Goal: Task Accomplishment & Management: Manage account settings

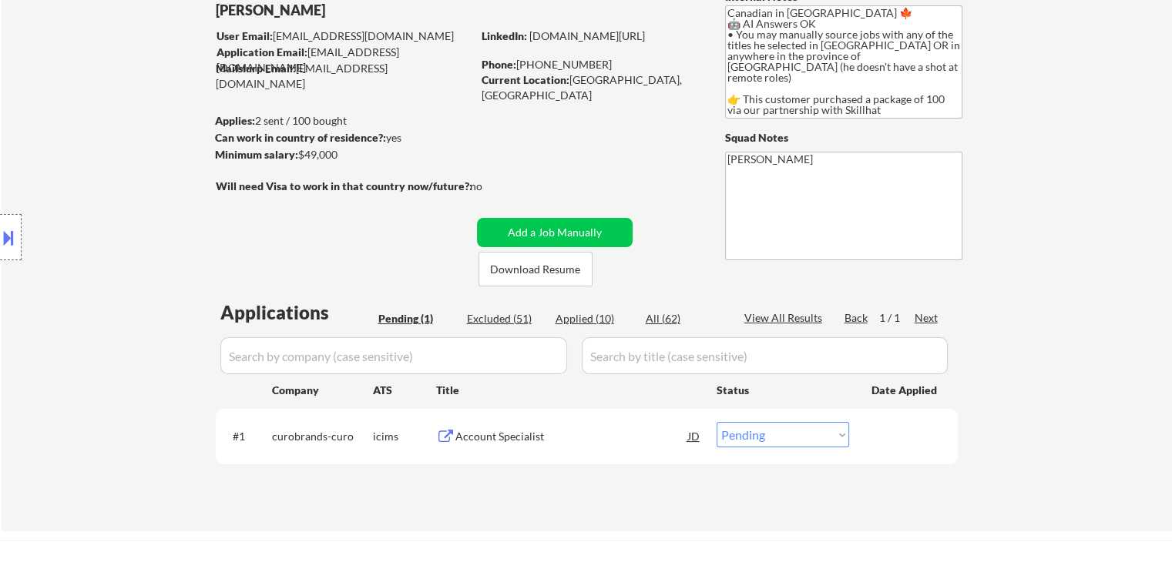
scroll to position [231, 0]
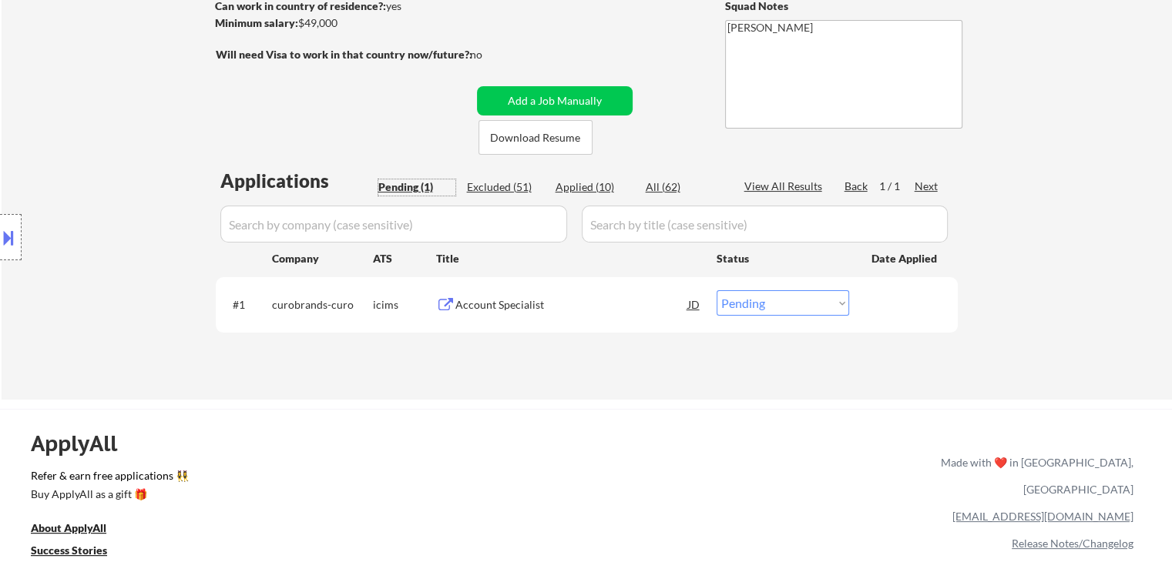
click at [418, 186] on div "Pending (1)" at bounding box center [416, 187] width 77 height 15
click at [510, 303] on div "Account Specialist" at bounding box center [571, 304] width 233 height 15
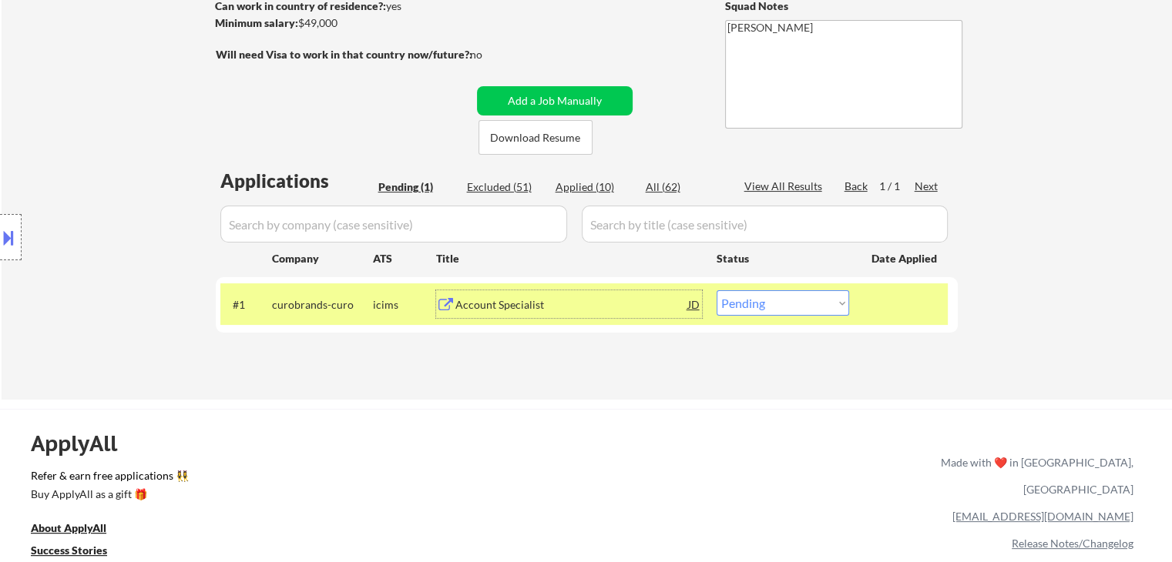
click at [800, 302] on select "Choose an option... Pending Applied Excluded (Questions) Excluded (Expired) Exc…" at bounding box center [783, 302] width 133 height 25
click at [717, 290] on select "Choose an option... Pending Applied Excluded (Questions) Excluded (Expired) Exc…" at bounding box center [783, 302] width 133 height 25
click at [496, 192] on div "Excluded (51)" at bounding box center [505, 187] width 77 height 15
select select ""excluded__expired_""
select select ""excluded__location_""
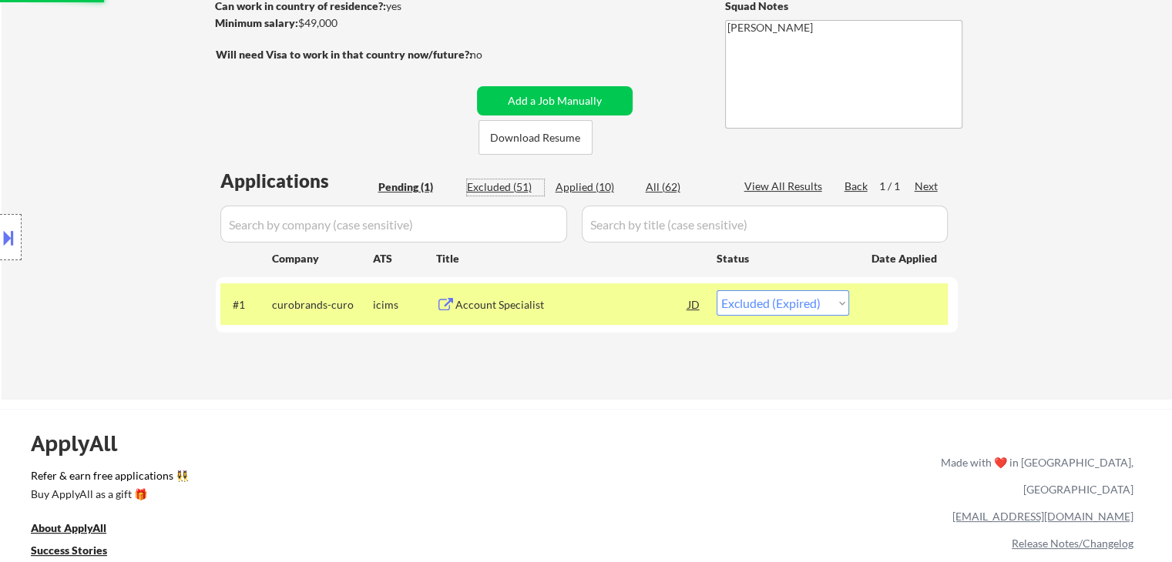
select select ""excluded__expired_""
select select ""excluded__bad_match_""
select select ""excluded__location_""
select select ""excluded__expired_""
select select ""excluded__location_""
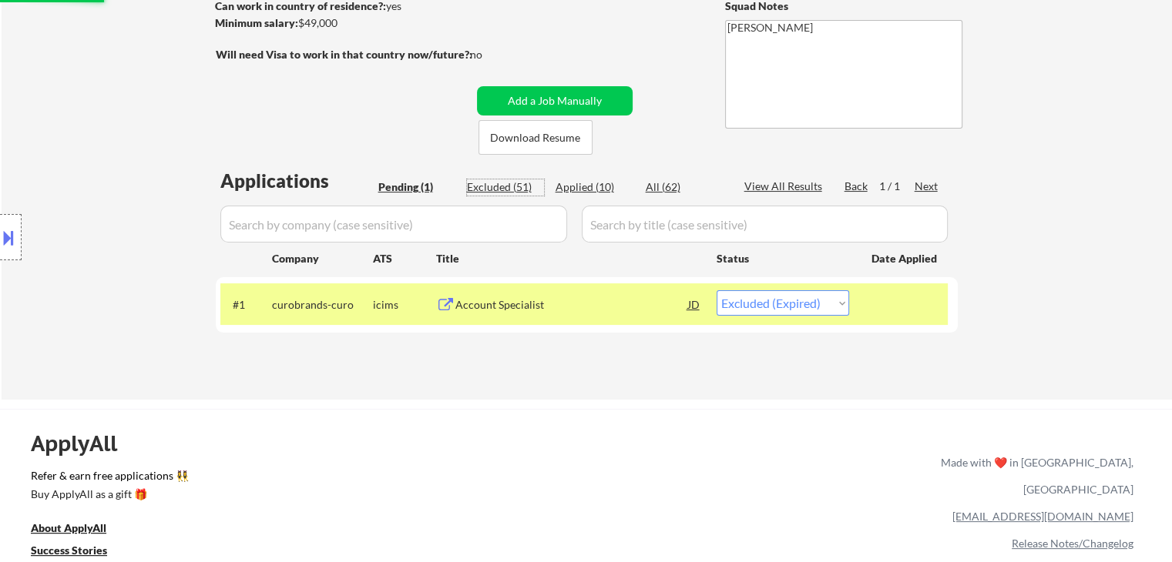
select select ""excluded__expired_""
select select ""excluded__bad_match_""
select select ""excluded__location_""
select select ""excluded__expired_""
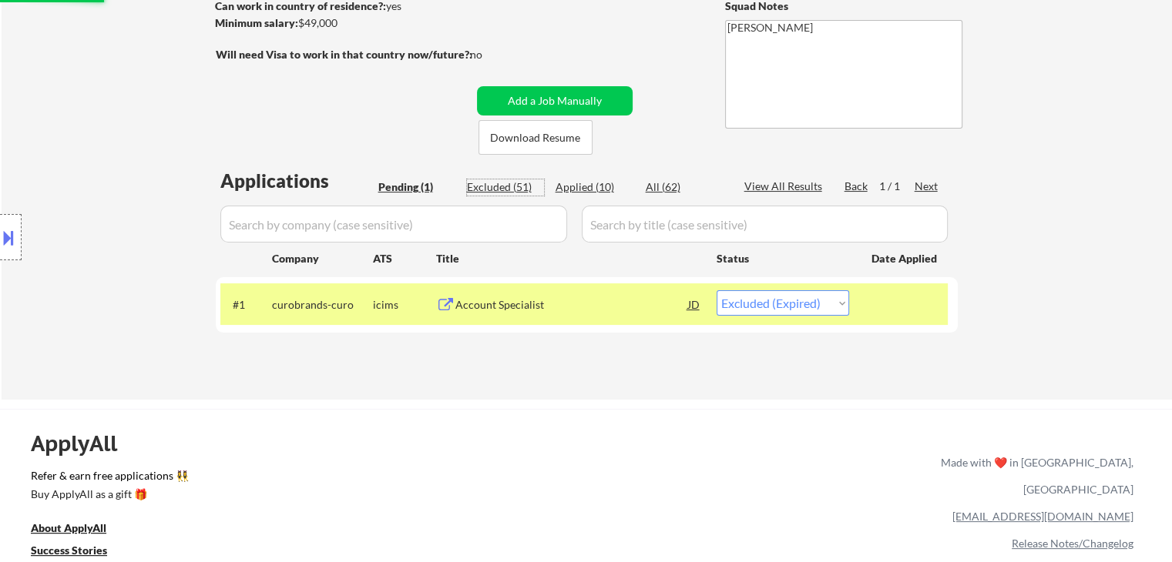
select select ""excluded__expired_""
select select ""excluded__location_""
select select ""excluded__expired_""
select select ""excluded__location_""
select select ""excluded__expired_""
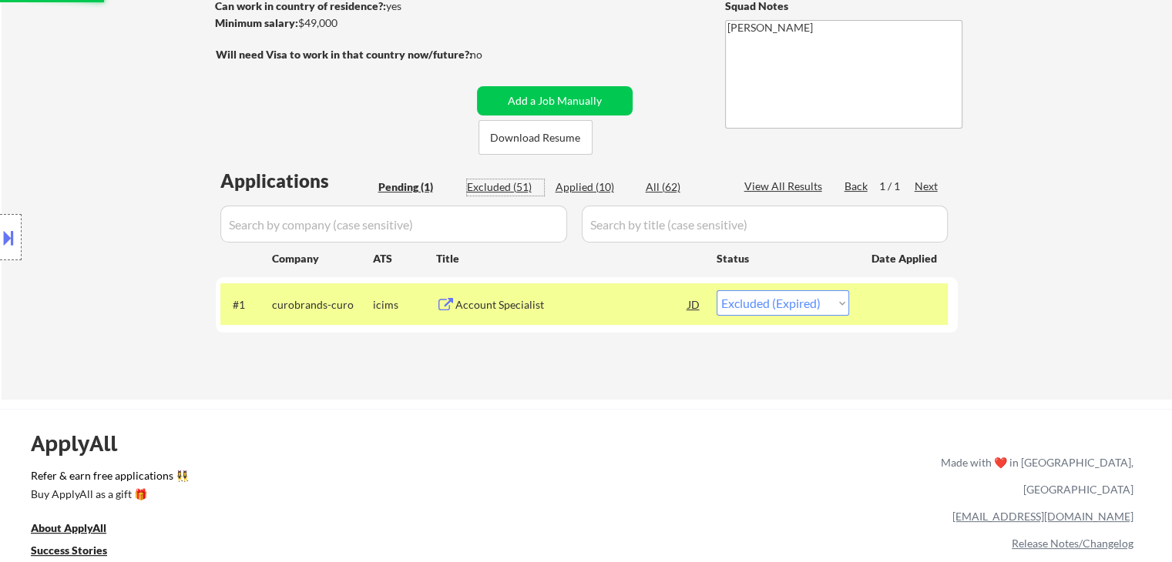
select select ""excluded__expired_""
select select ""excluded__location_""
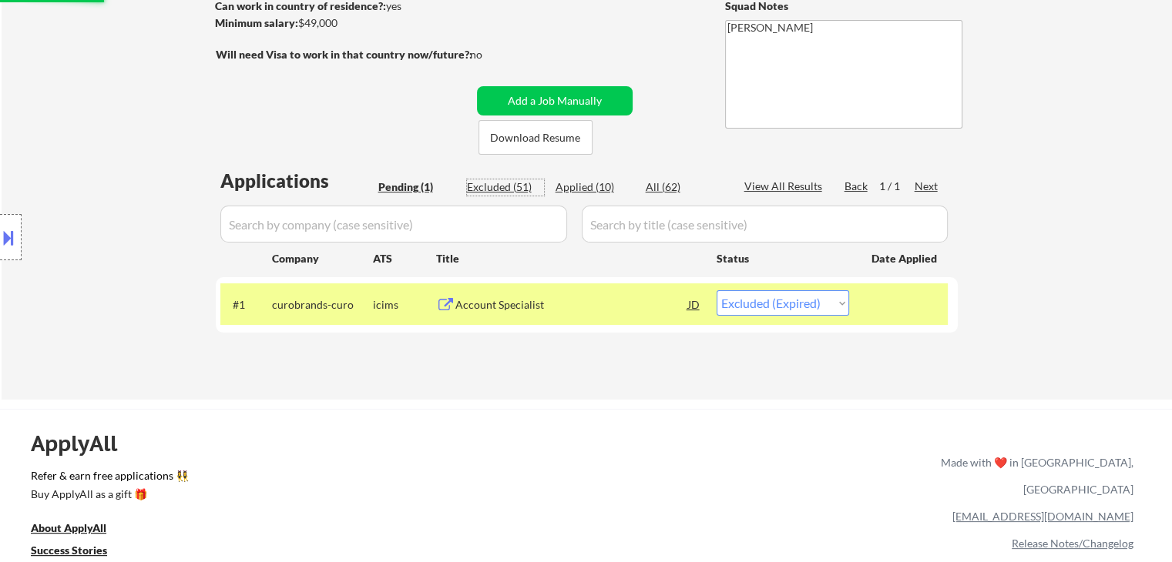
select select ""excluded__location_""
select select ""excluded__expired_""
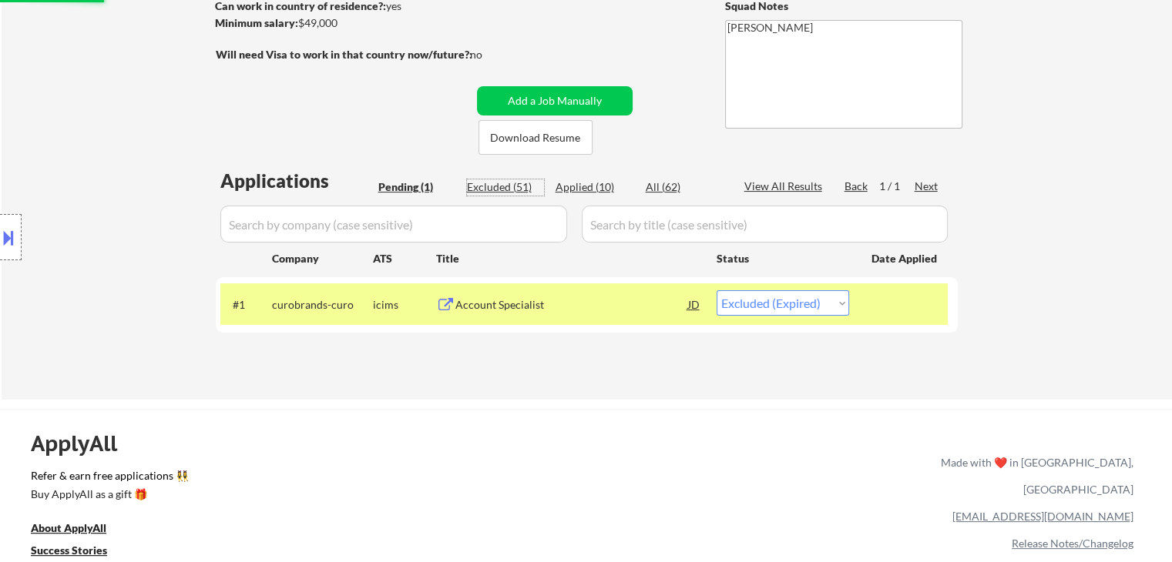
select select ""excluded__expired_""
select select ""excluded__location_""
select select ""excluded__expired_""
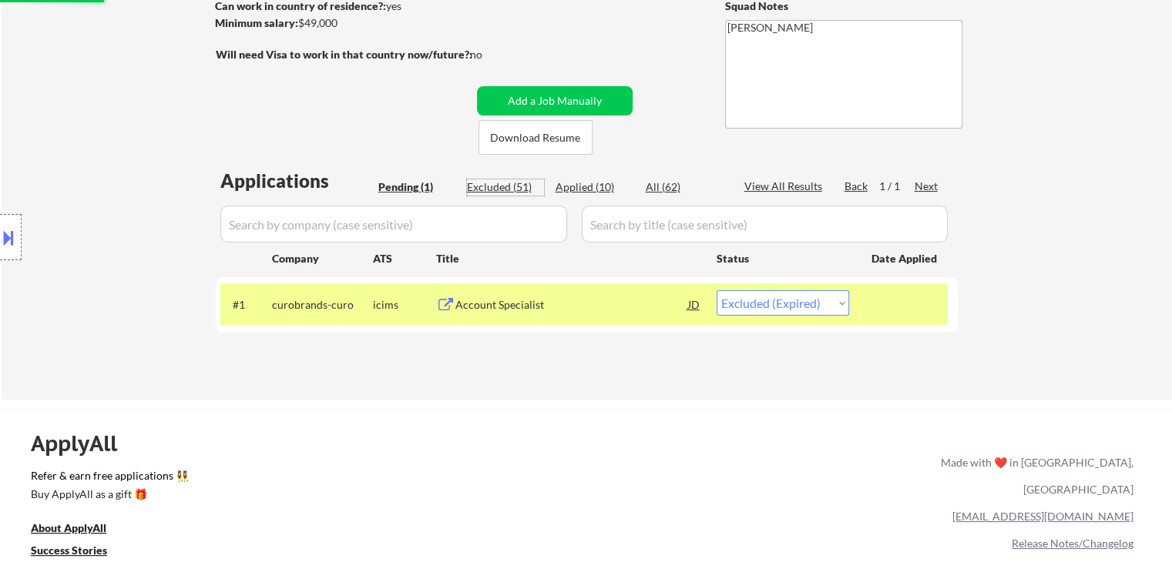
select select ""excluded__expired_""
select select ""excluded__location_""
select select ""excluded__expired_""
select select ""excluded__location_""
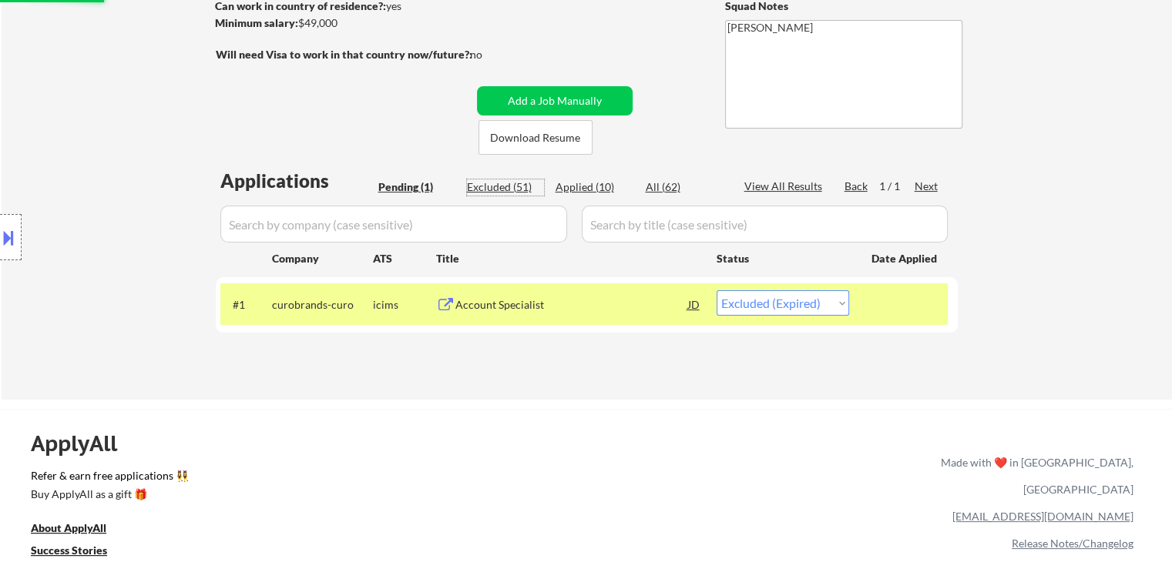
select select ""excluded__expired_""
select select ""excluded__location_""
select select ""excluded__expired_""
select select ""excluded__location_""
select select ""excluded__expired_""
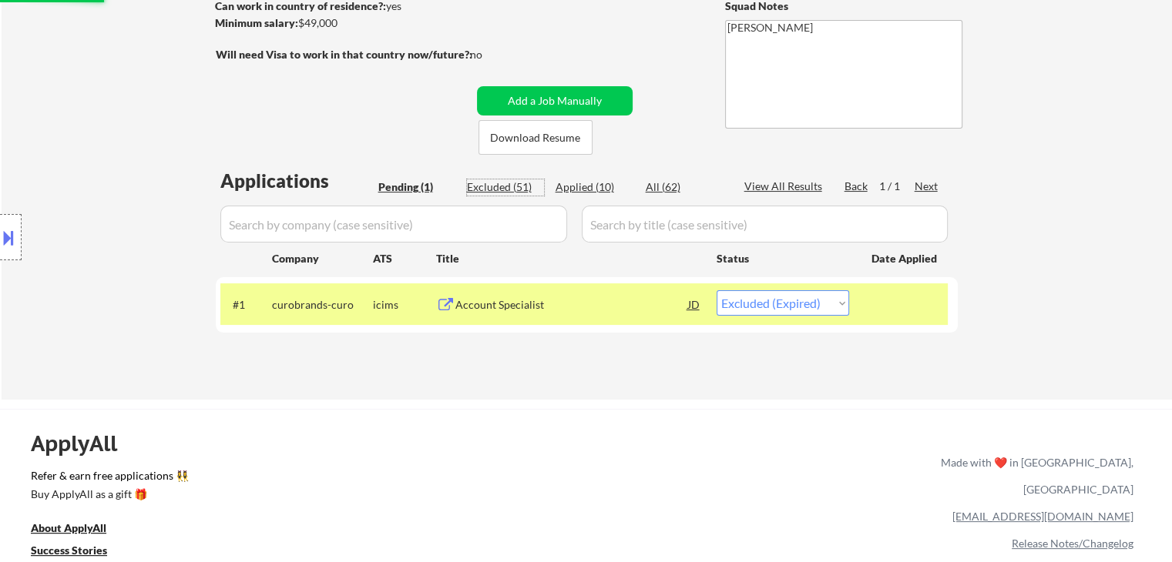
select select ""excluded__location_""
select select ""excluded__expired_""
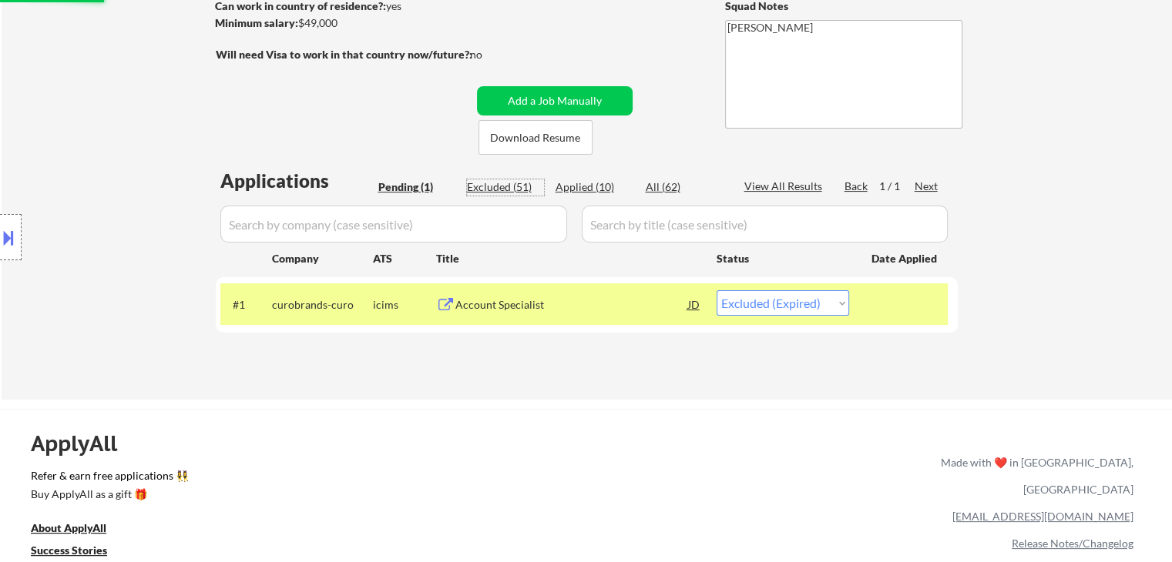
select select ""excluded__location_""
select select ""excluded__expired_""
select select ""excluded__location_""
select select ""excluded__expired_""
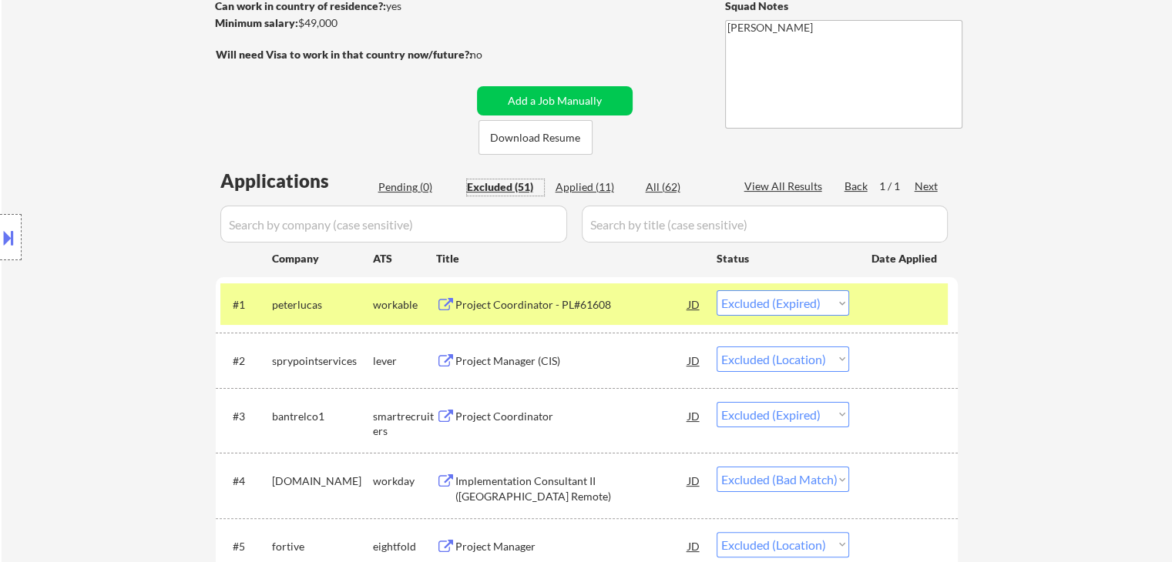
click at [797, 364] on select "Choose an option... Pending Applied Excluded (Questions) Excluded (Expired) Exc…" at bounding box center [783, 359] width 133 height 25
click at [717, 347] on select "Choose an option... Pending Applied Excluded (Questions) Excluded (Expired) Exc…" at bounding box center [783, 359] width 133 height 25
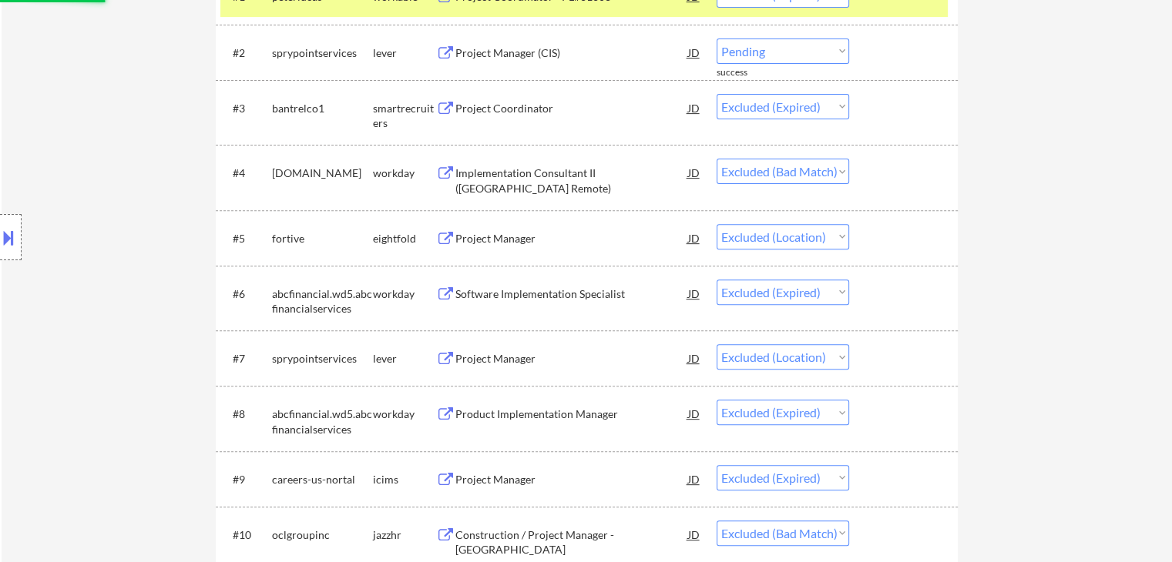
select select ""excluded__expired_""
select select ""excluded__bad_match_""
select select ""excluded__location_""
select select ""excluded__expired_""
select select ""excluded__location_""
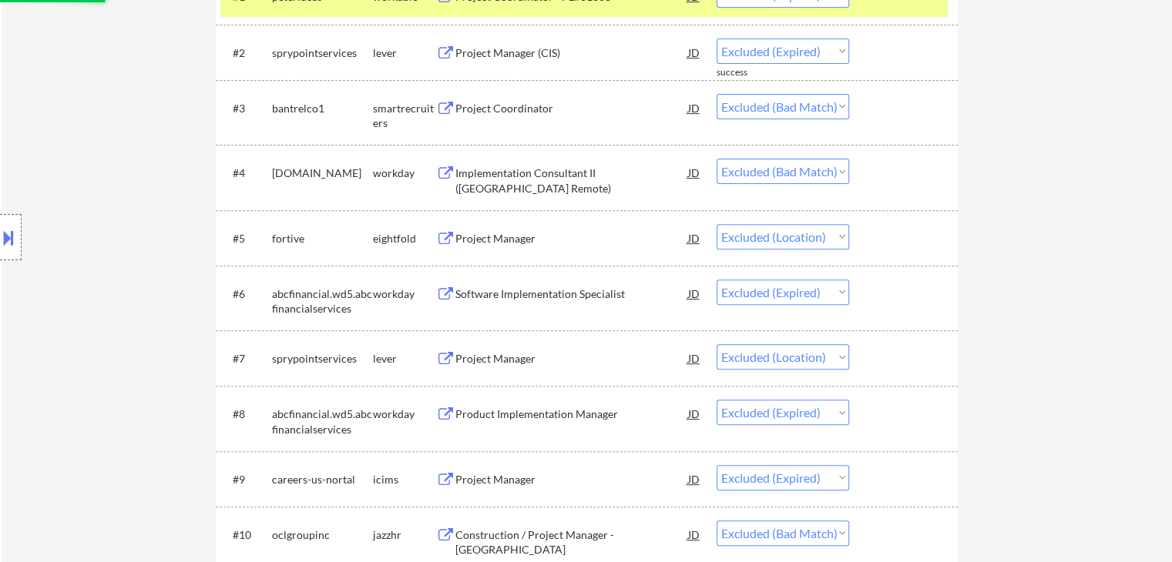
select select ""excluded__expired_""
select select ""excluded__bad_match_""
select select ""excluded__location_""
select select ""excluded__expired_""
select select ""excluded__location_""
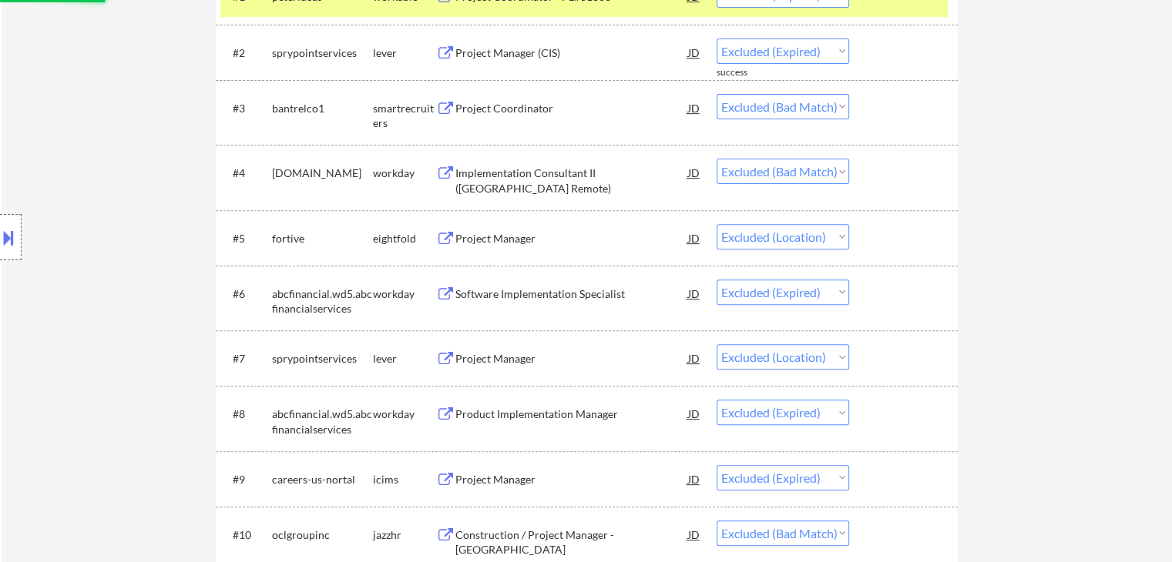
select select ""excluded__expired_""
select select ""excluded__location_""
select select ""excluded__expired_""
select select ""excluded__location_""
select select ""excluded__expired_""
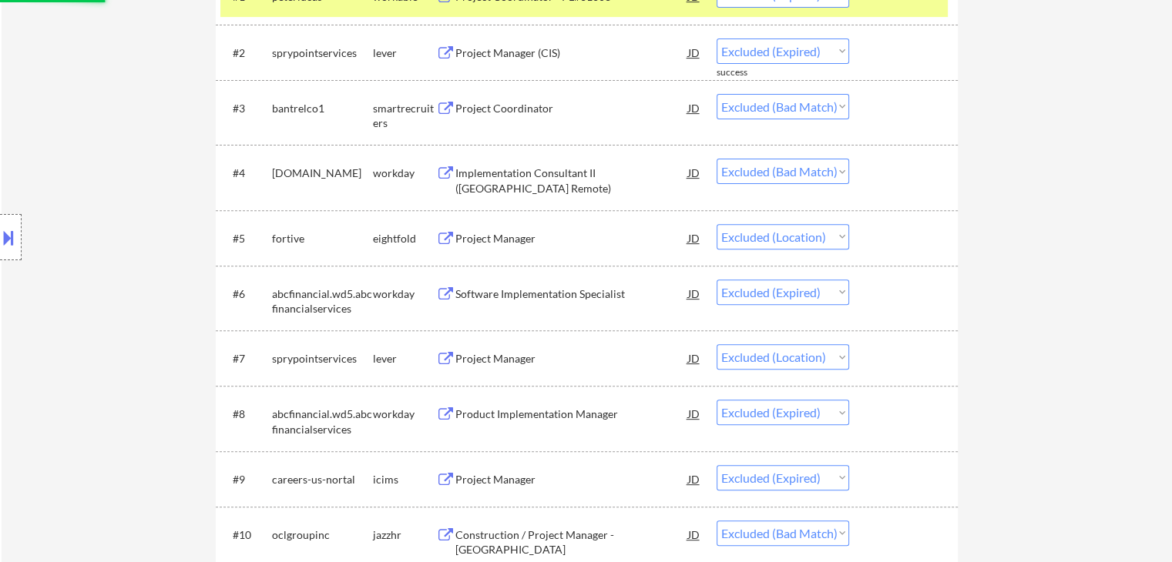
select select ""excluded__location_""
select select ""excluded__expired_""
select select ""excluded__location_""
select select ""excluded__expired_""
select select ""excluded__location_""
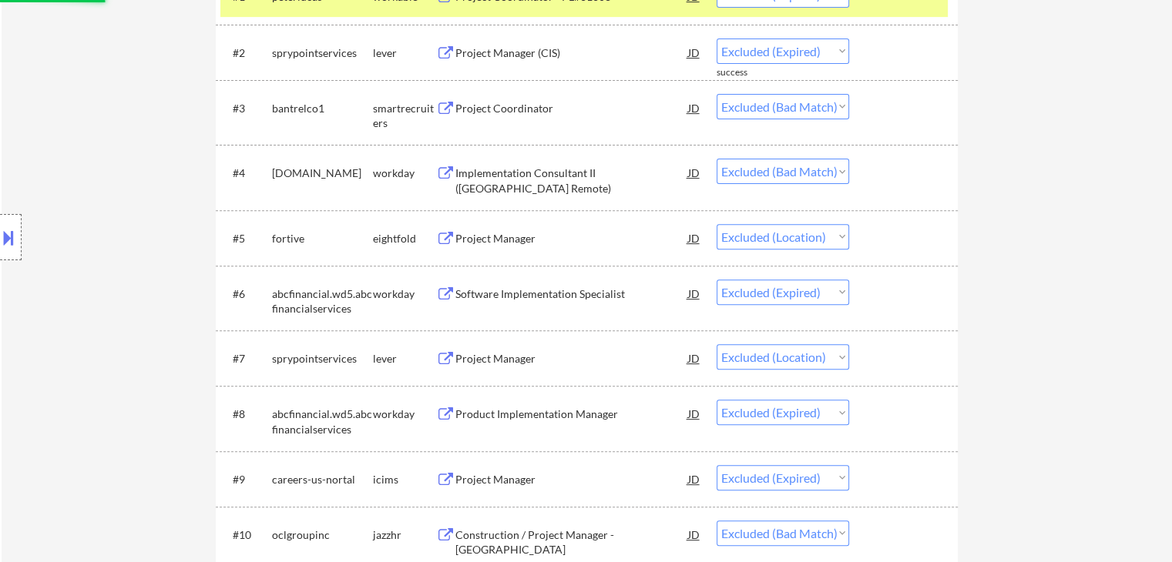
select select ""excluded__expired_""
select select ""excluded__location_""
select select ""excluded__expired_""
select select ""excluded__location_""
select select ""excluded__expired_""
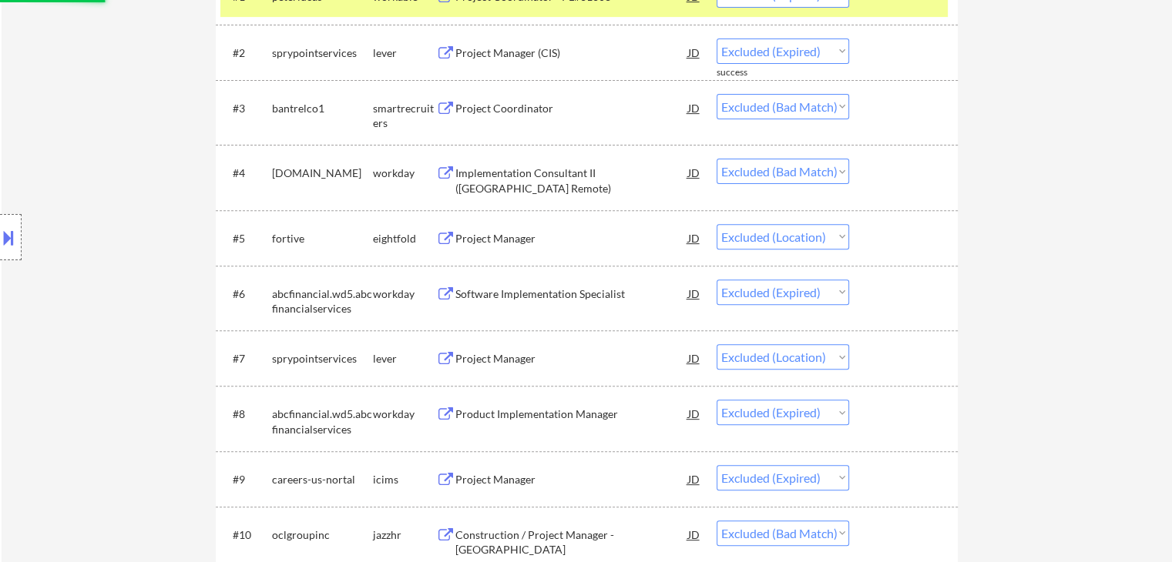
select select ""excluded__location_""
select select ""excluded__expired_""
select select ""excluded__location_""
select select ""excluded__expired_""
select select ""excluded__location_""
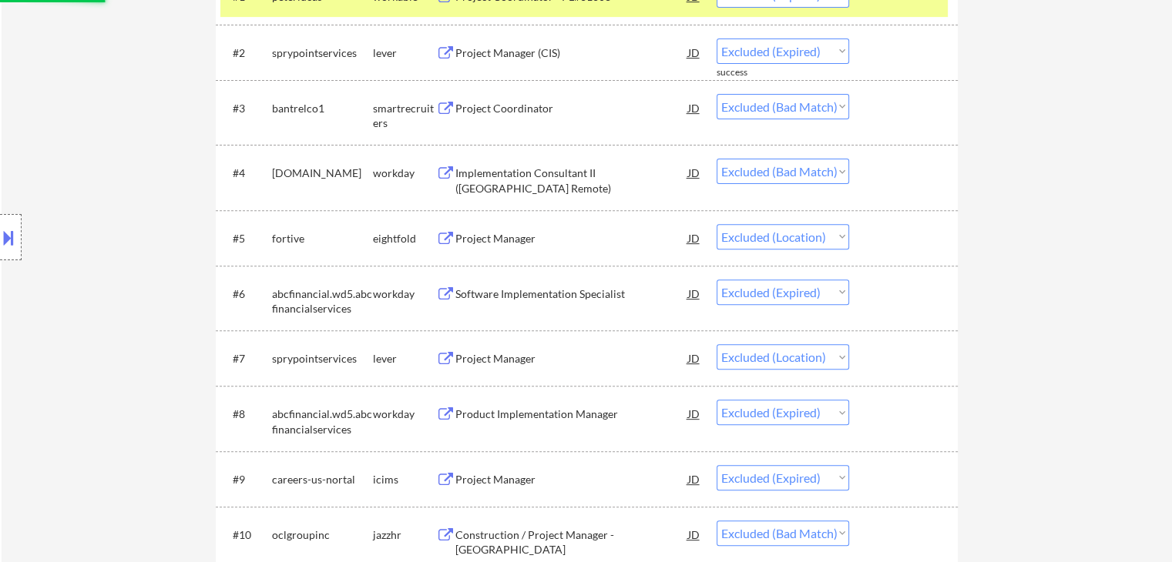
select select ""excluded__expired_""
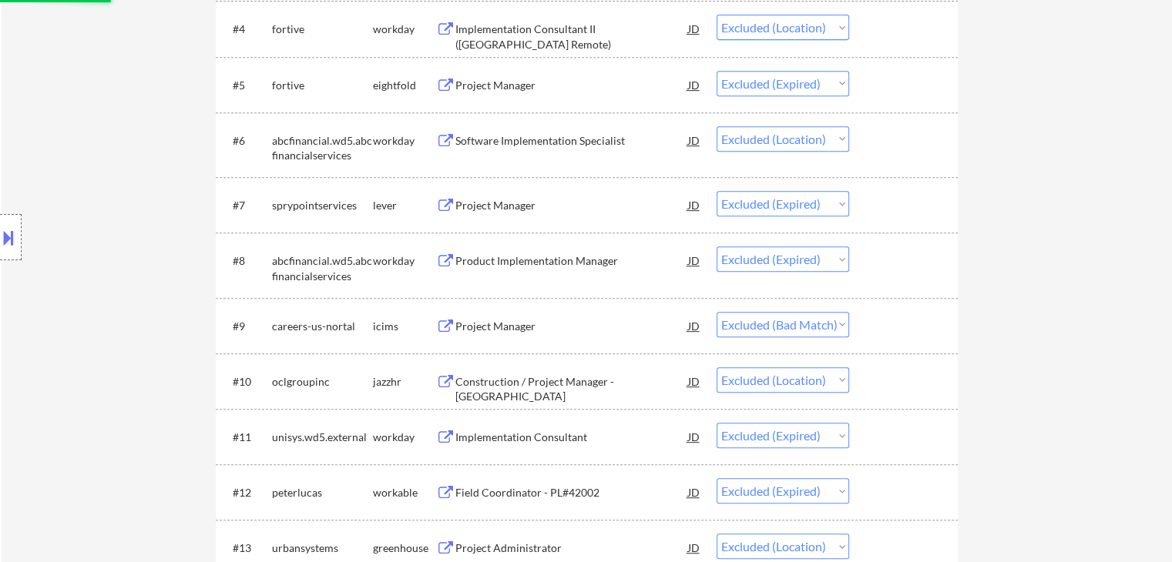
scroll to position [693, 0]
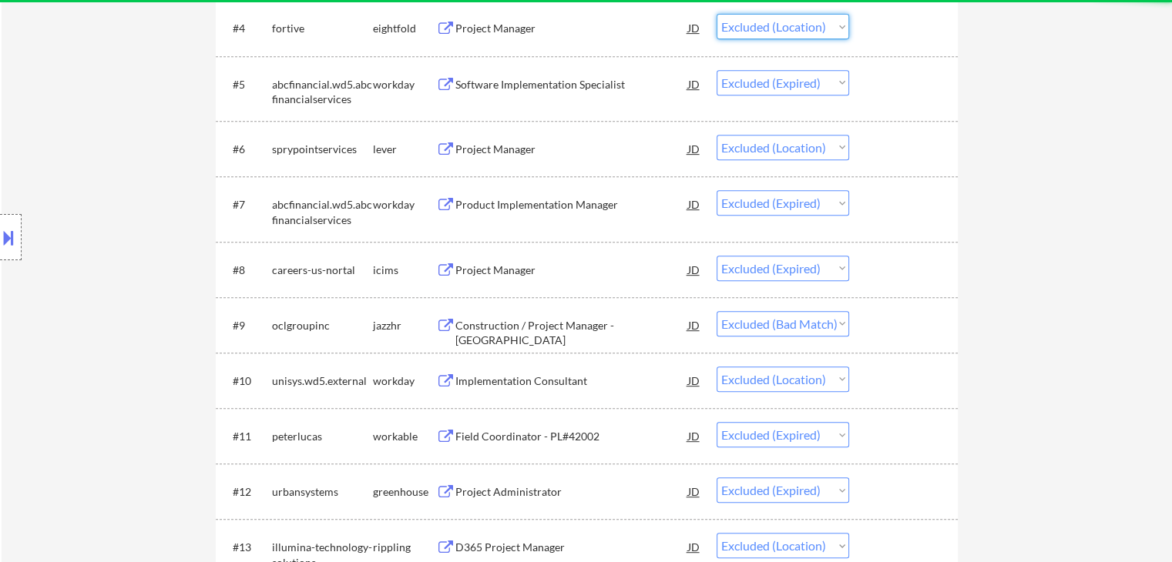
click at [814, 27] on select "Choose an option... Pending Applied Excluded (Questions) Excluded (Expired) Exc…" at bounding box center [783, 26] width 133 height 25
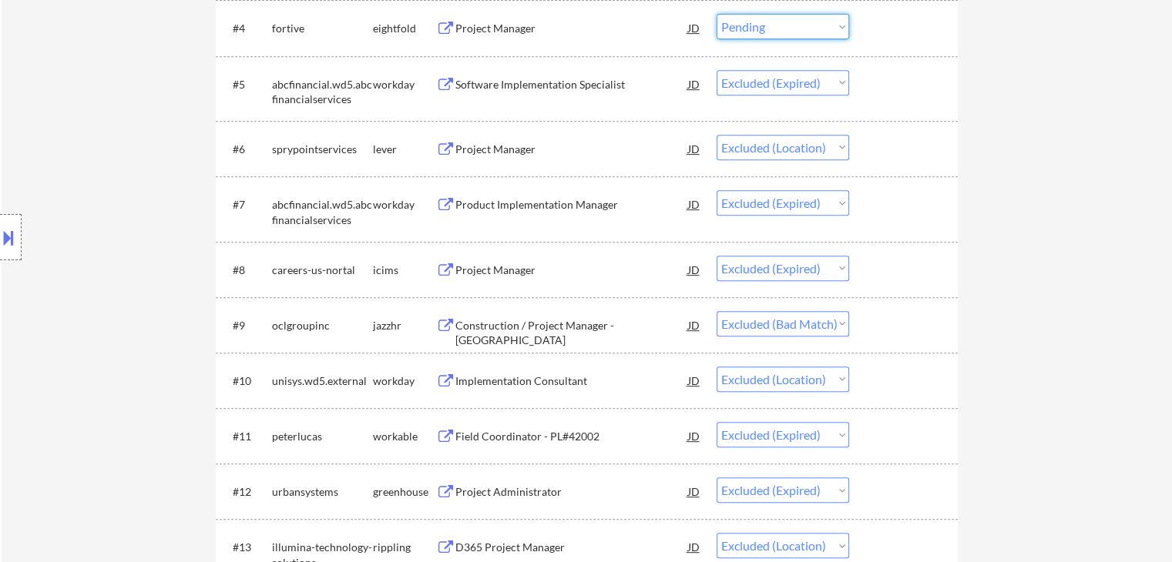
click at [717, 14] on select "Choose an option... Pending Applied Excluded (Questions) Excluded (Expired) Exc…" at bounding box center [783, 26] width 133 height 25
select select ""excluded__expired_""
select select ""excluded__location_""
select select ""excluded__expired_""
select select ""excluded__bad_match_""
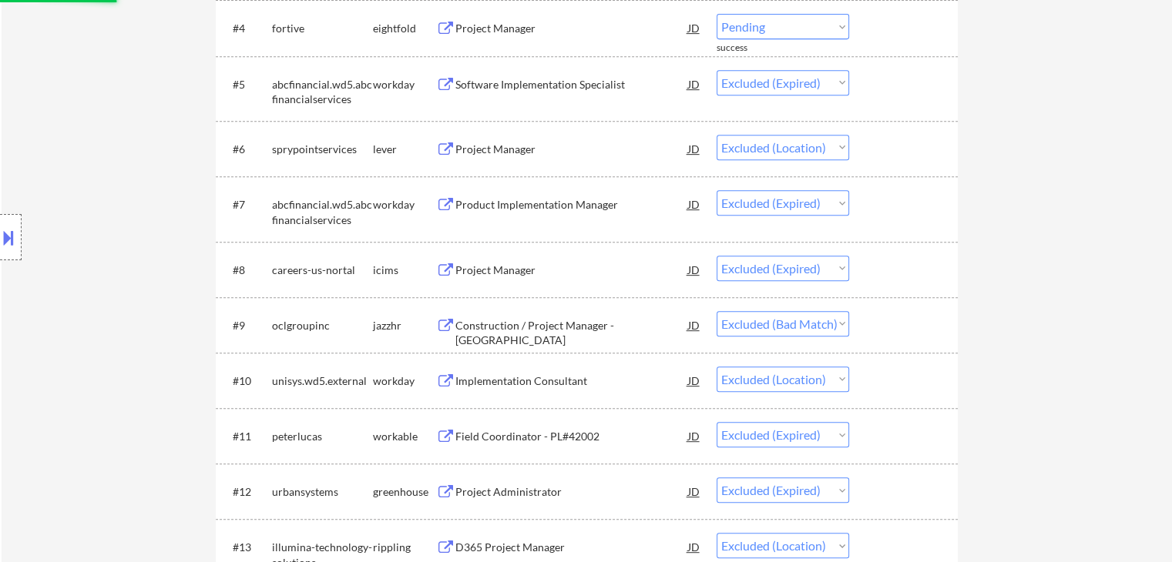
select select ""excluded__location_""
select select ""excluded__expired_""
select select ""excluded__location_""
select select ""excluded__expired_""
select select ""excluded__location_""
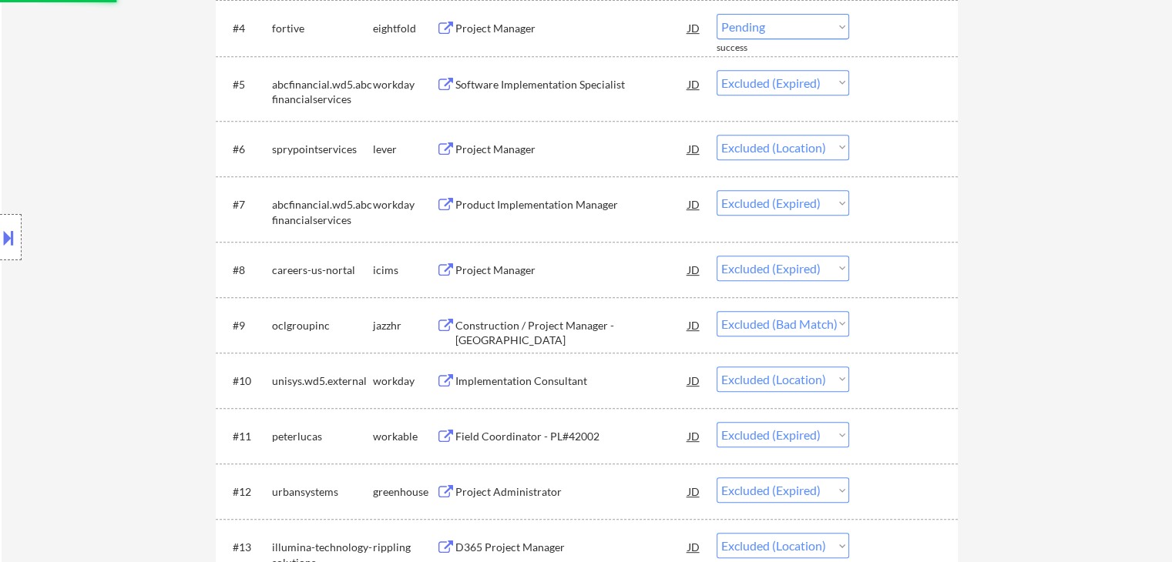
select select ""excluded__expired_""
select select ""excluded__location_""
select select ""excluded__expired_""
select select ""excluded__location_""
select select ""excluded__expired_""
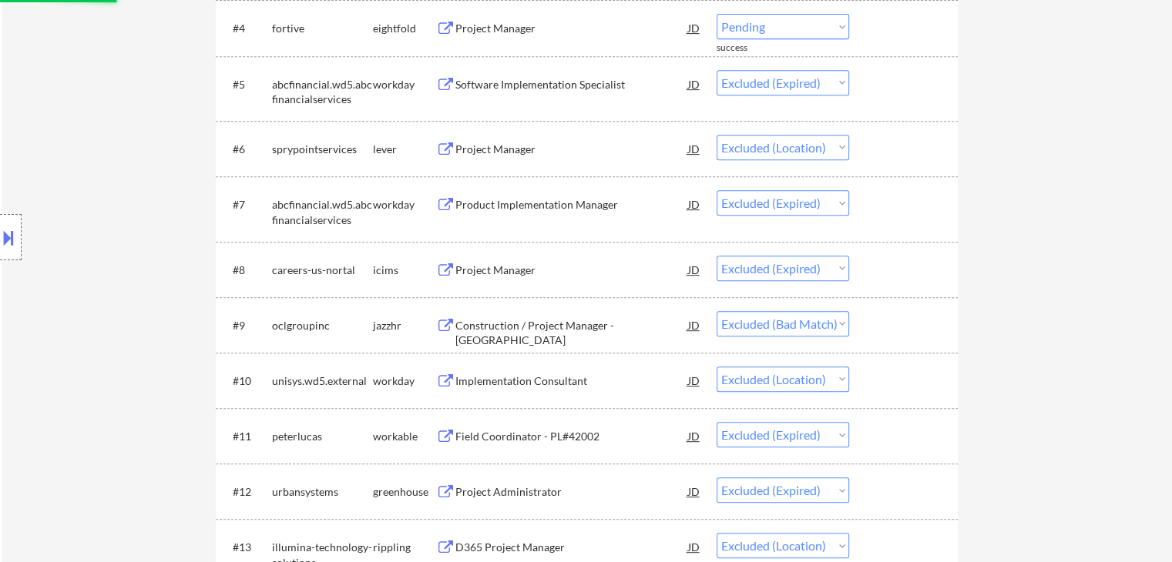
select select ""excluded__location_""
select select ""excluded__expired_""
select select ""excluded__location_""
select select ""excluded__expired_""
select select ""excluded__location_""
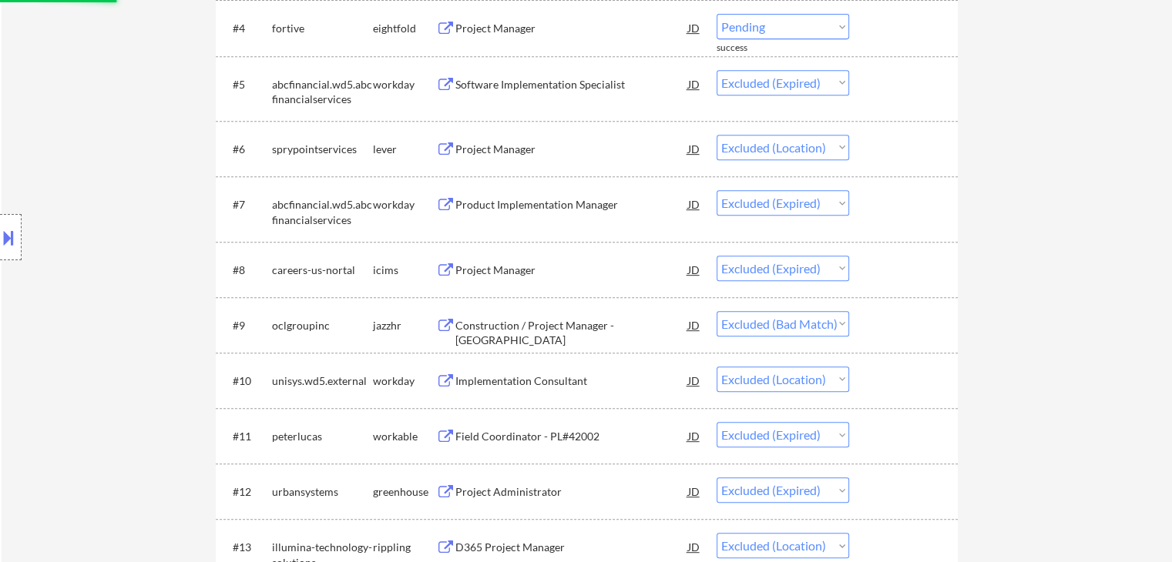
select select ""excluded__expired_""
select select ""excluded__location_""
select select ""excluded__expired_""
select select ""excluded__location_""
select select ""excluded__expired_""
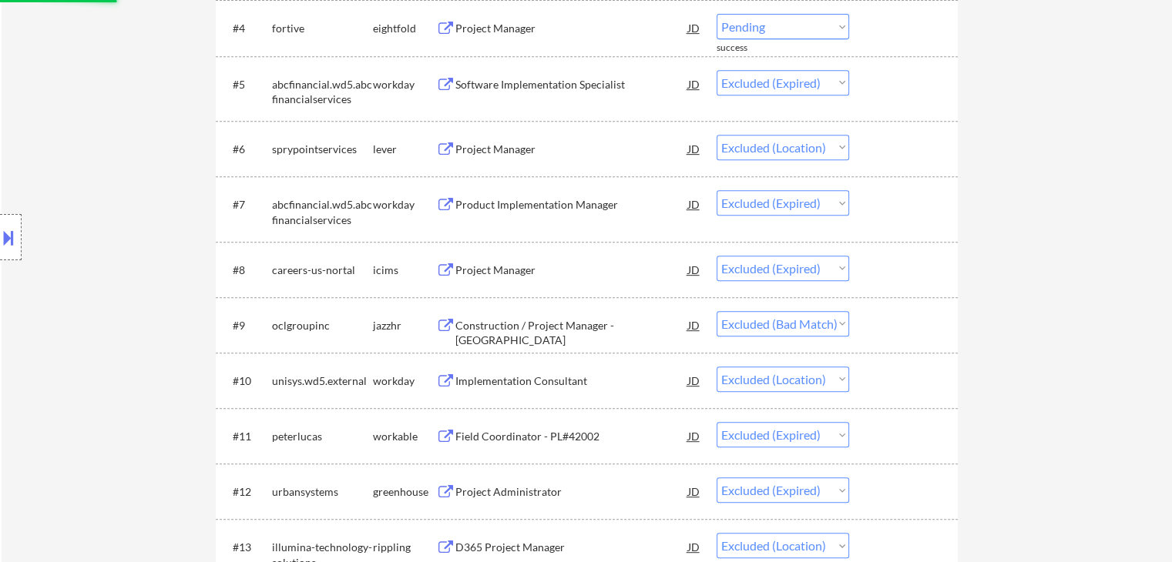
select select ""excluded__location_""
select select ""excluded__expired_""
select select ""excluded__location_""
select select ""excluded__expired_""
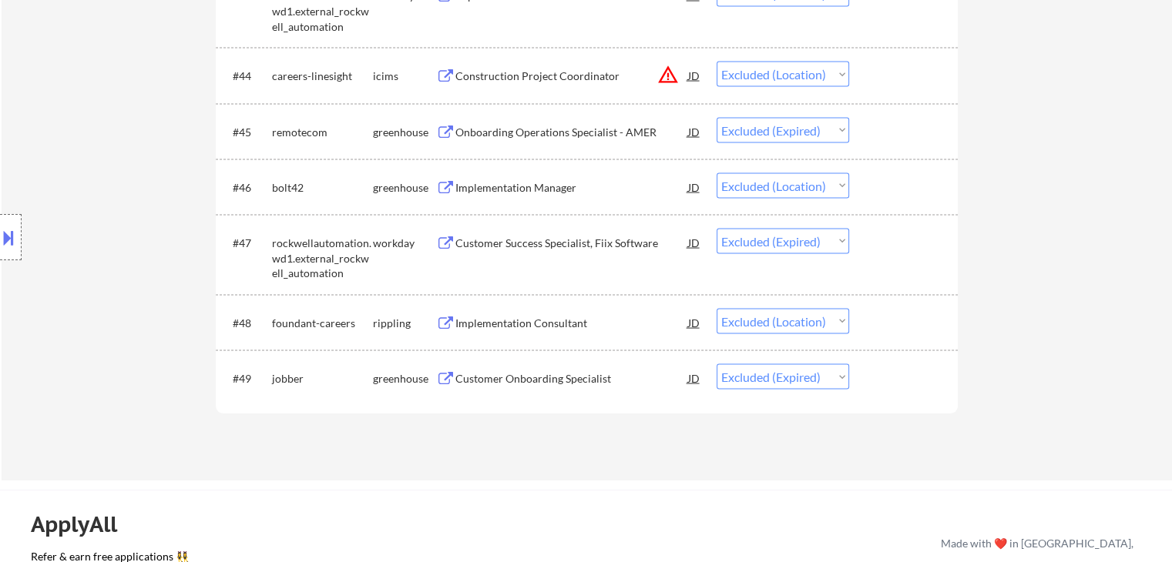
scroll to position [3082, 0]
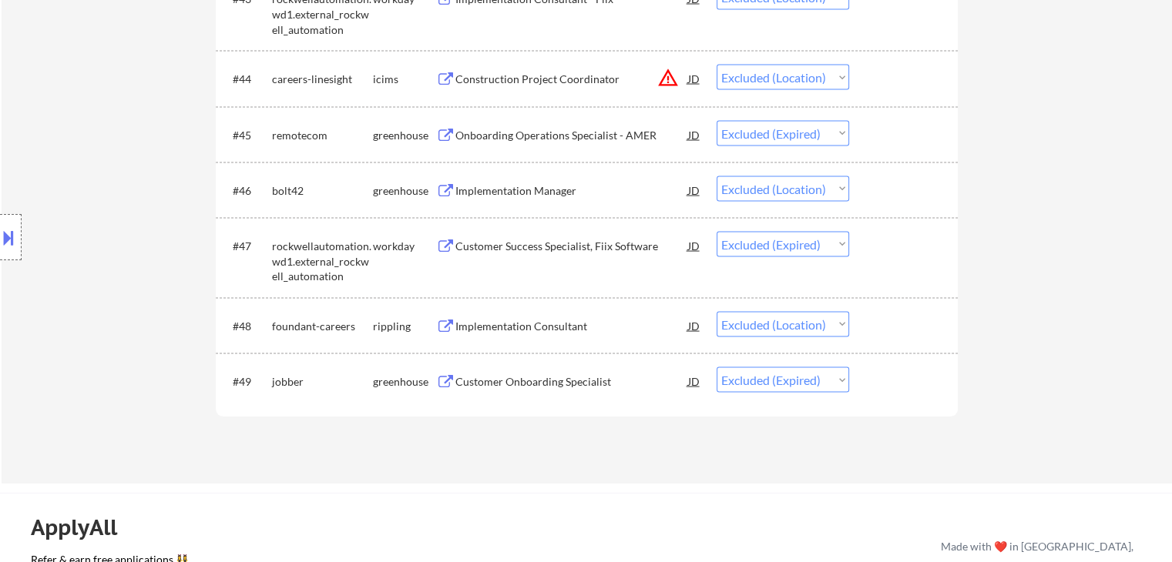
click at [792, 322] on select "Choose an option... Pending Applied Excluded (Questions) Excluded (Expired) Exc…" at bounding box center [783, 324] width 133 height 25
select select ""pending""
click at [717, 312] on select "Choose an option... Pending Applied Excluded (Questions) Excluded (Expired) Exc…" at bounding box center [783, 324] width 133 height 25
click at [814, 194] on select "Choose an option... Pending Applied Excluded (Questions) Excluded (Expired) Exc…" at bounding box center [783, 188] width 133 height 25
select select ""pending""
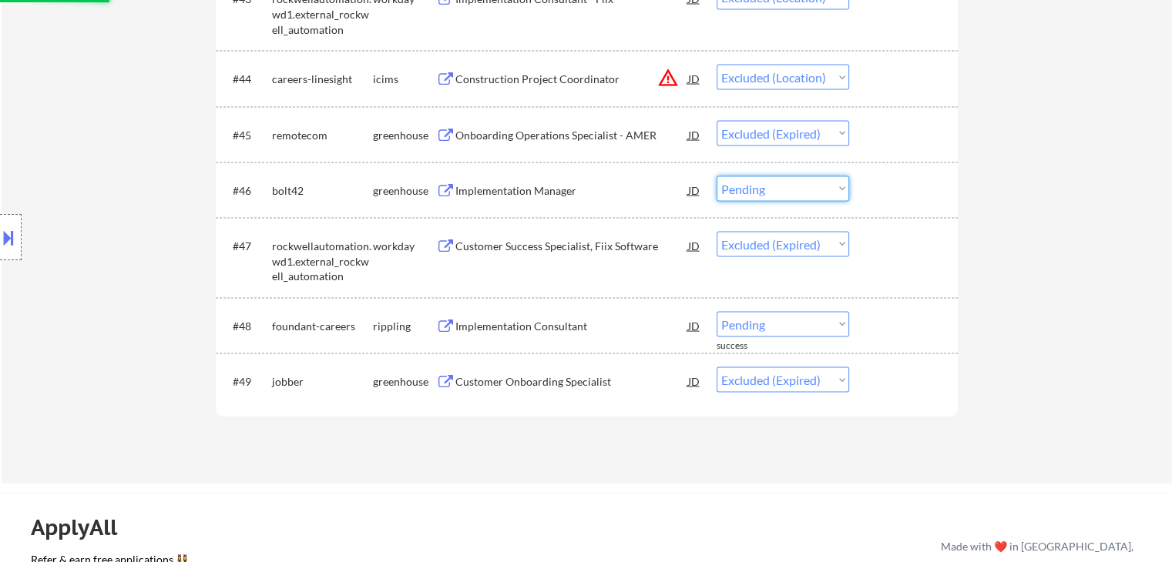
click at [717, 176] on select "Choose an option... Pending Applied Excluded (Questions) Excluded (Expired) Exc…" at bounding box center [783, 188] width 133 height 25
select select ""excluded__expired_""
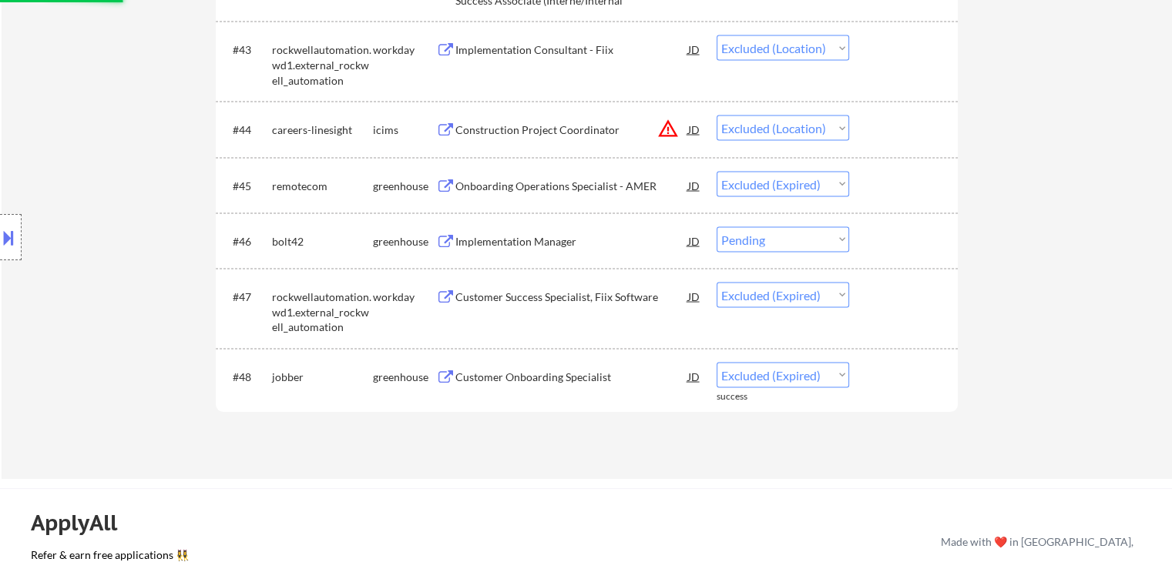
scroll to position [3005, 0]
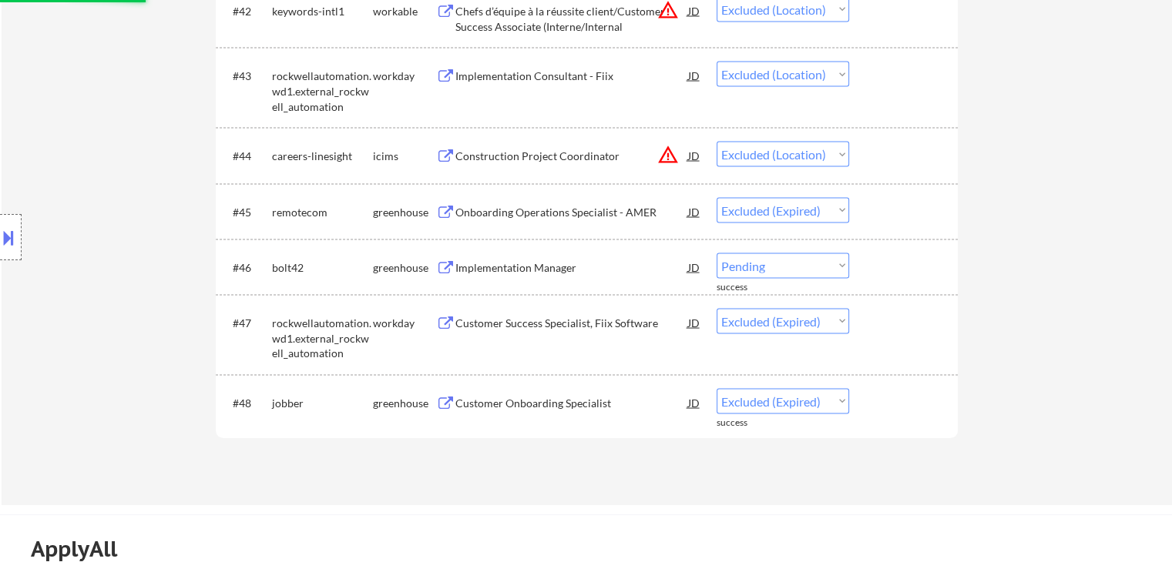
click at [824, 155] on select "Choose an option... Pending Applied Excluded (Questions) Excluded (Expired) Exc…" at bounding box center [783, 154] width 133 height 25
select select ""excluded__expired_""
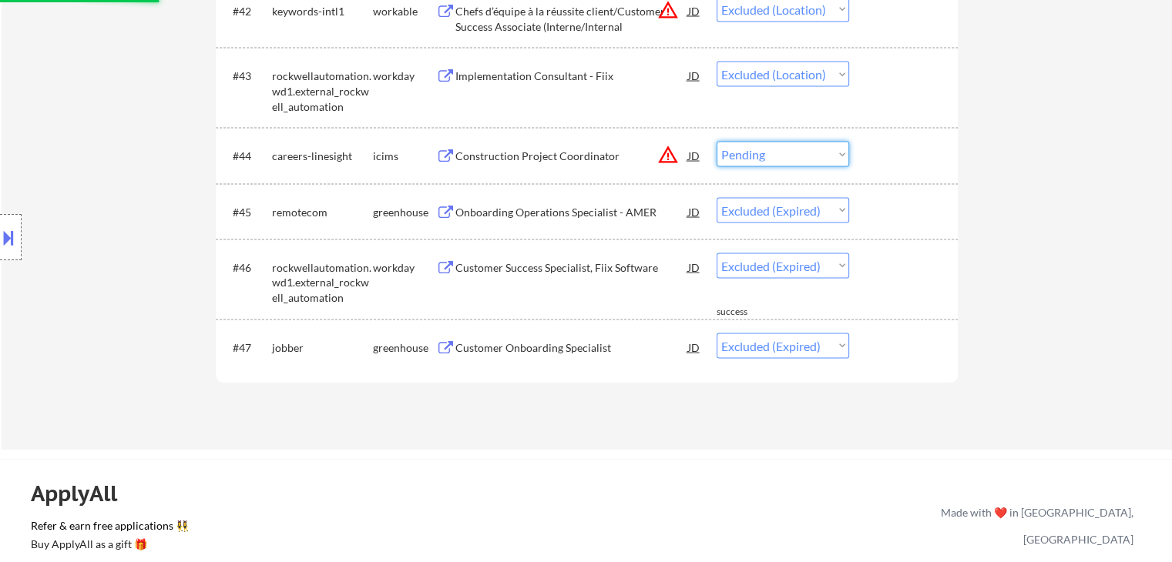
click at [717, 142] on select "Choose an option... Pending Applied Excluded (Questions) Excluded (Expired) Exc…" at bounding box center [783, 154] width 133 height 25
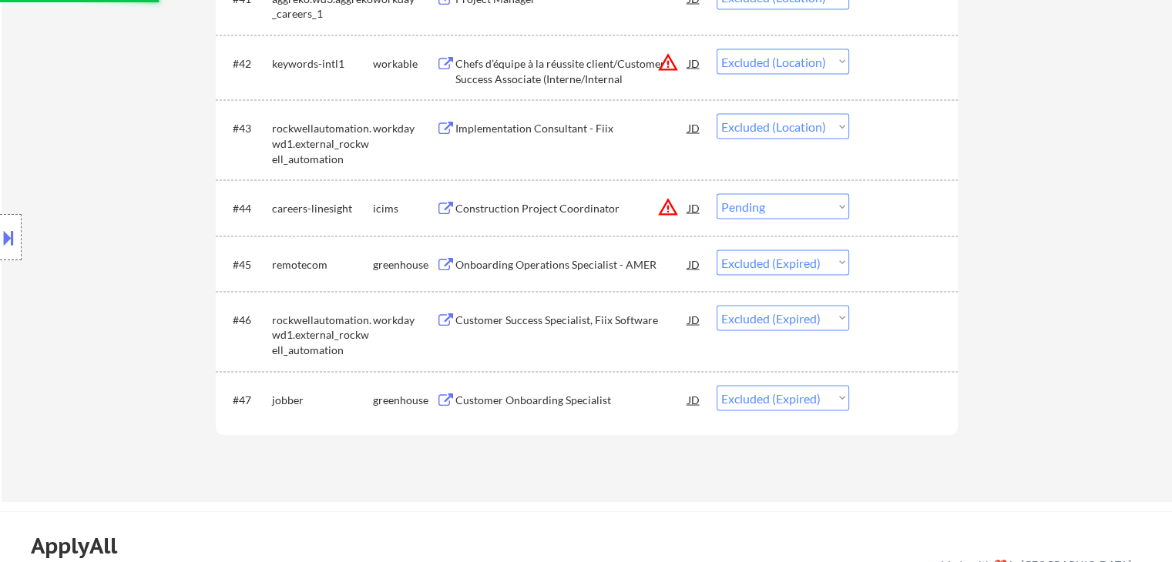
scroll to position [2928, 0]
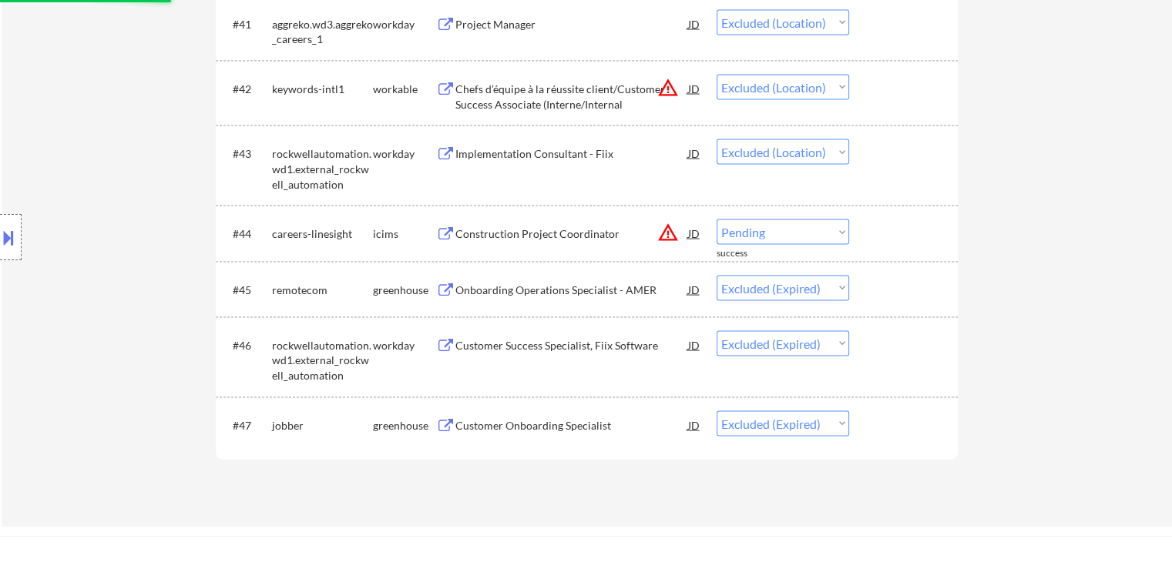
click at [829, 151] on select "Choose an option... Pending Applied Excluded (Questions) Excluded (Expired) Exc…" at bounding box center [783, 151] width 133 height 25
select select ""excluded__expired_""
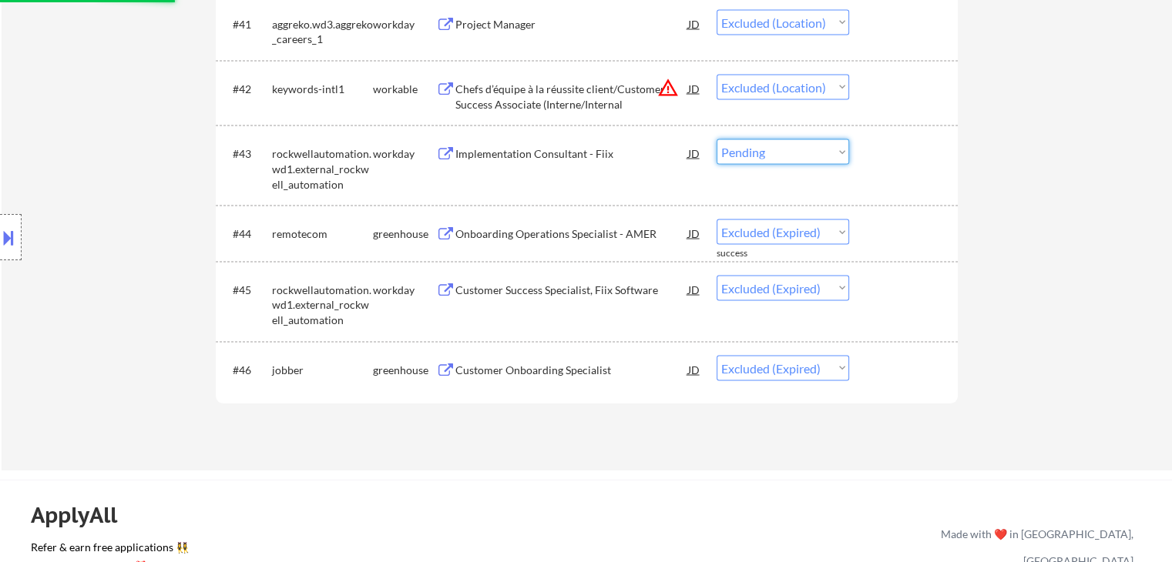
click at [717, 139] on select "Choose an option... Pending Applied Excluded (Questions) Excluded (Expired) Exc…" at bounding box center [783, 151] width 133 height 25
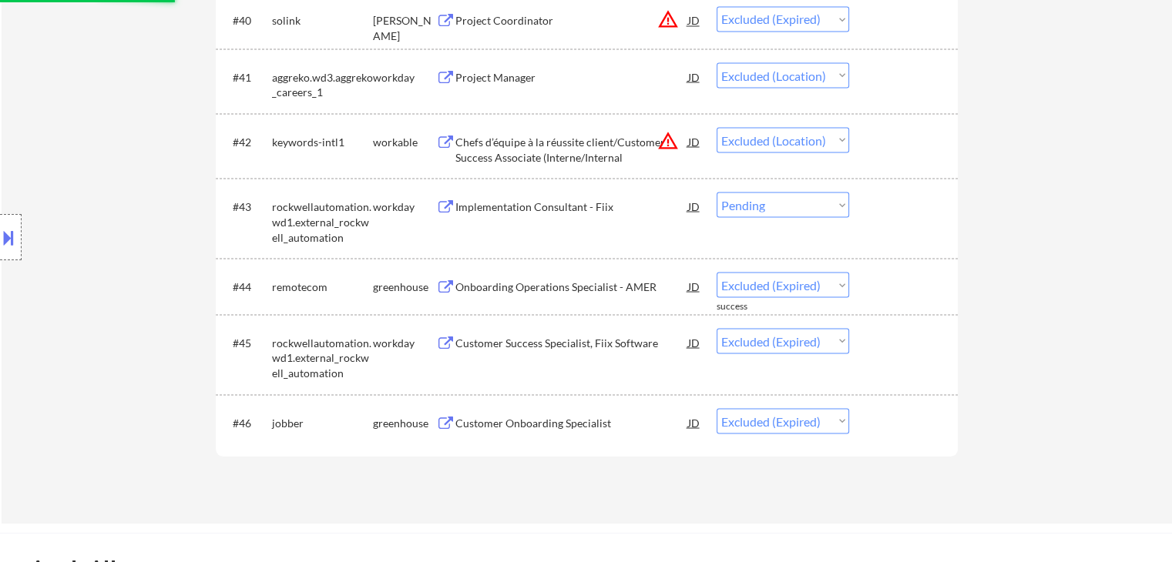
scroll to position [2851, 0]
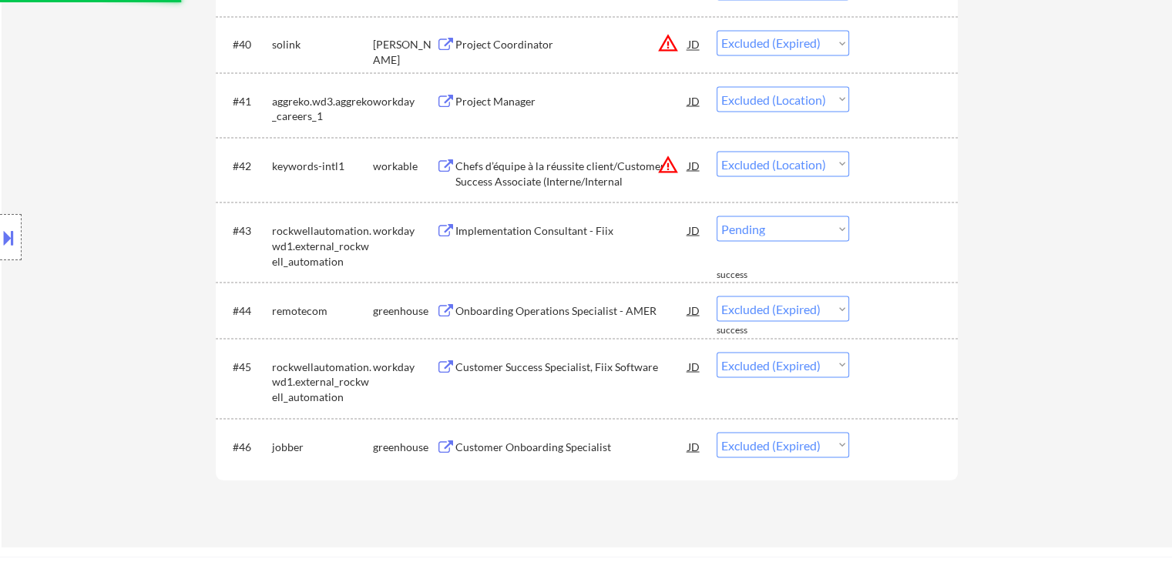
click at [834, 163] on select "Choose an option... Pending Applied Excluded (Questions) Excluded (Expired) Exc…" at bounding box center [783, 163] width 133 height 25
select select ""excluded__expired_""
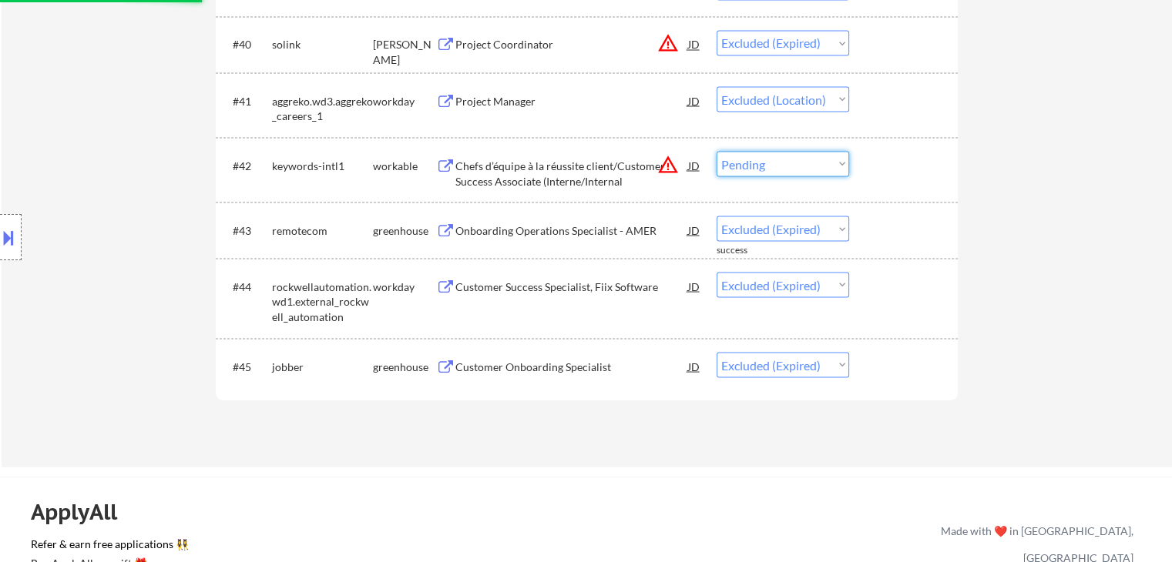
click at [717, 151] on select "Choose an option... Pending Applied Excluded (Questions) Excluded (Expired) Exc…" at bounding box center [783, 163] width 133 height 25
click at [834, 98] on select "Choose an option... Pending Applied Excluded (Questions) Excluded (Expired) Exc…" at bounding box center [783, 98] width 133 height 25
select select ""excluded__expired_""
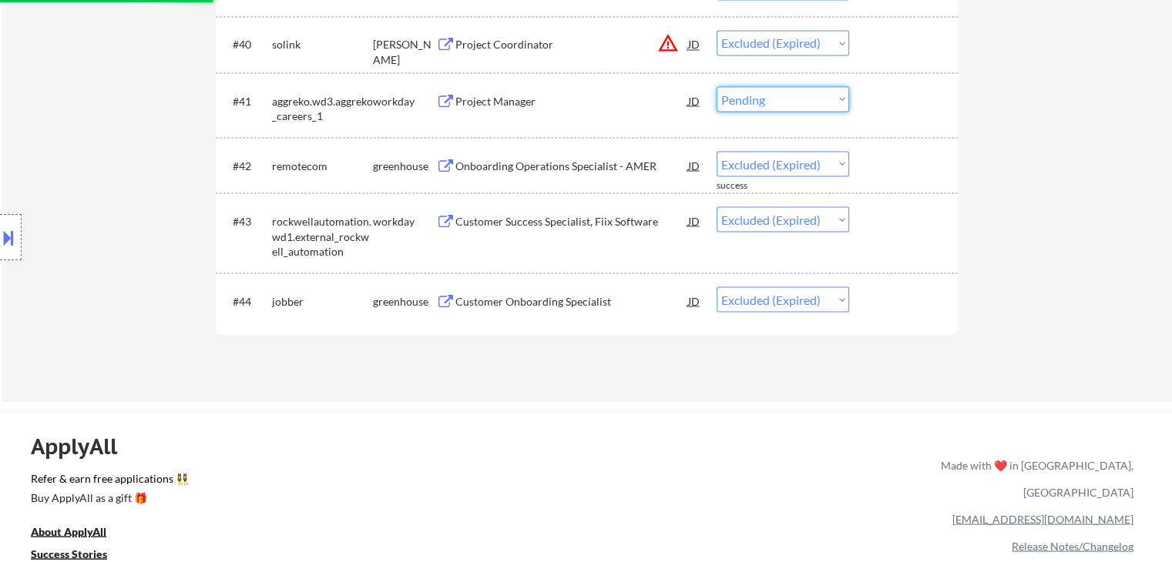
click at [717, 86] on select "Choose an option... Pending Applied Excluded (Questions) Excluded (Expired) Exc…" at bounding box center [783, 98] width 133 height 25
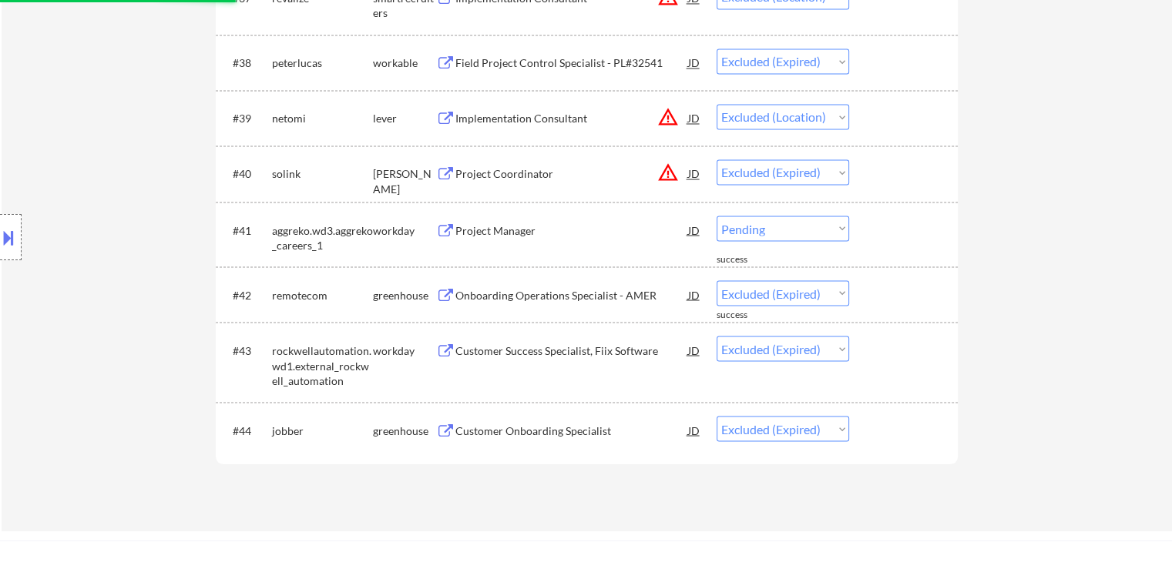
scroll to position [2697, 0]
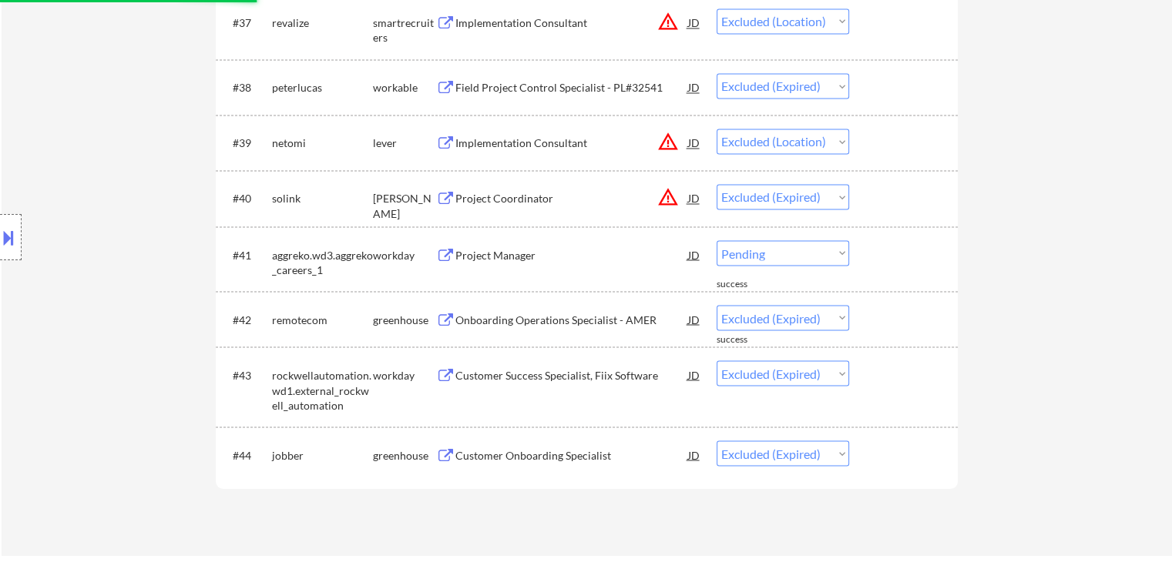
select select ""excluded__expired_""
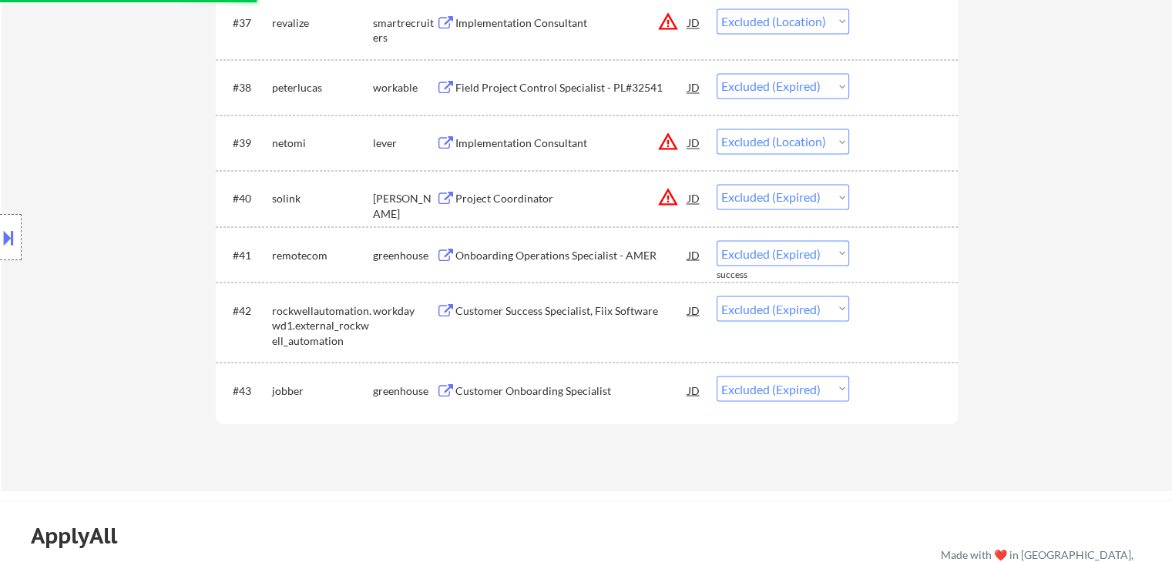
click at [835, 143] on select "Choose an option... Pending Applied Excluded (Questions) Excluded (Expired) Exc…" at bounding box center [783, 141] width 133 height 25
click at [717, 129] on select "Choose an option... Pending Applied Excluded (Questions) Excluded (Expired) Exc…" at bounding box center [783, 141] width 133 height 25
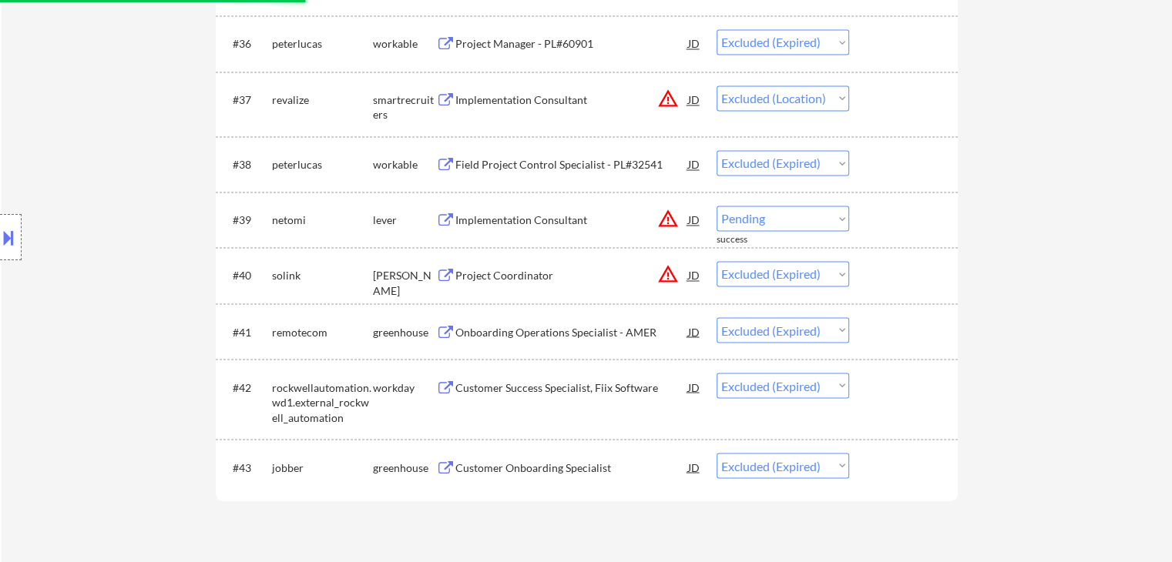
select select ""excluded__expired_""
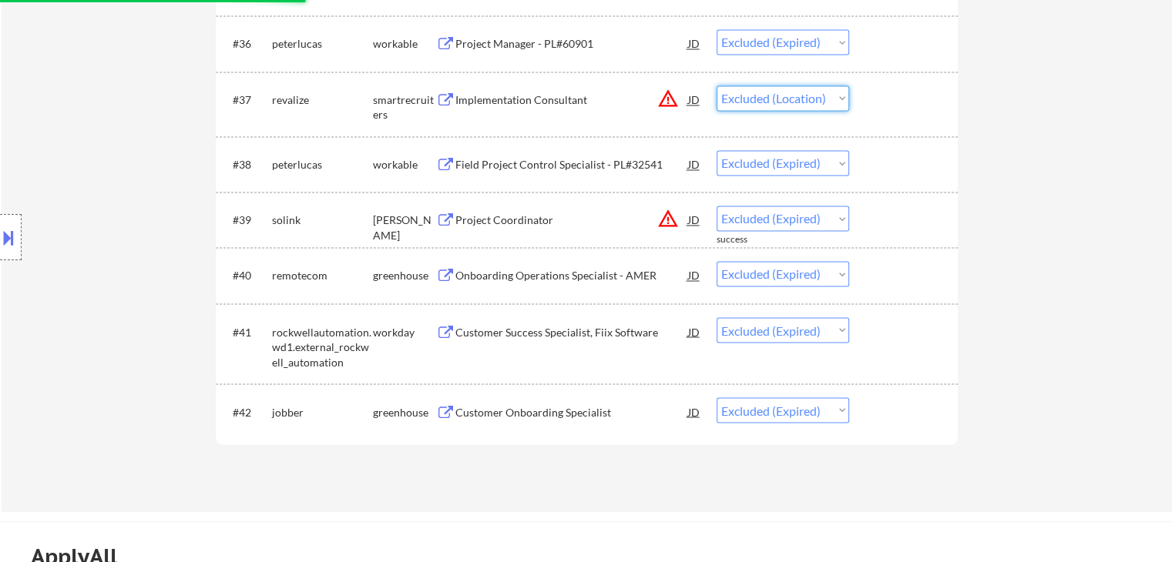
click at [839, 96] on select "Choose an option... Pending Applied Excluded (Questions) Excluded (Expired) Exc…" at bounding box center [783, 98] width 133 height 25
click at [717, 86] on select "Choose an option... Pending Applied Excluded (Questions) Excluded (Expired) Exc…" at bounding box center [783, 98] width 133 height 25
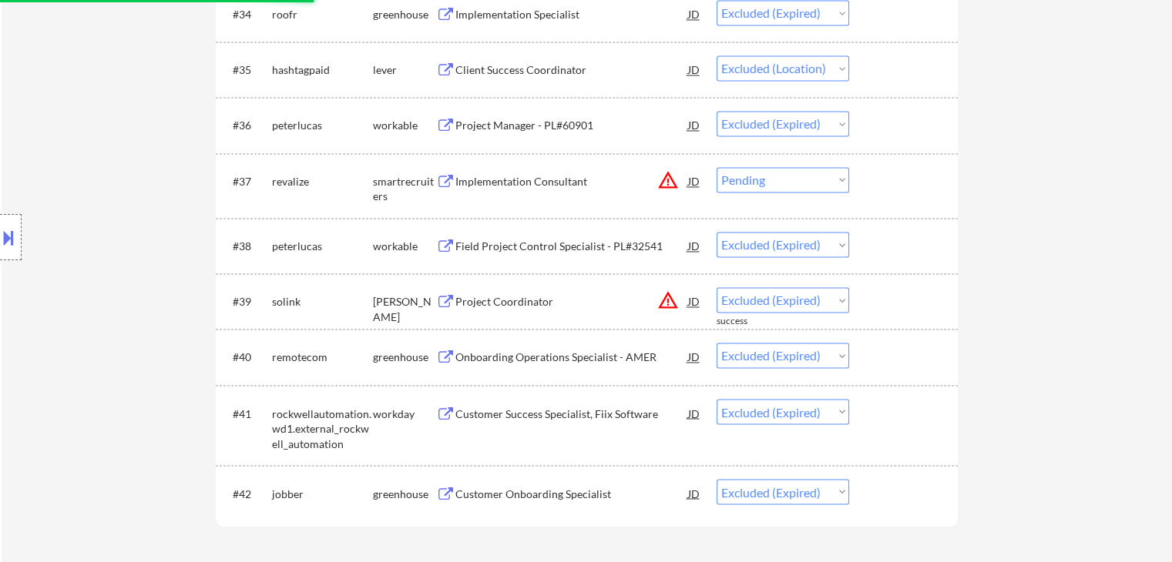
scroll to position [2465, 0]
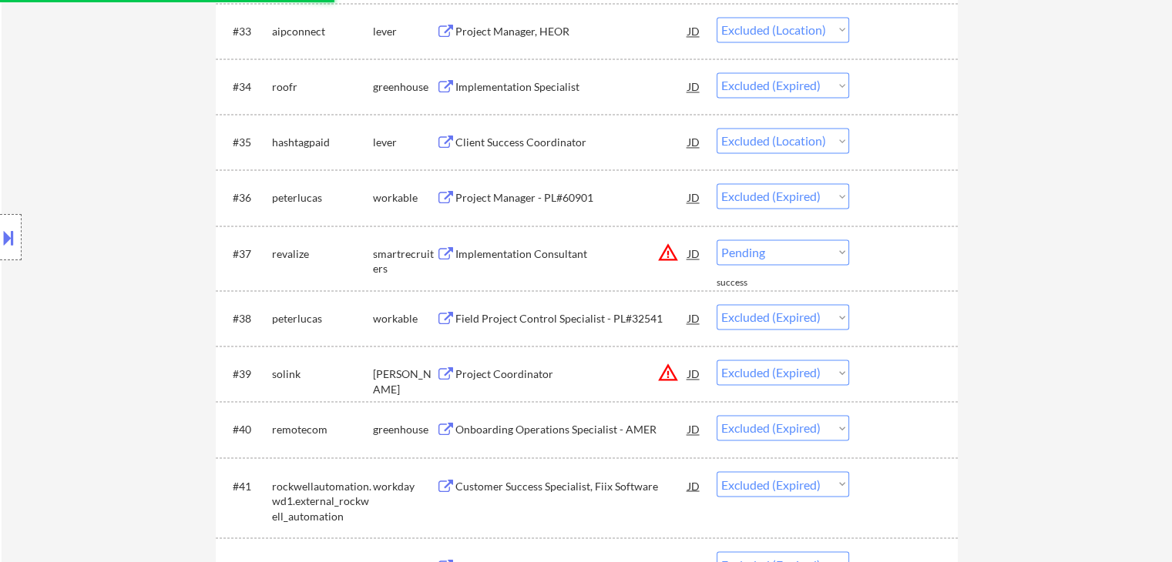
select select ""excluded__expired_""
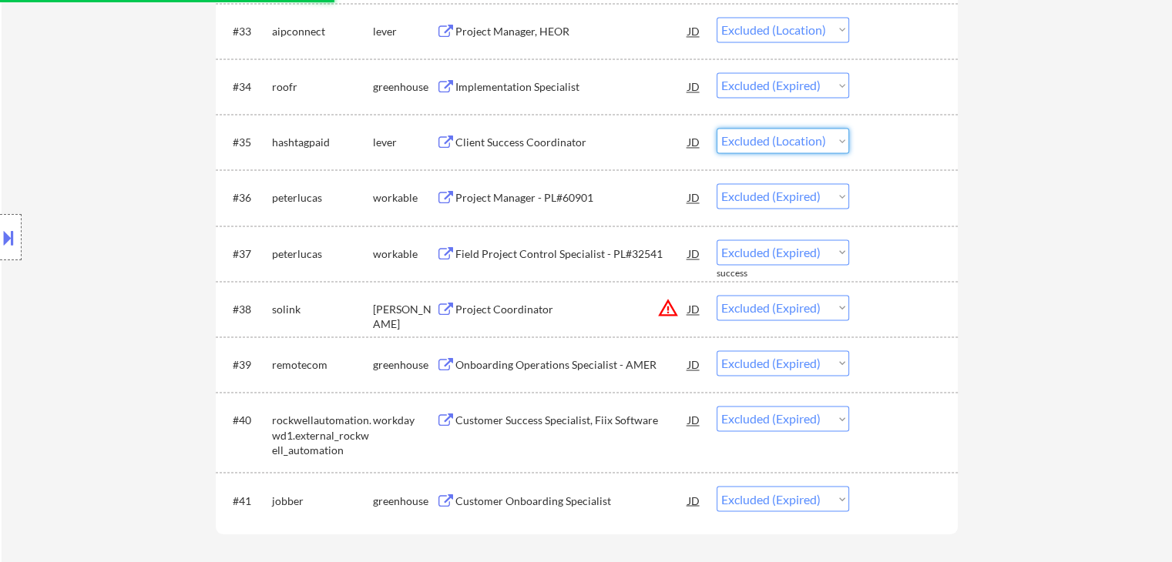
click at [837, 139] on select "Choose an option... Pending Applied Excluded (Questions) Excluded (Expired) Exc…" at bounding box center [783, 140] width 133 height 25
click at [717, 128] on select "Choose an option... Pending Applied Excluded (Questions) Excluded (Expired) Exc…" at bounding box center [783, 140] width 133 height 25
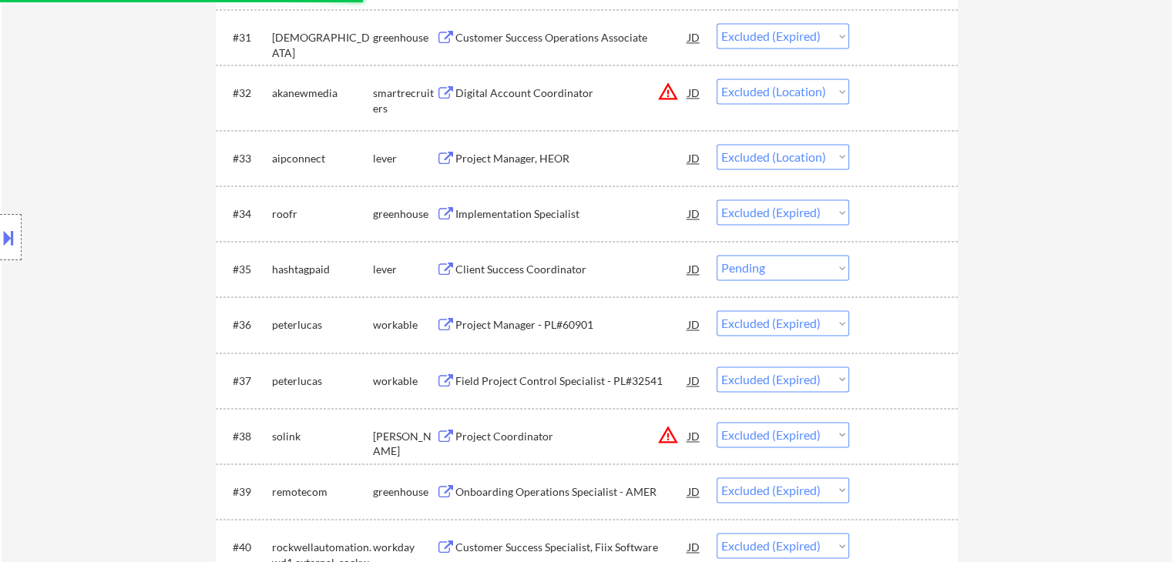
scroll to position [2311, 0]
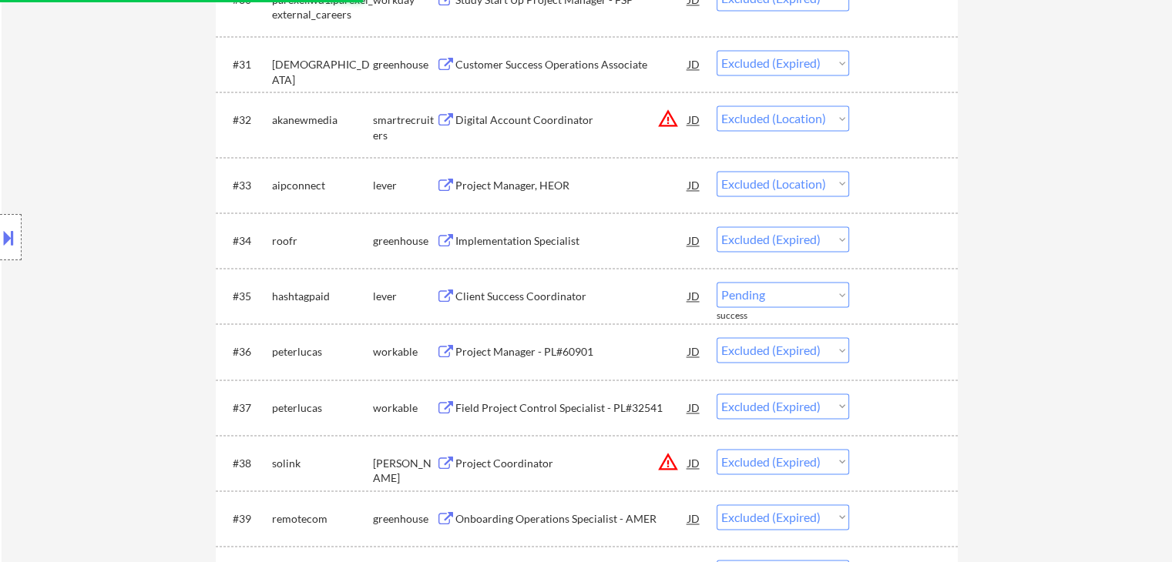
select select ""excluded__expired_""
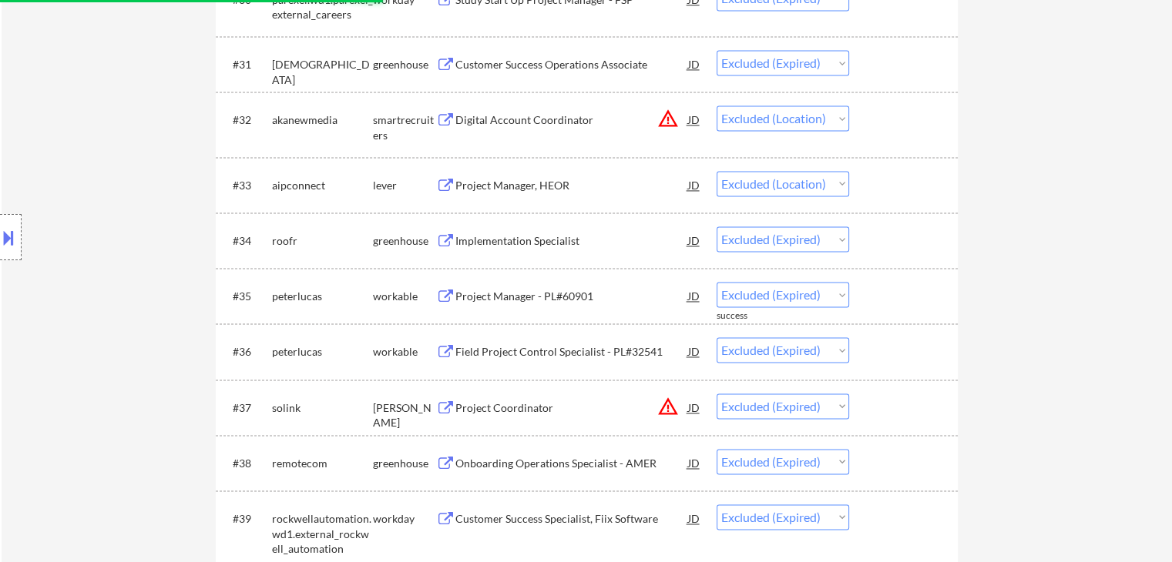
click at [845, 178] on select "Choose an option... Pending Applied Excluded (Questions) Excluded (Expired) Exc…" at bounding box center [783, 183] width 133 height 25
click at [717, 171] on select "Choose an option... Pending Applied Excluded (Questions) Excluded (Expired) Exc…" at bounding box center [783, 183] width 133 height 25
click at [844, 117] on select "Choose an option... Pending Applied Excluded (Questions) Excluded (Expired) Exc…" at bounding box center [783, 118] width 133 height 25
select select ""excluded__expired_""
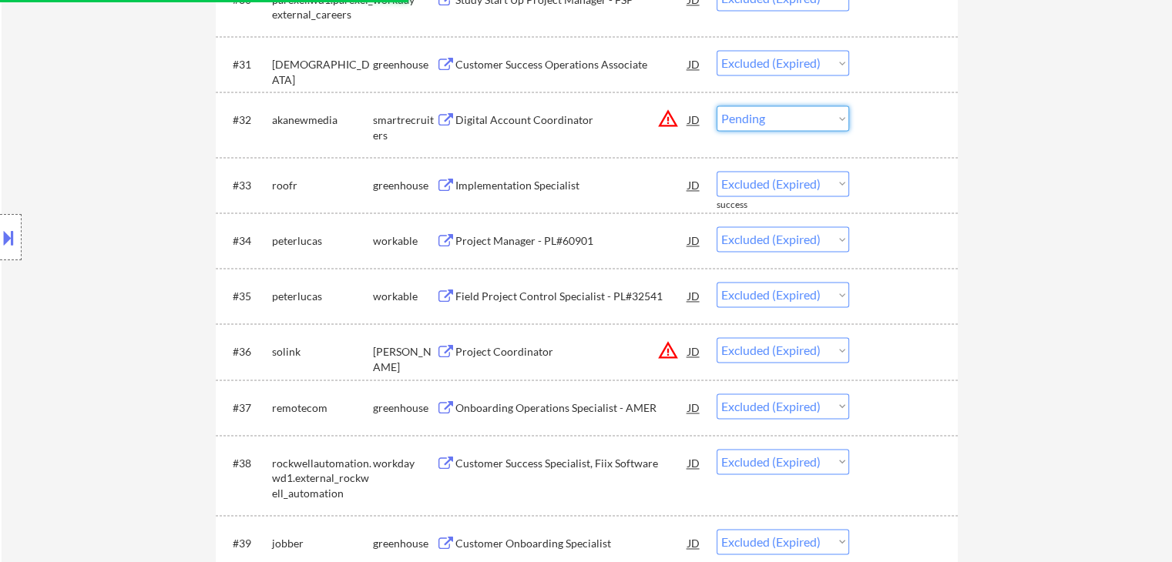
click at [717, 106] on select "Choose an option... Pending Applied Excluded (Questions) Excluded (Expired) Exc…" at bounding box center [783, 118] width 133 height 25
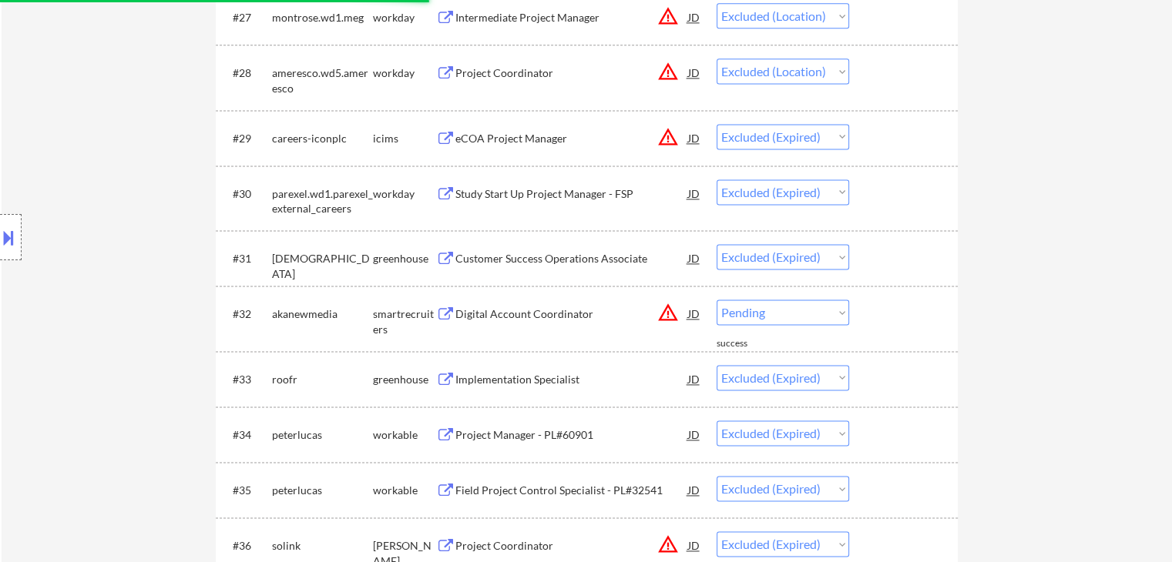
select select ""excluded__expired_""
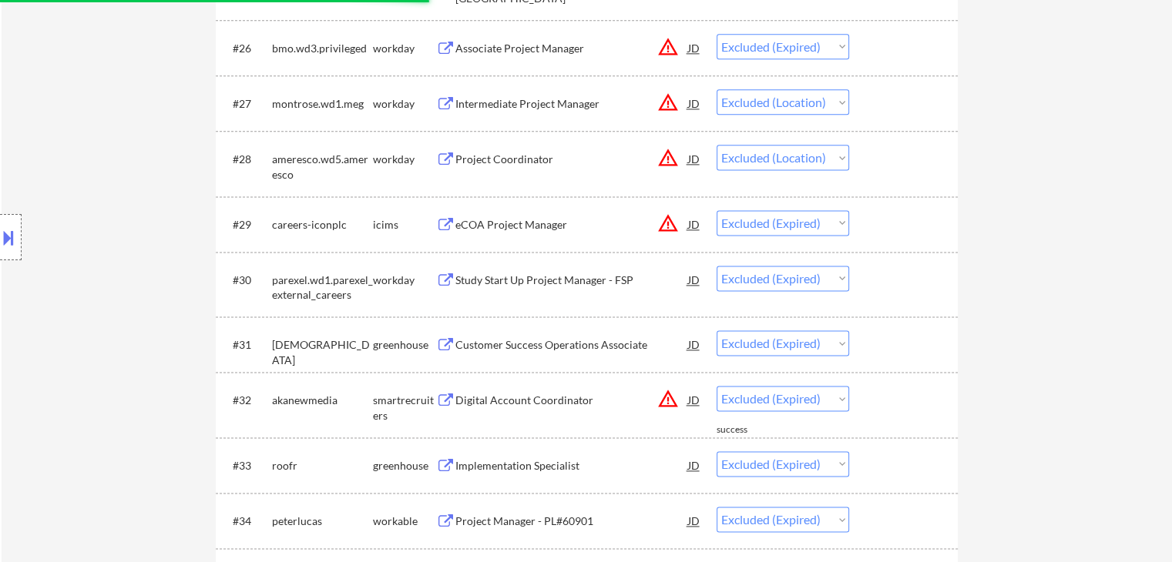
scroll to position [2003, 0]
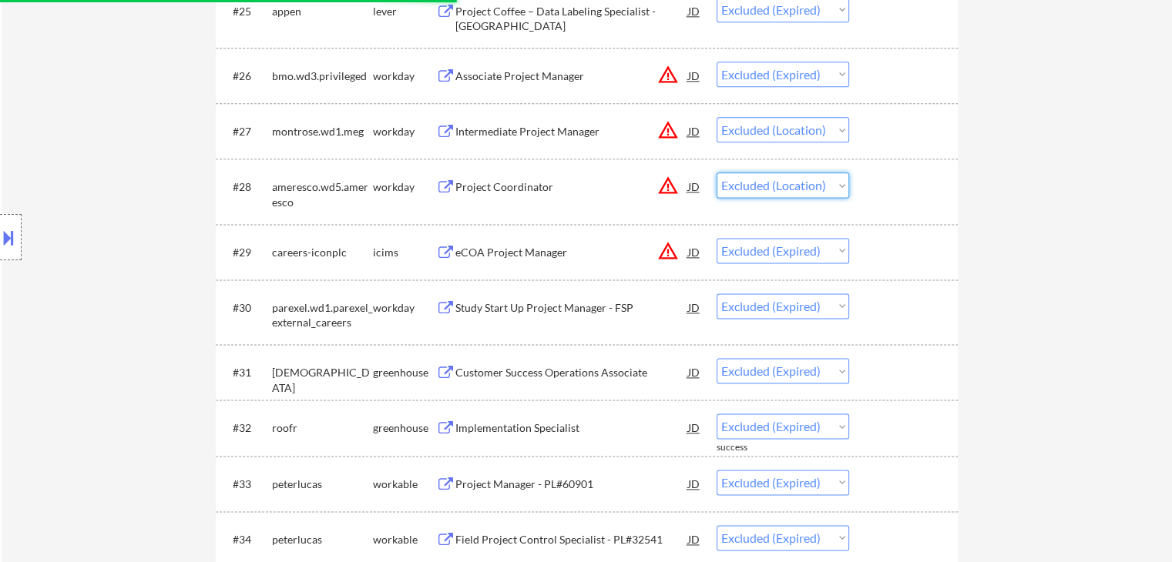
click at [836, 179] on select "Choose an option... Pending Applied Excluded (Questions) Excluded (Expired) Exc…" at bounding box center [783, 185] width 133 height 25
click at [717, 173] on select "Choose an option... Pending Applied Excluded (Questions) Excluded (Expired) Exc…" at bounding box center [783, 185] width 133 height 25
click at [841, 130] on select "Choose an option... Pending Applied Excluded (Questions) Excluded (Expired) Exc…" at bounding box center [783, 129] width 133 height 25
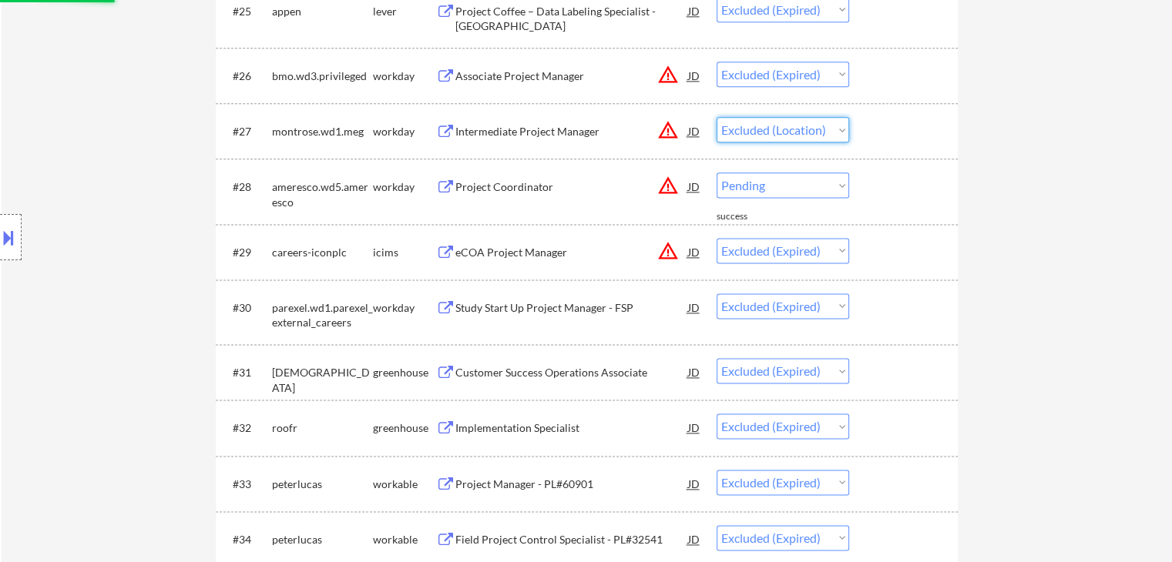
select select ""excluded__expired_""
click at [717, 117] on select "Choose an option... Pending Applied Excluded (Questions) Excluded (Expired) Exc…" at bounding box center [783, 129] width 133 height 25
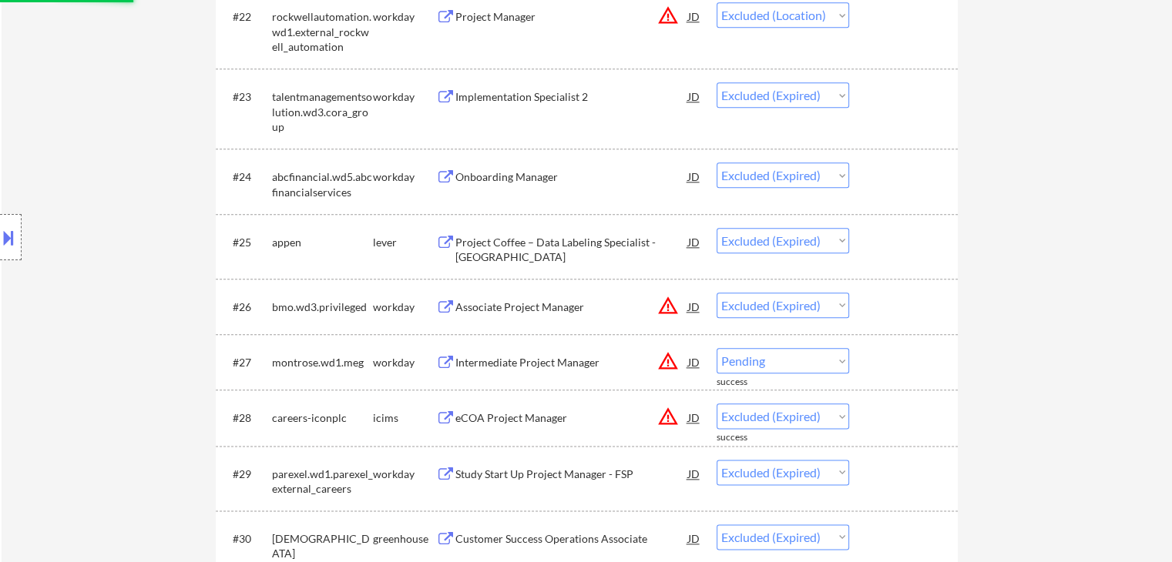
select select ""excluded__expired_""
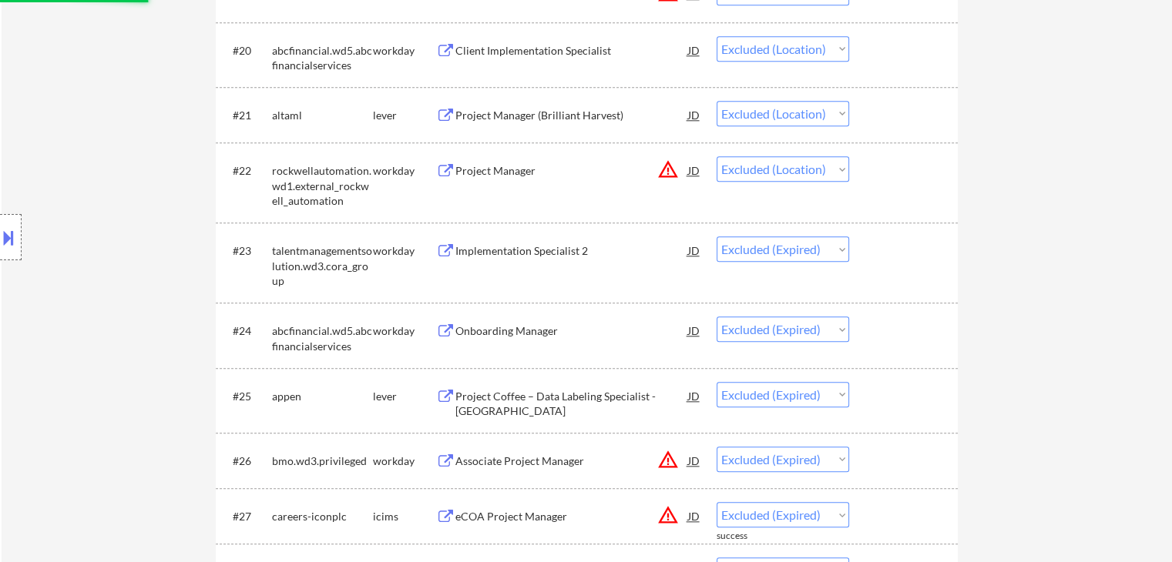
scroll to position [1618, 0]
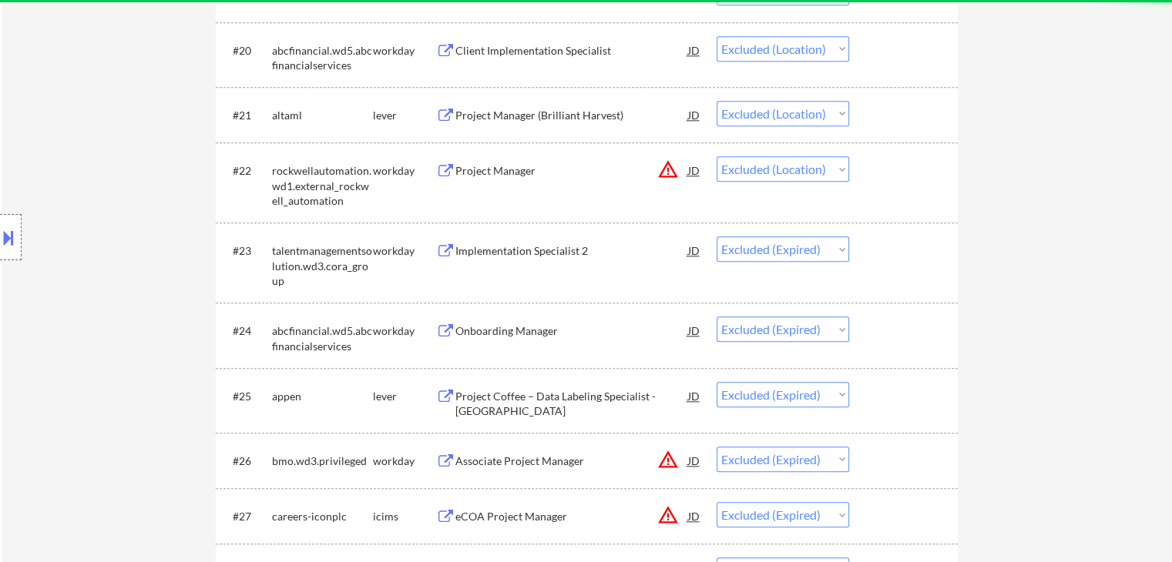
click at [841, 162] on select "Choose an option... Pending Applied Excluded (Questions) Excluded (Expired) Exc…" at bounding box center [783, 168] width 133 height 25
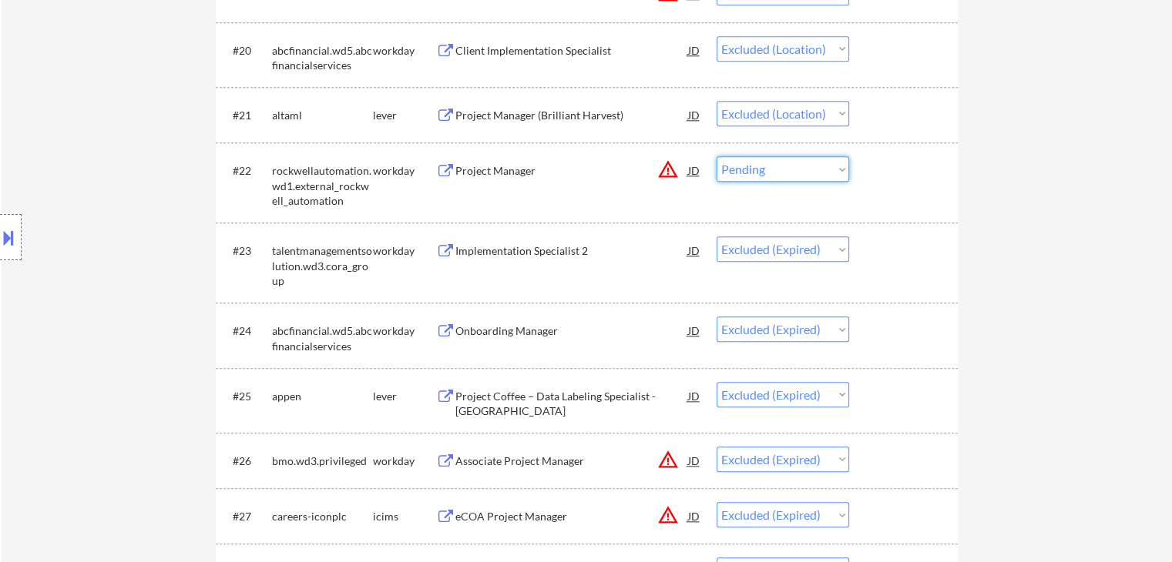
click at [717, 156] on select "Choose an option... Pending Applied Excluded (Questions) Excluded (Expired) Exc…" at bounding box center [783, 168] width 133 height 25
click at [844, 114] on select "Choose an option... Pending Applied Excluded (Questions) Excluded (Expired) Exc…" at bounding box center [783, 113] width 133 height 25
select select ""excluded__expired_""
click at [717, 101] on select "Choose an option... Pending Applied Excluded (Questions) Excluded (Expired) Exc…" at bounding box center [783, 113] width 133 height 25
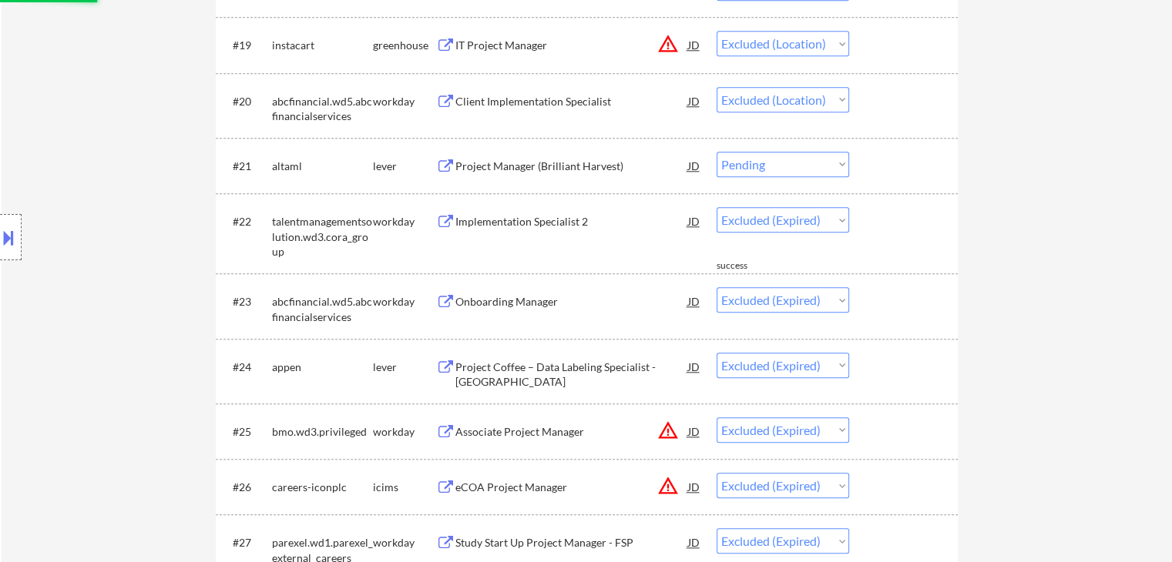
scroll to position [1541, 0]
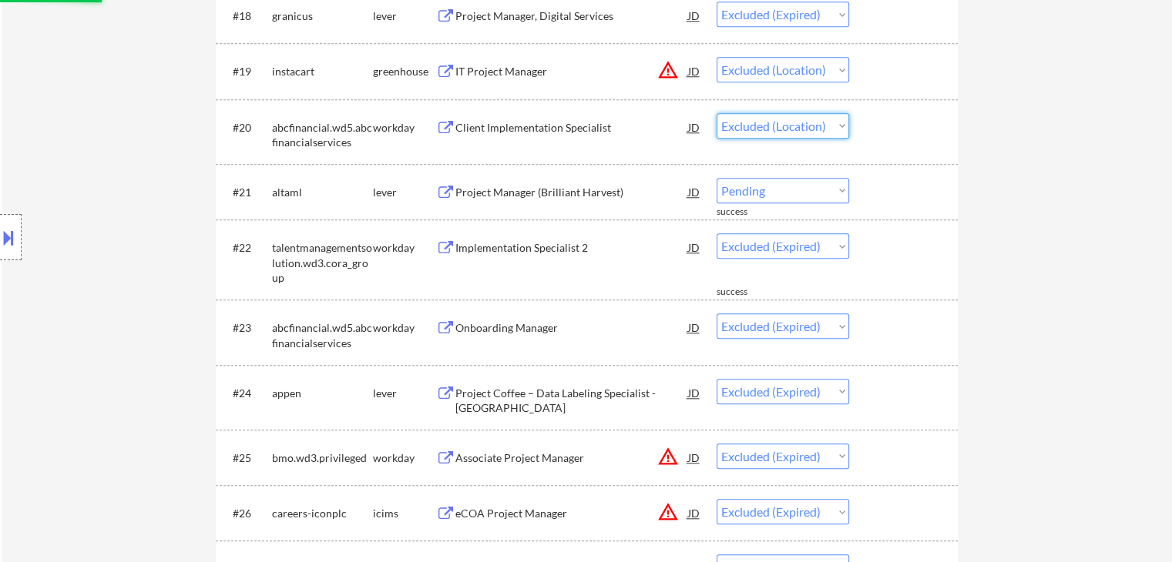
click at [834, 121] on select "Choose an option... Pending Applied Excluded (Questions) Excluded (Expired) Exc…" at bounding box center [783, 125] width 133 height 25
select select ""excluded__expired_""
select select ""pending""
click at [717, 113] on select "Choose an option... Pending Applied Excluded (Questions) Excluded (Expired) Exc…" at bounding box center [783, 125] width 133 height 25
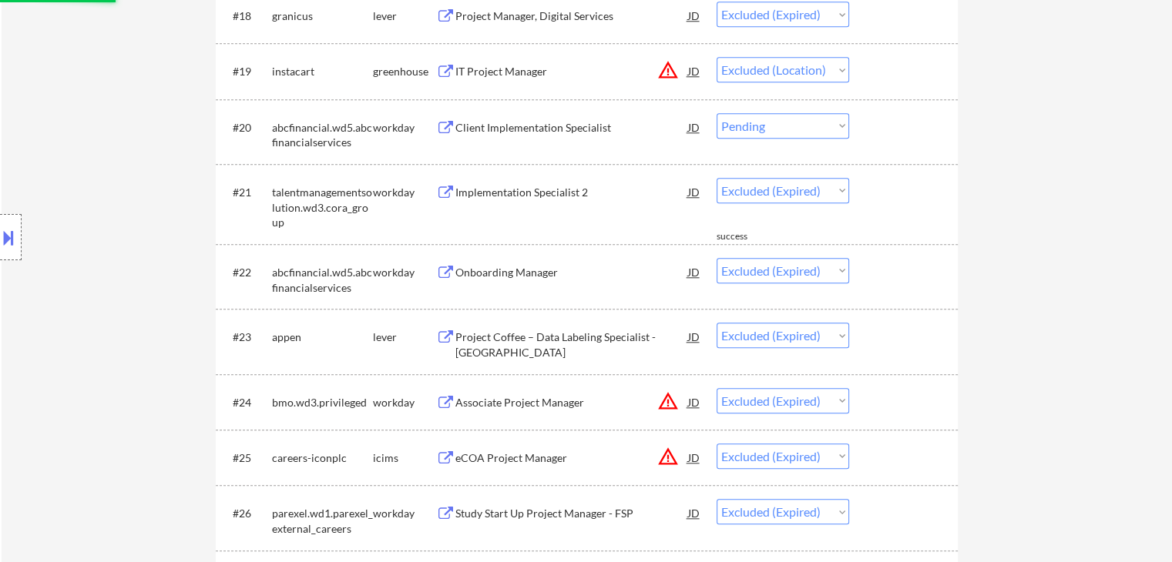
click at [838, 74] on select "Choose an option... Pending Applied Excluded (Questions) Excluded (Expired) Exc…" at bounding box center [783, 69] width 133 height 25
select select ""applied""
click at [717, 57] on select "Choose an option... Pending Applied Excluded (Questions) Excluded (Expired) Exc…" at bounding box center [783, 69] width 133 height 25
click at [821, 64] on select "Choose an option... Pending Applied Excluded (Questions) Excluded (Expired) Exc…" at bounding box center [783, 69] width 133 height 25
select select ""excluded__expired_""
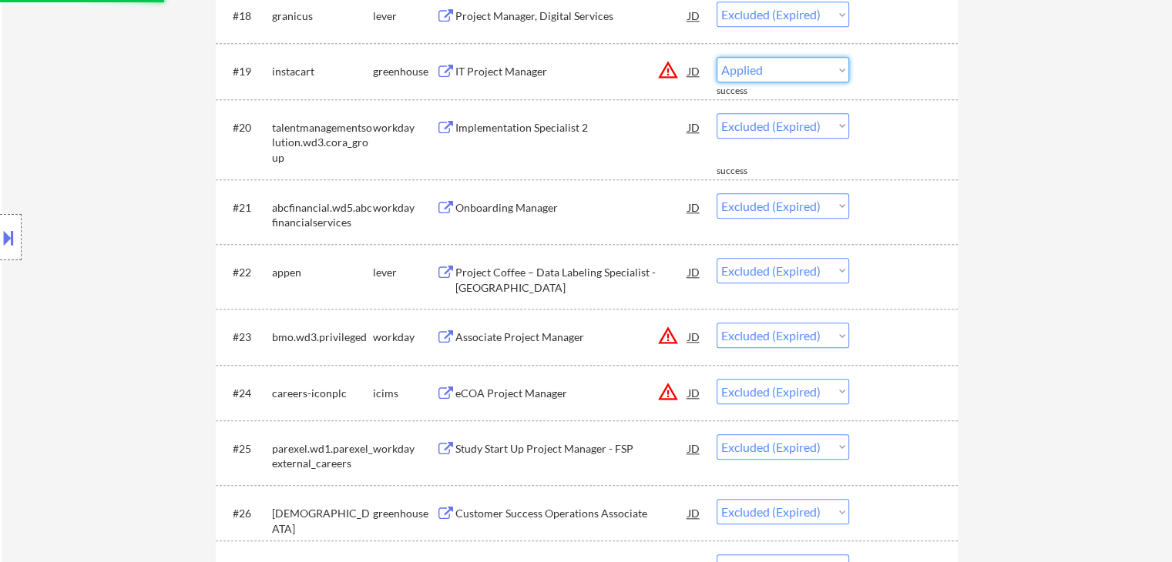
select select ""excluded__expired_""
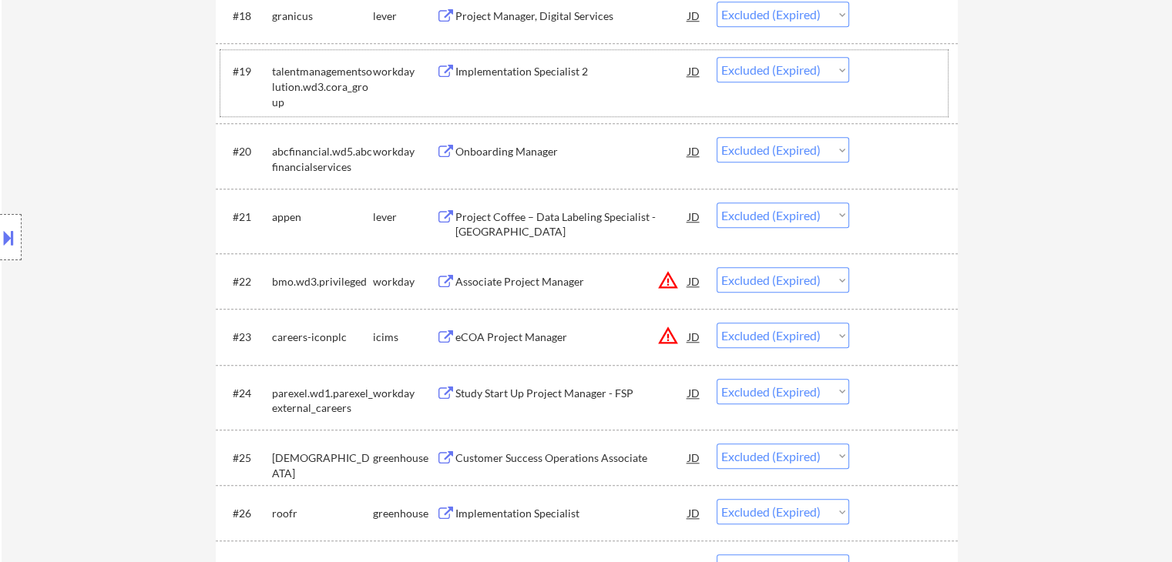
click at [932, 105] on div "#19 talentmanagementsolution.wd3.cora_group workday Implementation Specialist 2…" at bounding box center [583, 83] width 727 height 66
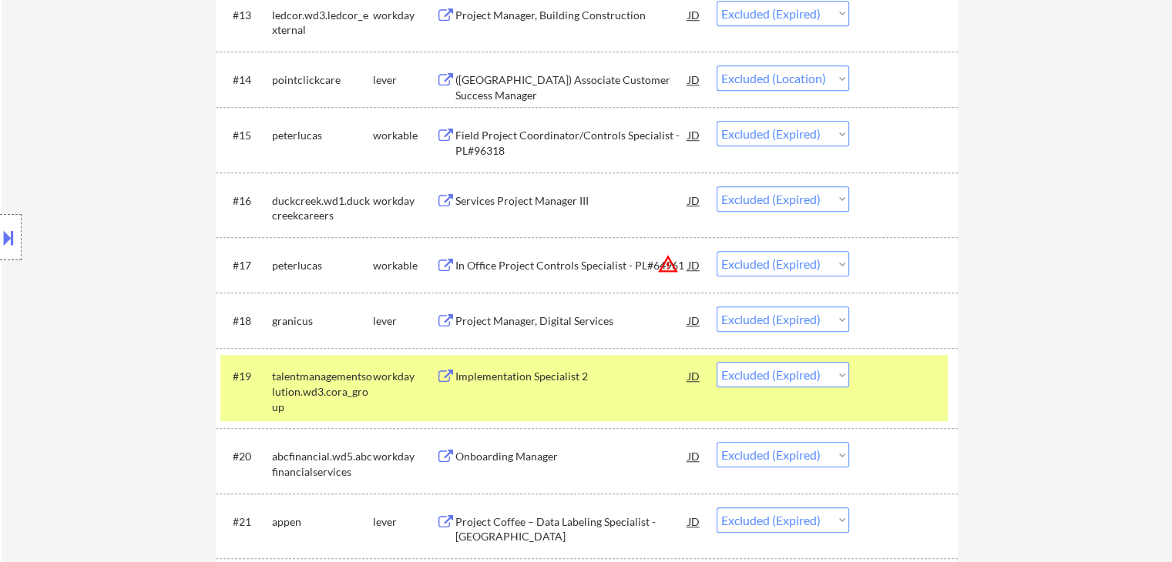
scroll to position [1233, 0]
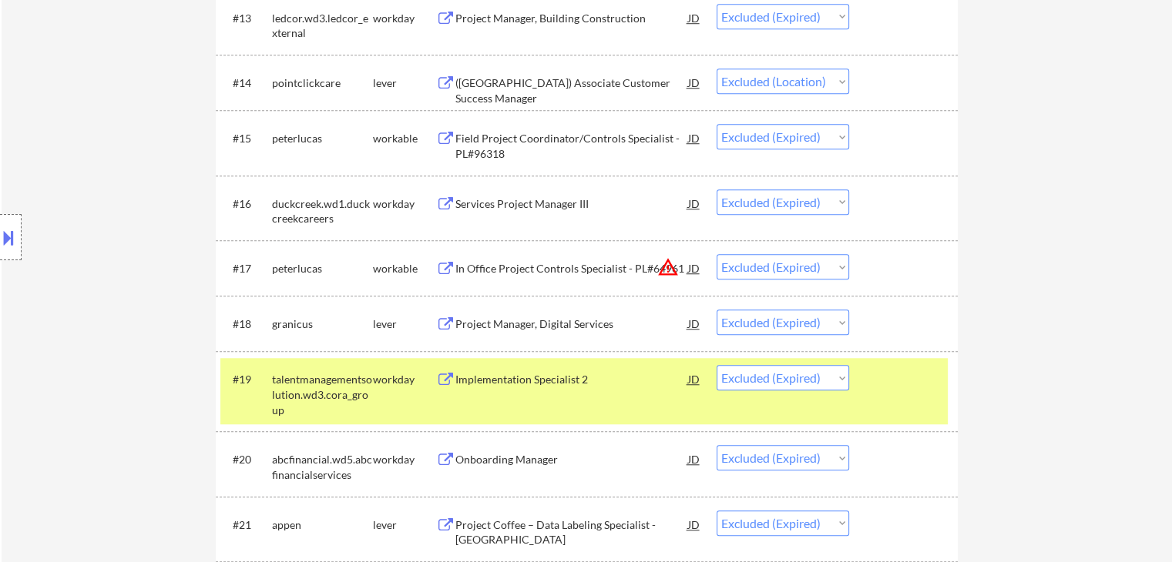
click at [842, 83] on select "Choose an option... Pending Applied Excluded (Questions) Excluded (Expired) Exc…" at bounding box center [783, 81] width 133 height 25
click at [717, 69] on select "Choose an option... Pending Applied Excluded (Questions) Excluded (Expired) Exc…" at bounding box center [783, 81] width 133 height 25
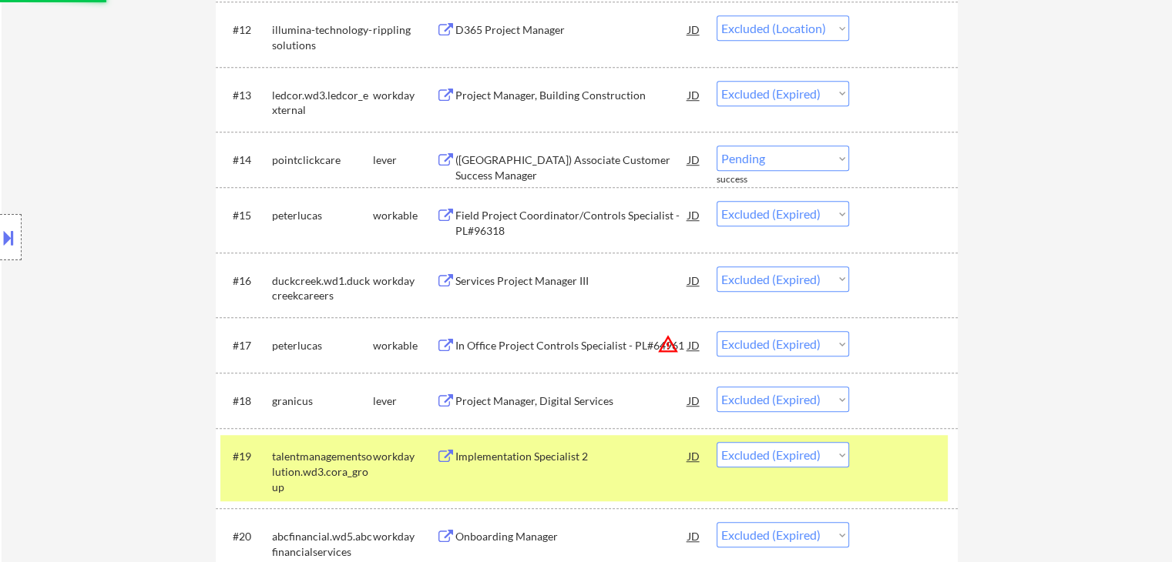
select select ""excluded__expired_""
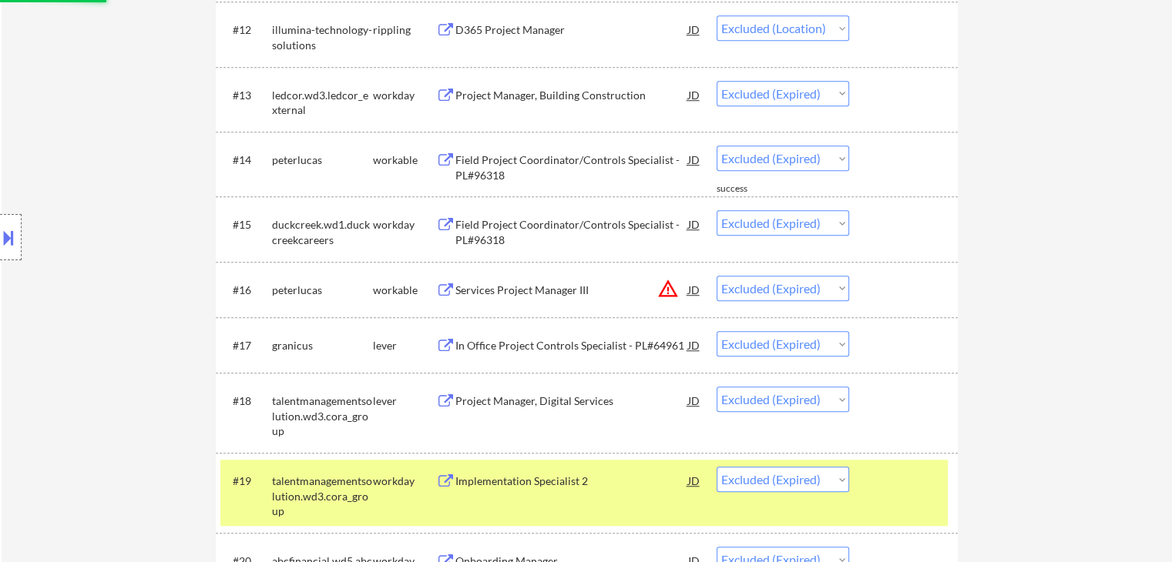
scroll to position [1079, 0]
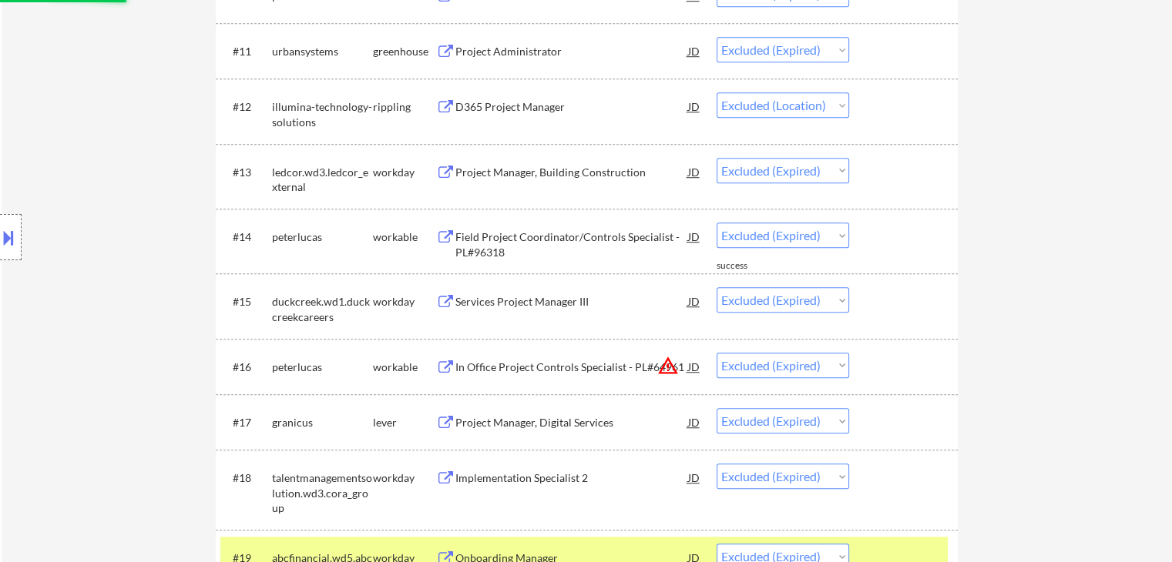
click at [841, 106] on select "Choose an option... Pending Applied Excluded (Questions) Excluded (Expired) Exc…" at bounding box center [783, 104] width 133 height 25
click at [717, 92] on select "Choose an option... Pending Applied Excluded (Questions) Excluded (Expired) Exc…" at bounding box center [783, 104] width 133 height 25
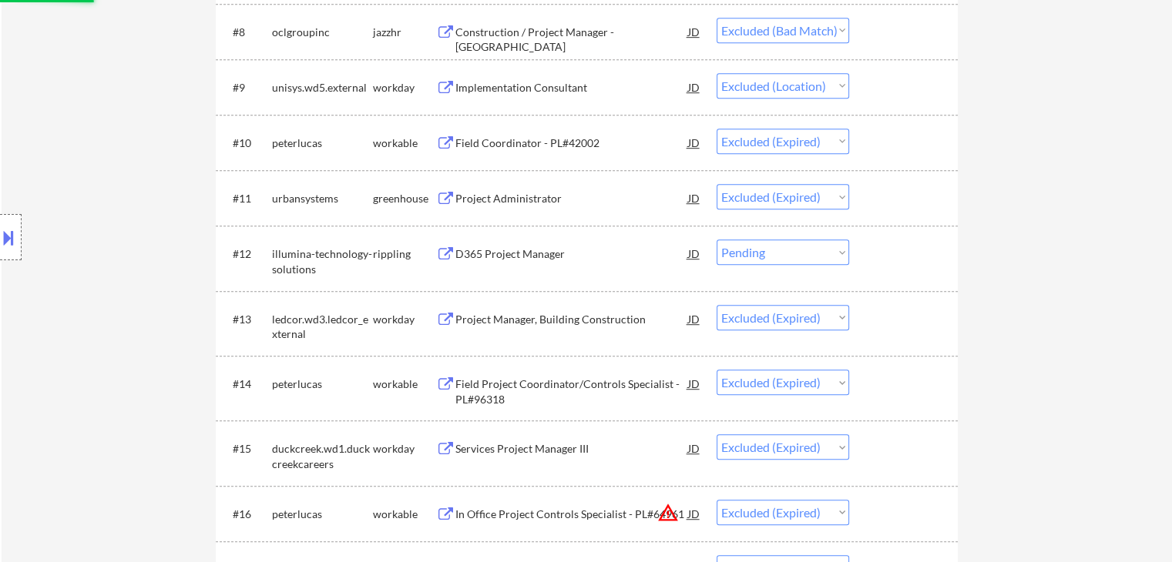
scroll to position [925, 0]
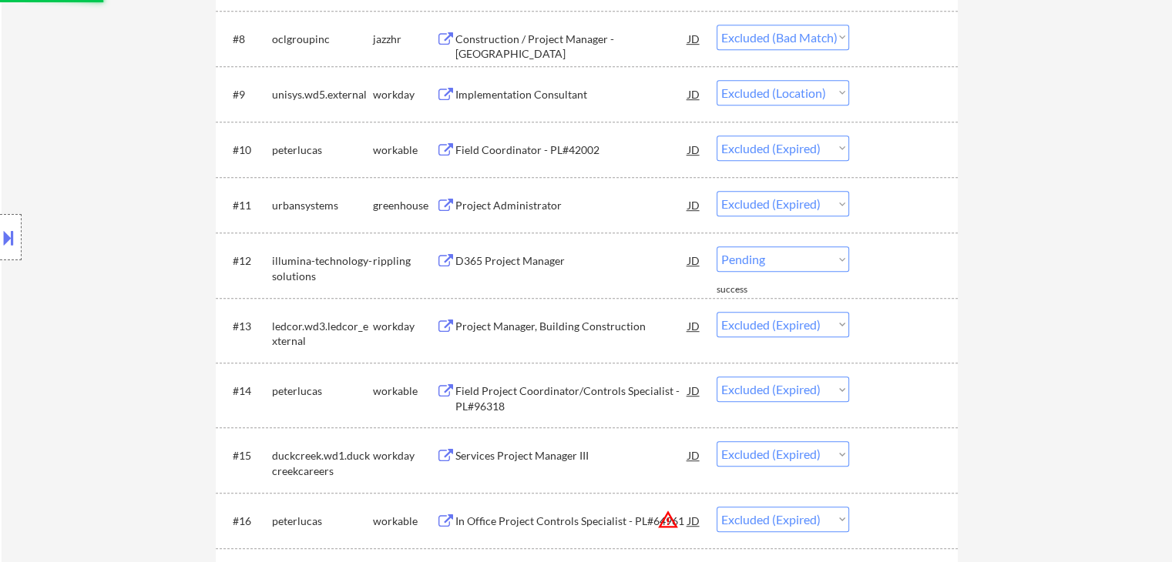
select select ""excluded__expired_""
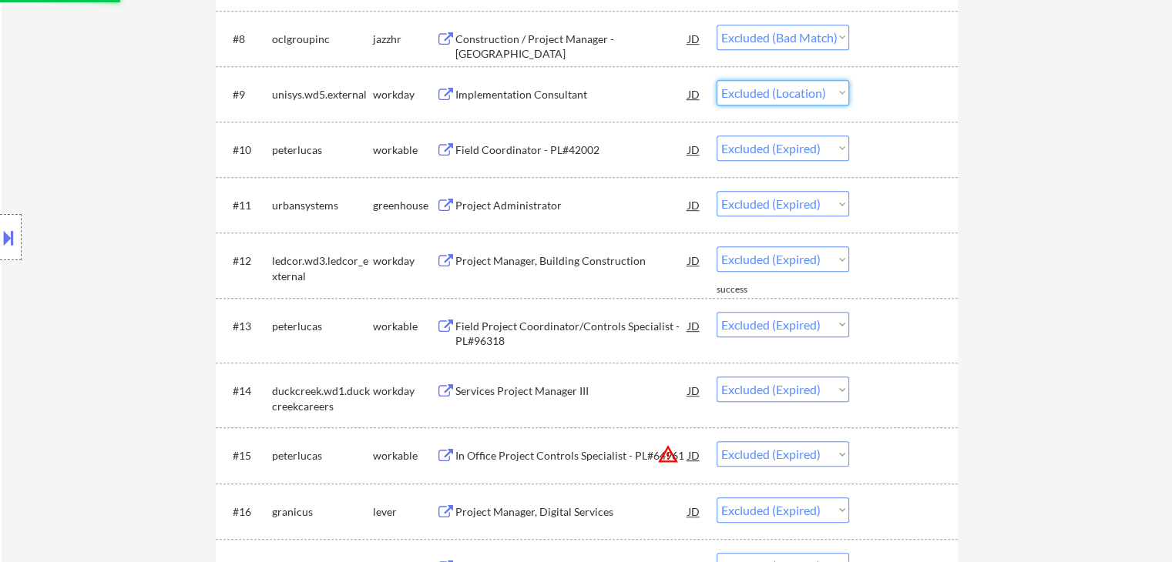
click at [844, 89] on select "Choose an option... Pending Applied Excluded (Questions) Excluded (Expired) Exc…" at bounding box center [783, 92] width 133 height 25
click at [717, 80] on select "Choose an option... Pending Applied Excluded (Questions) Excluded (Expired) Exc…" at bounding box center [783, 92] width 133 height 25
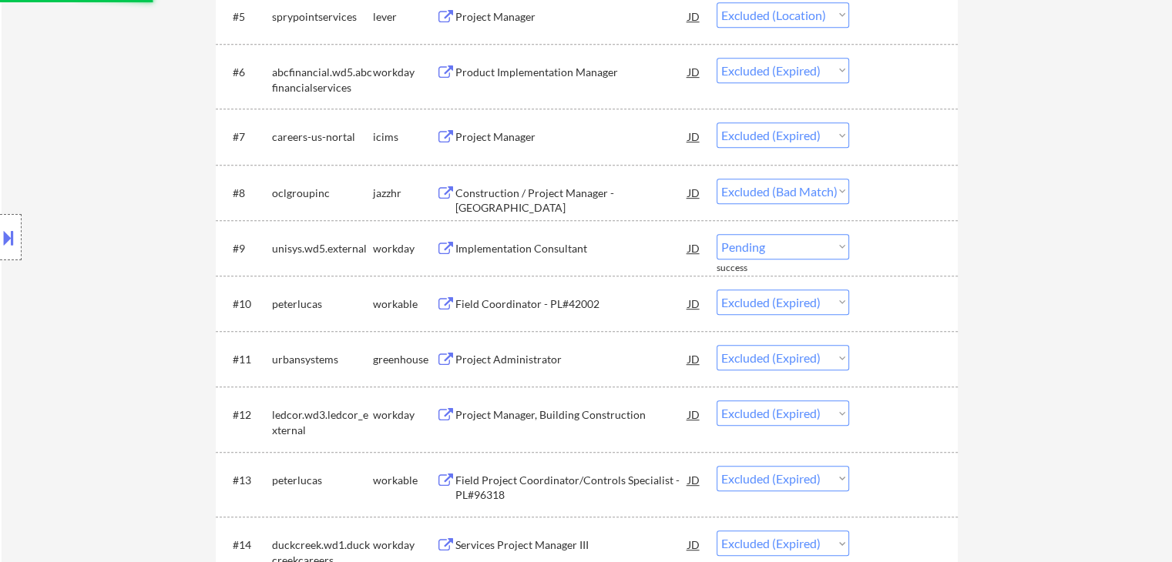
scroll to position [693, 0]
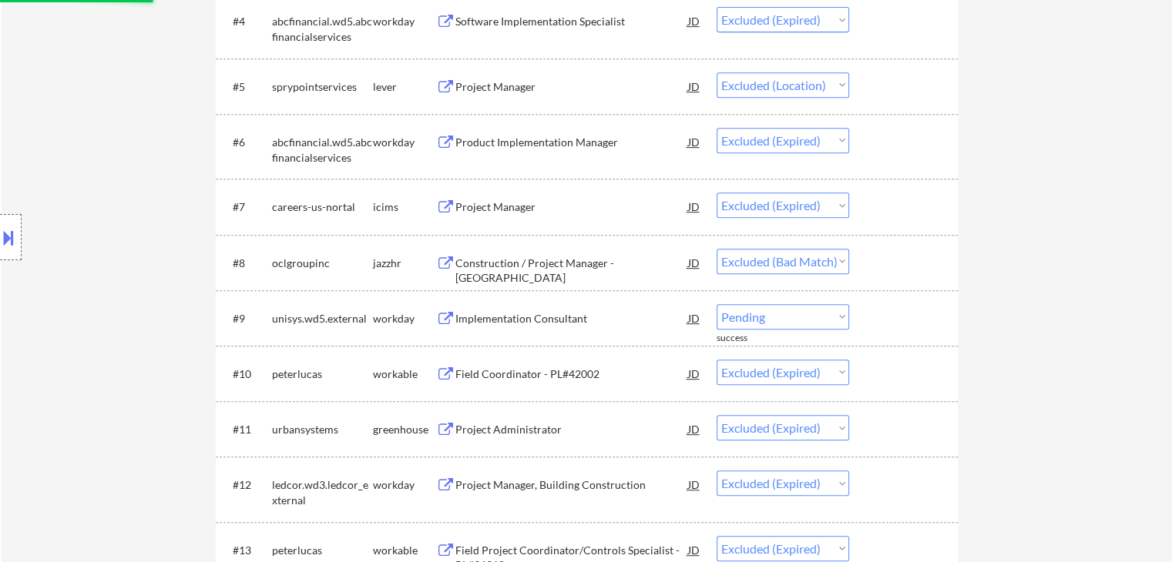
select select ""excluded__expired_""
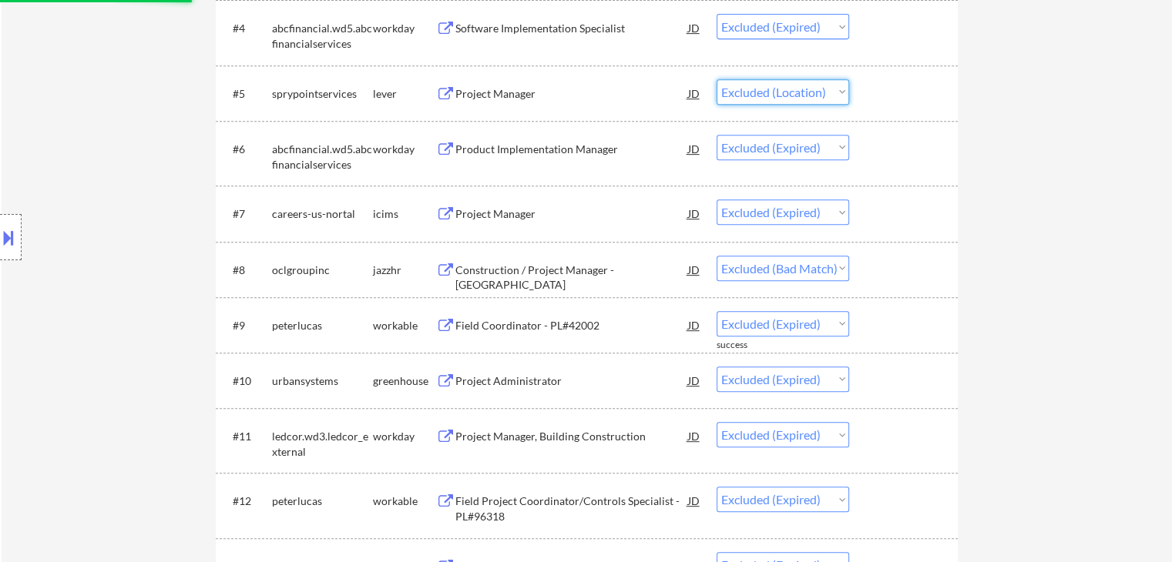
click at [844, 94] on select "Choose an option... Pending Applied Excluded (Questions) Excluded (Expired) Exc…" at bounding box center [783, 91] width 133 height 25
click at [717, 79] on select "Choose an option... Pending Applied Excluded (Questions) Excluded (Expired) Exc…" at bounding box center [783, 91] width 133 height 25
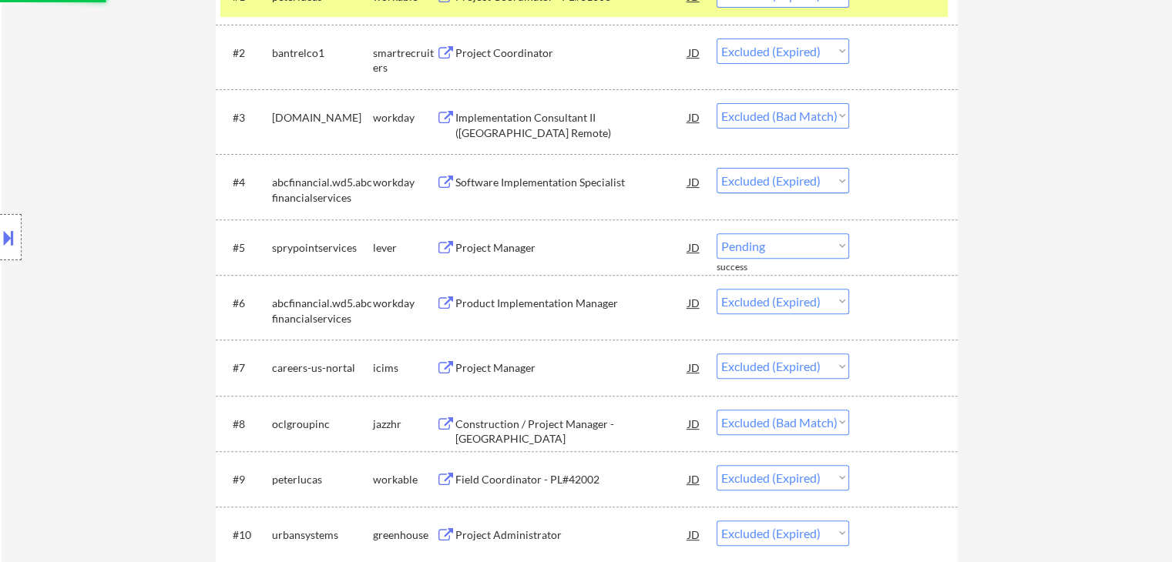
select select ""excluded__expired_""
select select ""excluded__bad_match_""
select select ""excluded__expired_""
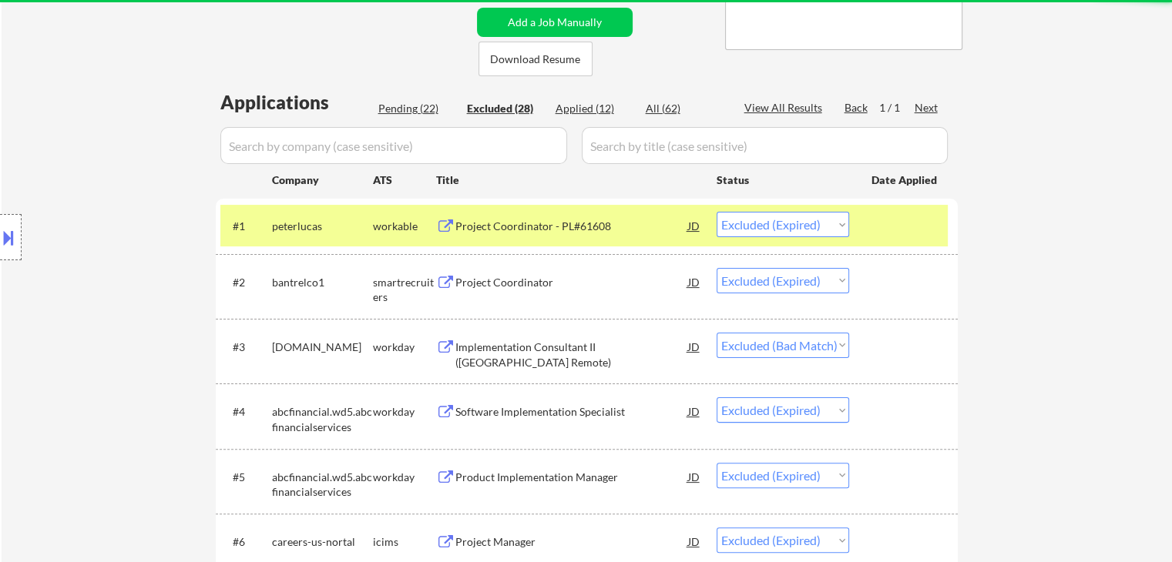
scroll to position [308, 0]
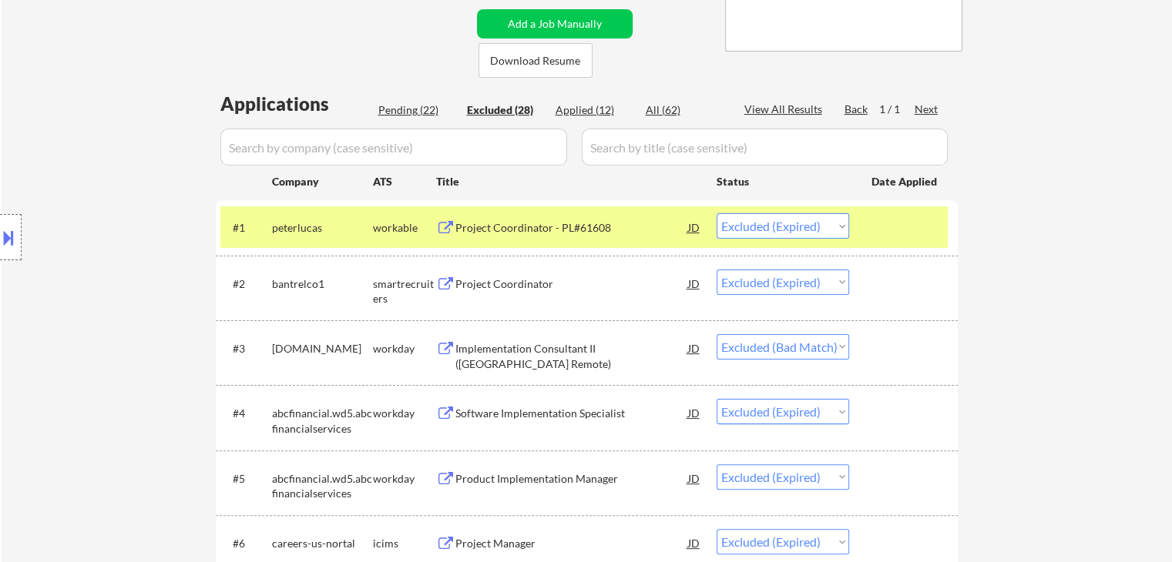
click at [418, 116] on div "Pending (22)" at bounding box center [416, 109] width 77 height 15
select select ""pending""
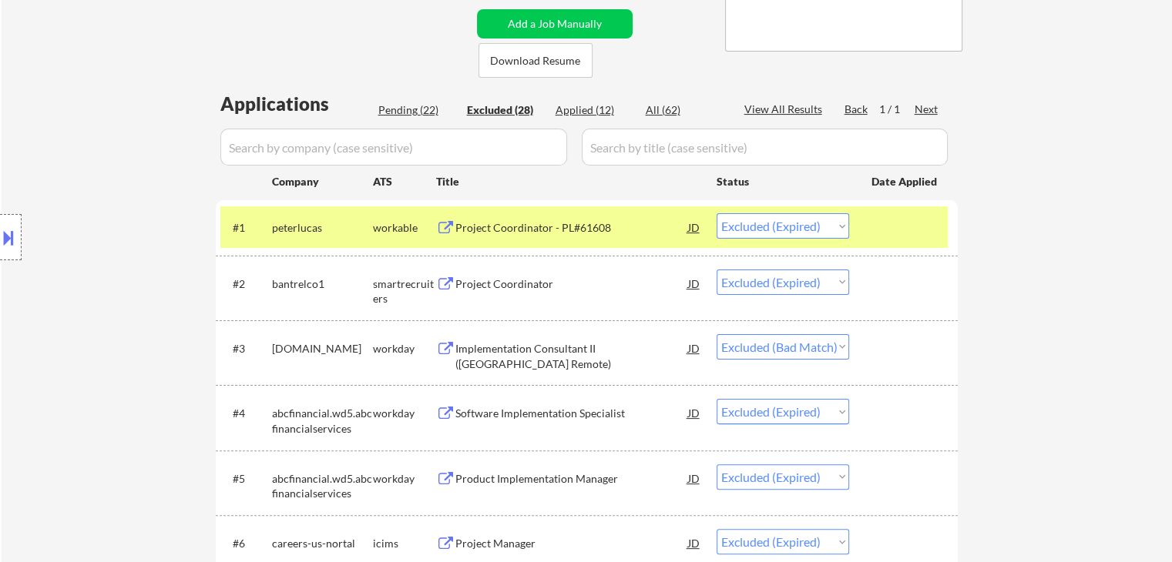
select select ""pending""
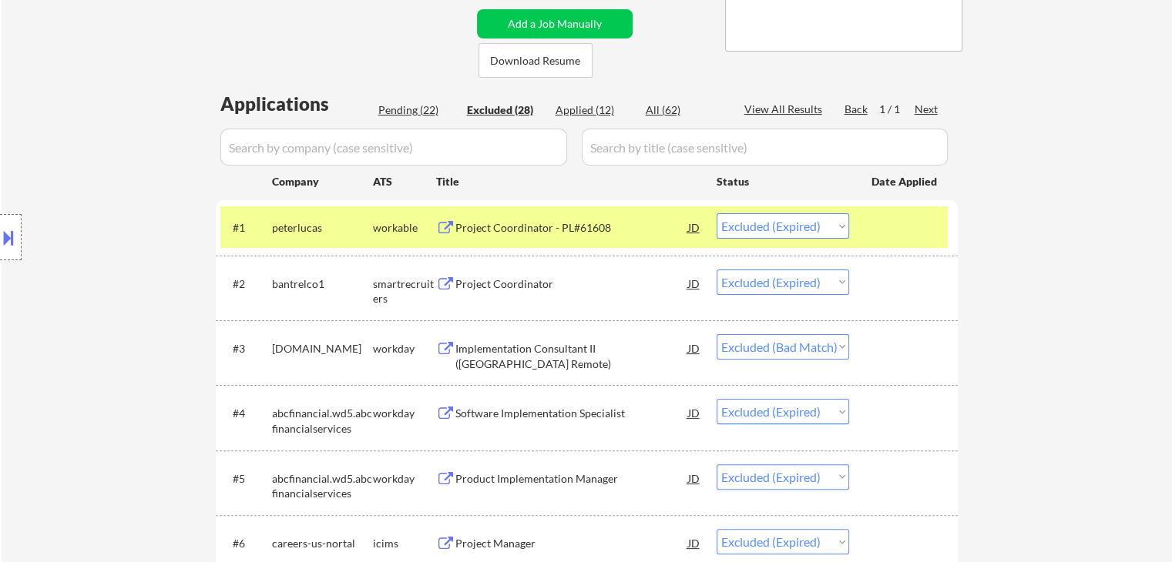
select select ""pending""
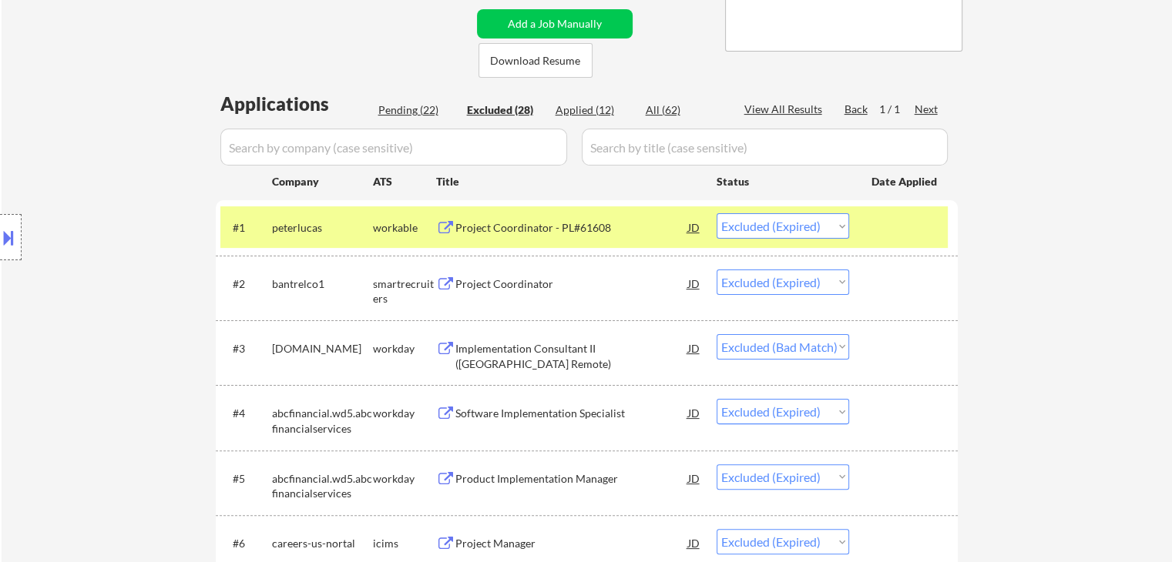
select select ""pending""
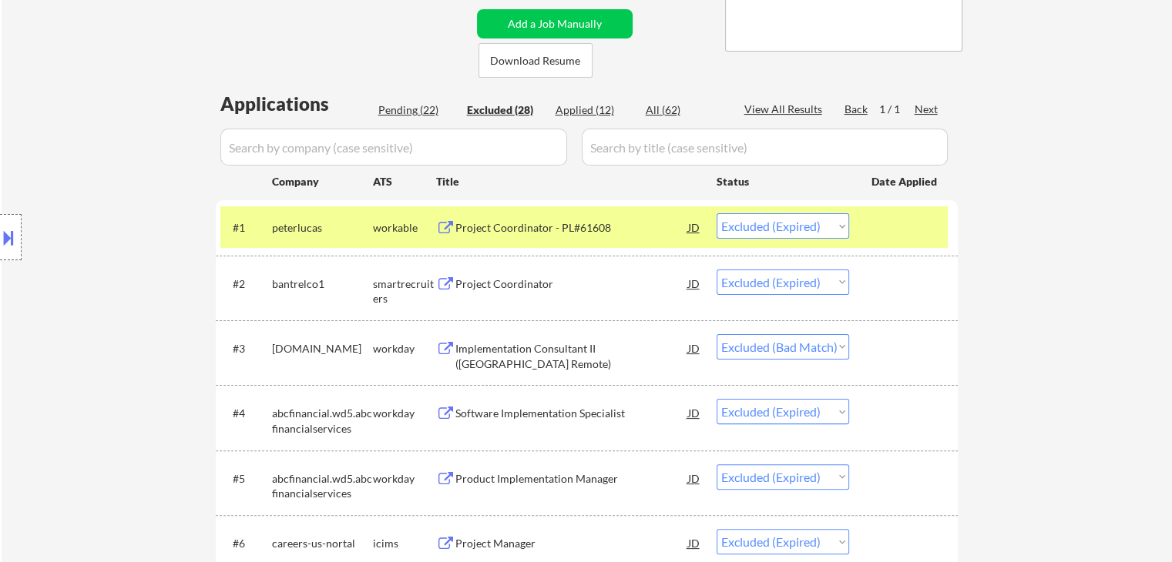
select select ""pending""
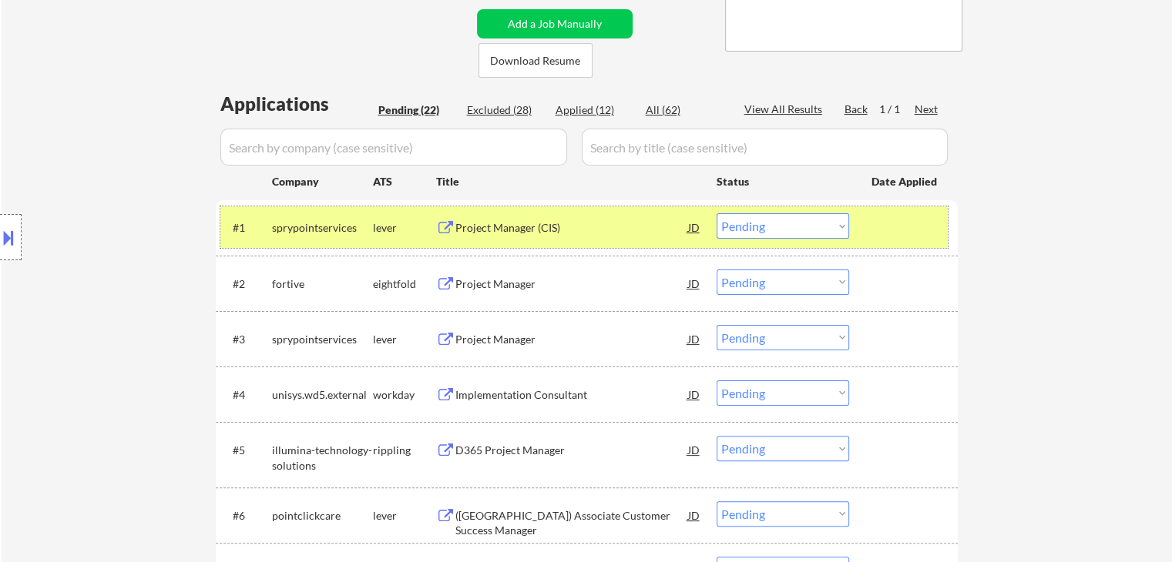
click at [927, 232] on div at bounding box center [905, 227] width 68 height 28
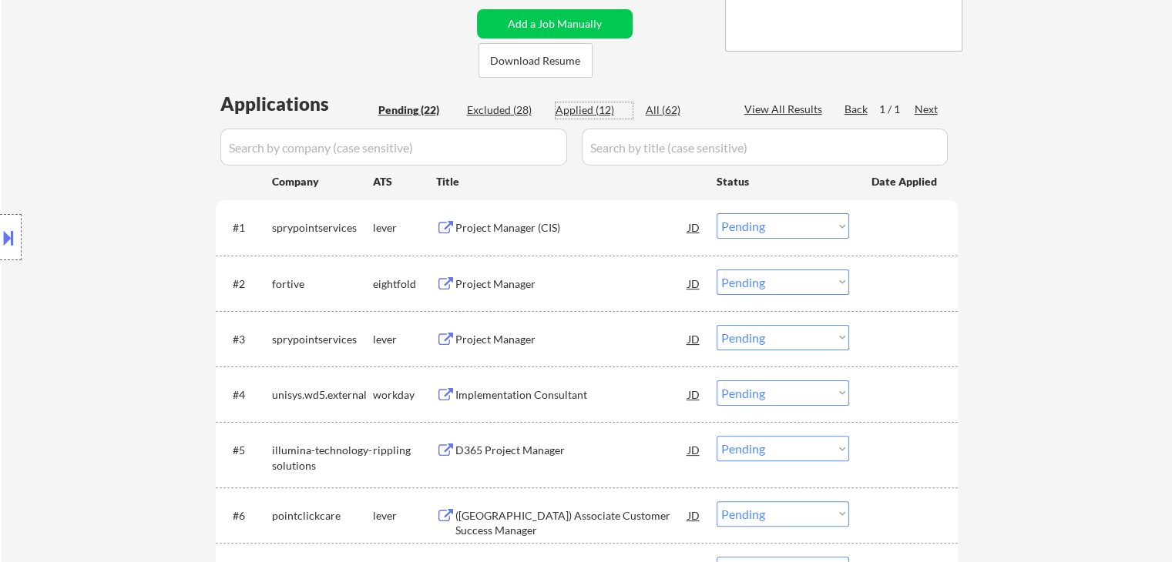
click at [577, 114] on div "Applied (12)" at bounding box center [594, 109] width 77 height 15
select select ""applied""
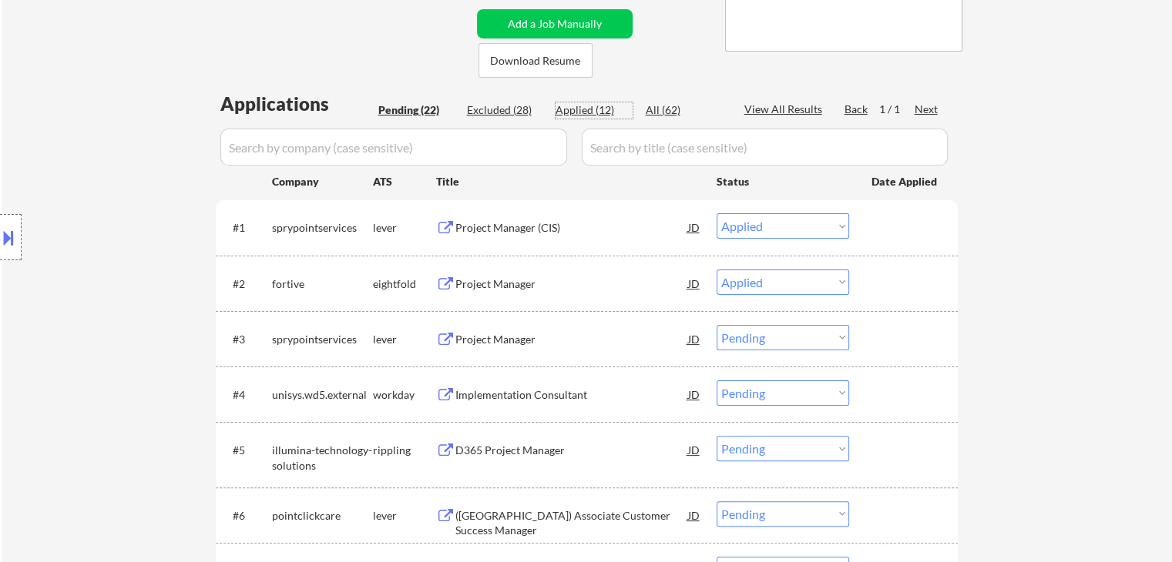
select select ""applied""
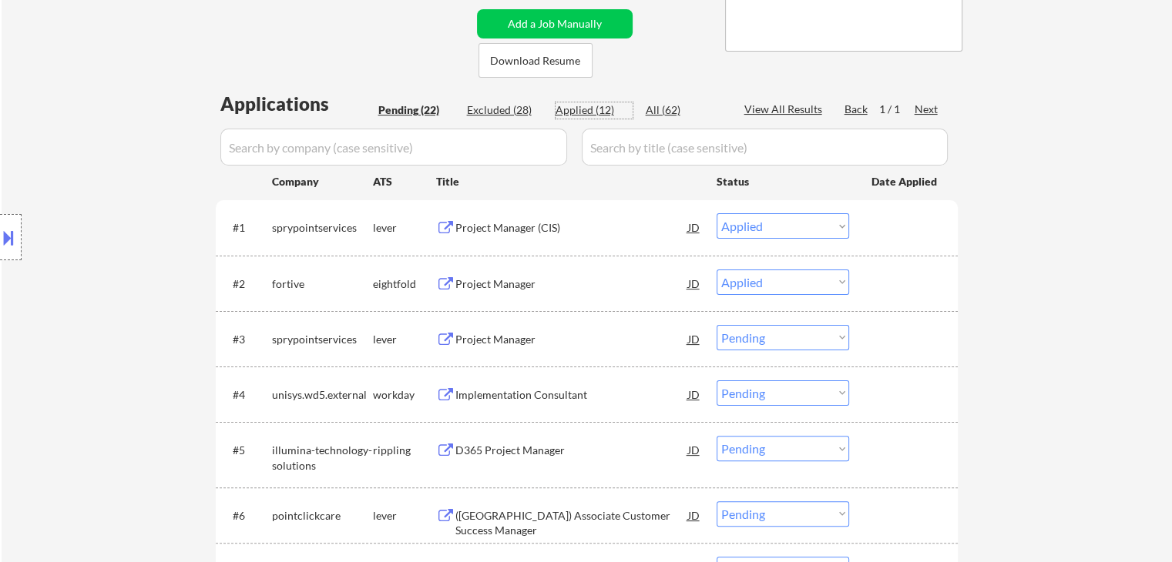
select select ""applied""
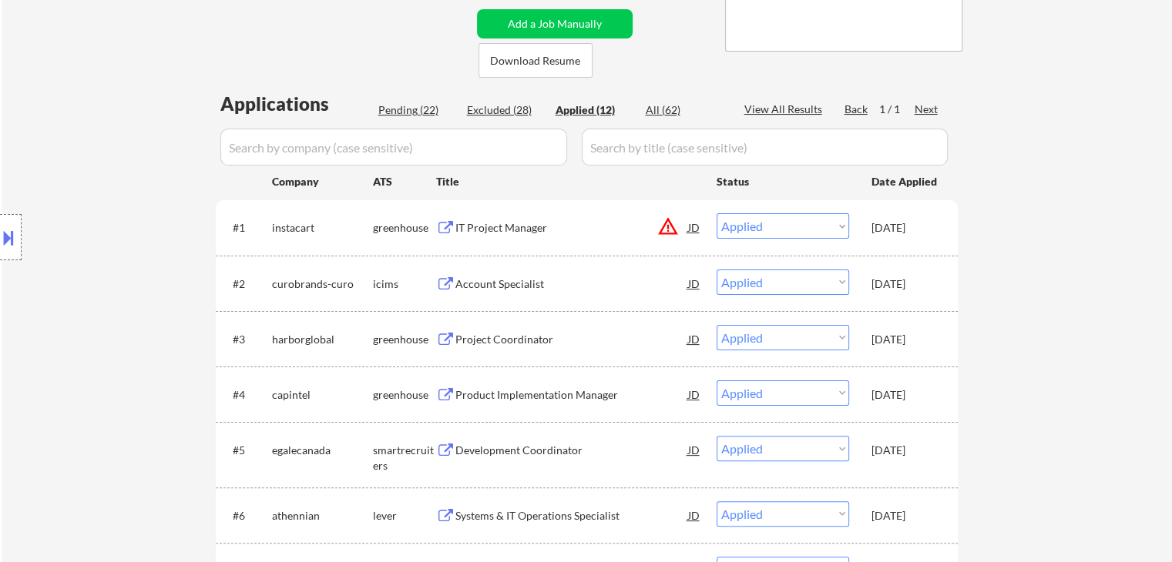
click at [502, 223] on div "IT Project Manager" at bounding box center [571, 227] width 233 height 15
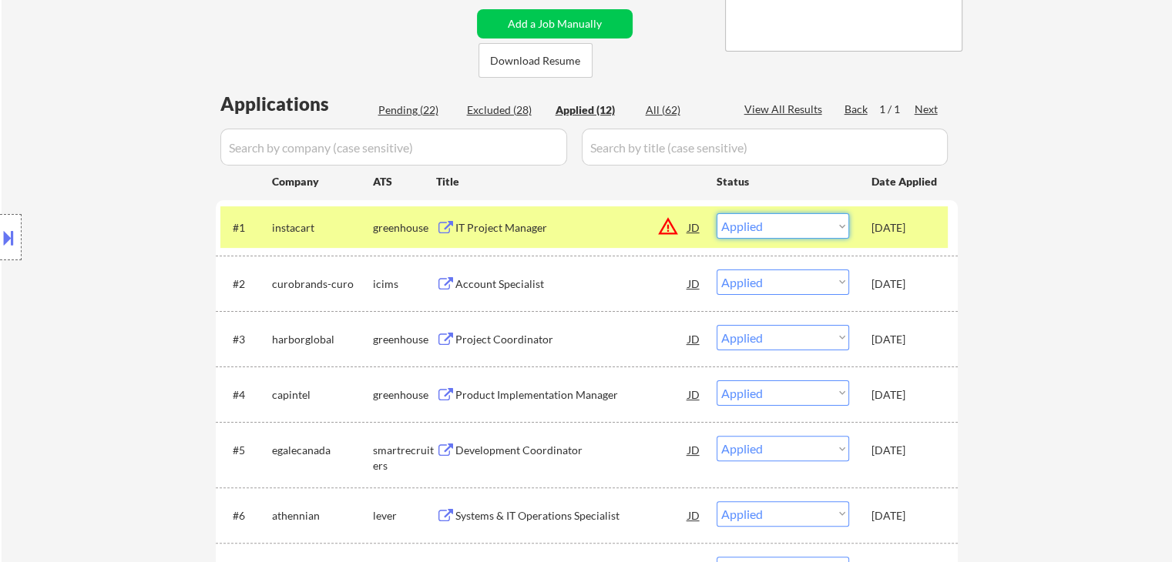
click at [774, 229] on select "Choose an option... Pending Applied Excluded (Questions) Excluded (Expired) Exc…" at bounding box center [783, 225] width 133 height 25
click at [1111, 217] on div "← Return to /applysquad Mailslurp Inbox Job Search Builder [PERSON_NAME] User E…" at bounding box center [587, 353] width 1170 height 1201
click at [404, 109] on div "Pending (22)" at bounding box center [416, 109] width 77 height 15
select select ""pending""
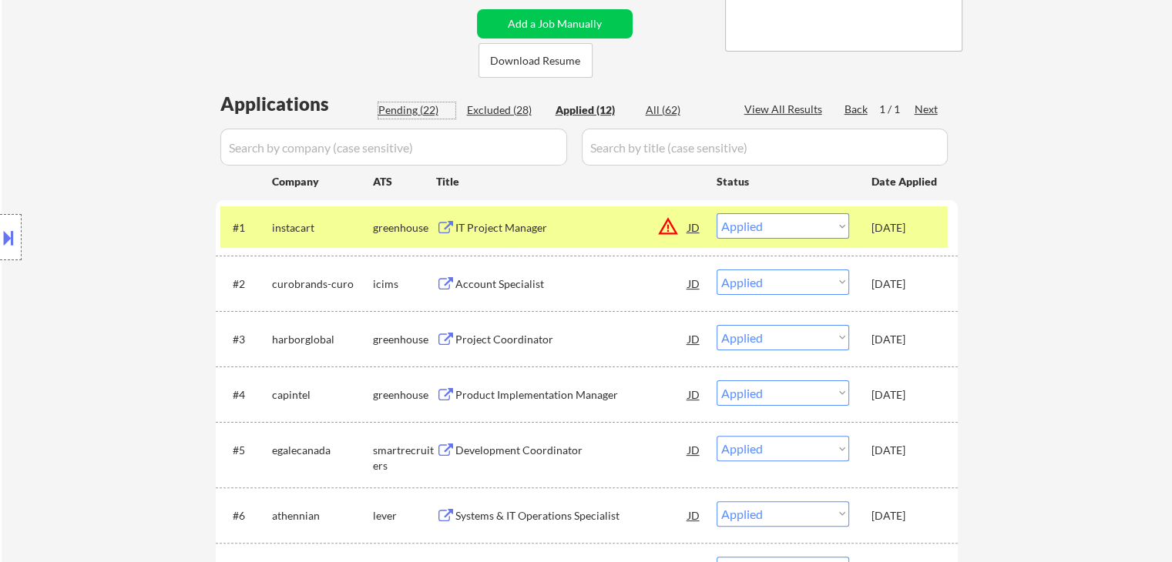
select select ""pending""
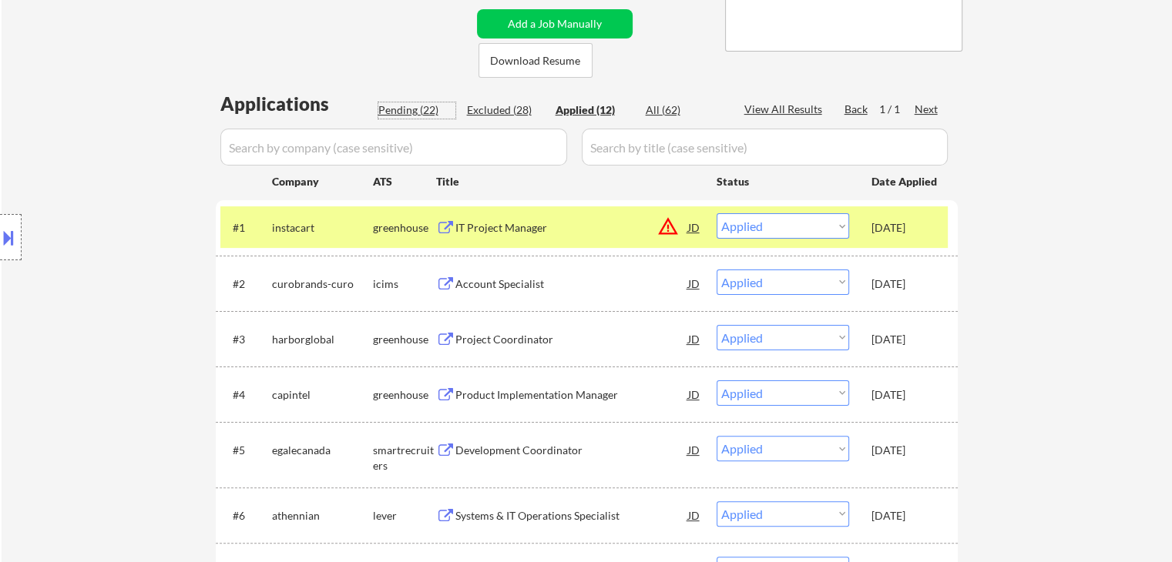
select select ""pending""
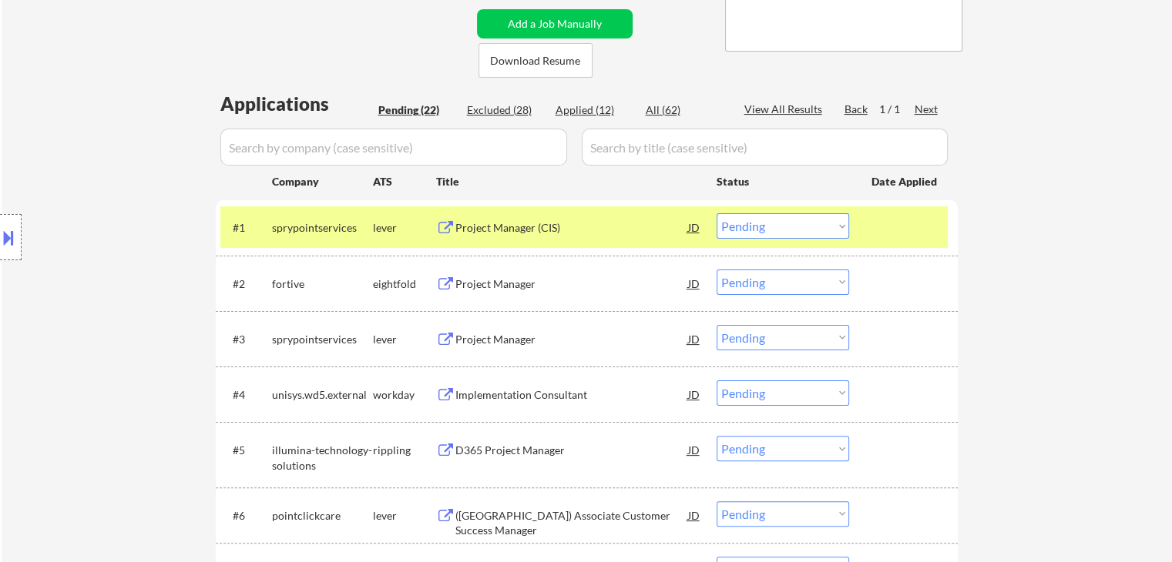
click at [516, 230] on div "Project Manager (CIS)" at bounding box center [571, 227] width 233 height 15
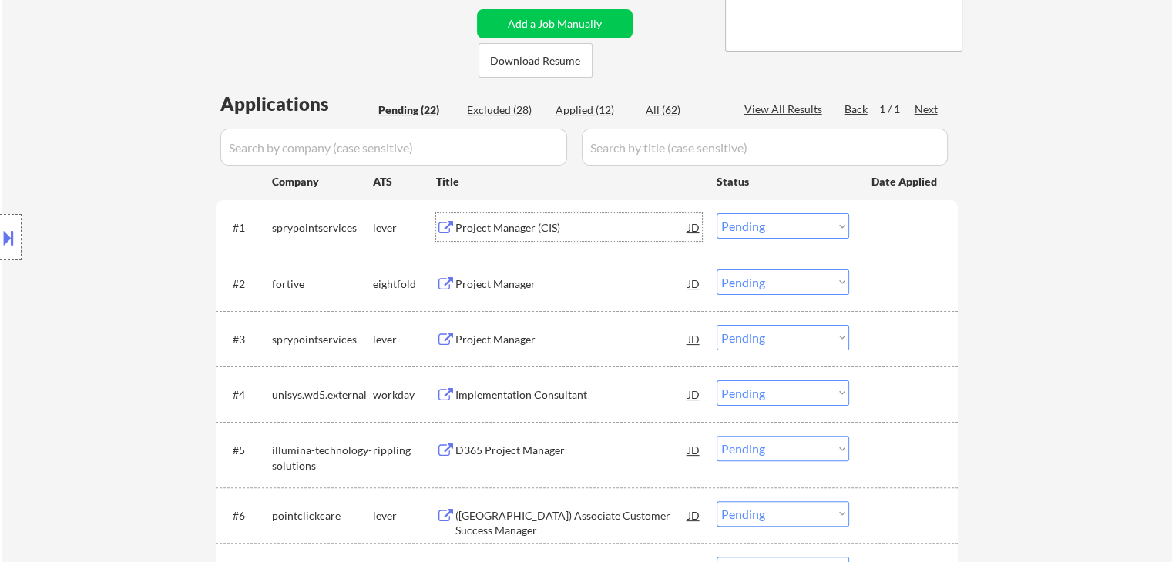
click at [519, 228] on div "Project Manager (CIS)" at bounding box center [571, 227] width 233 height 15
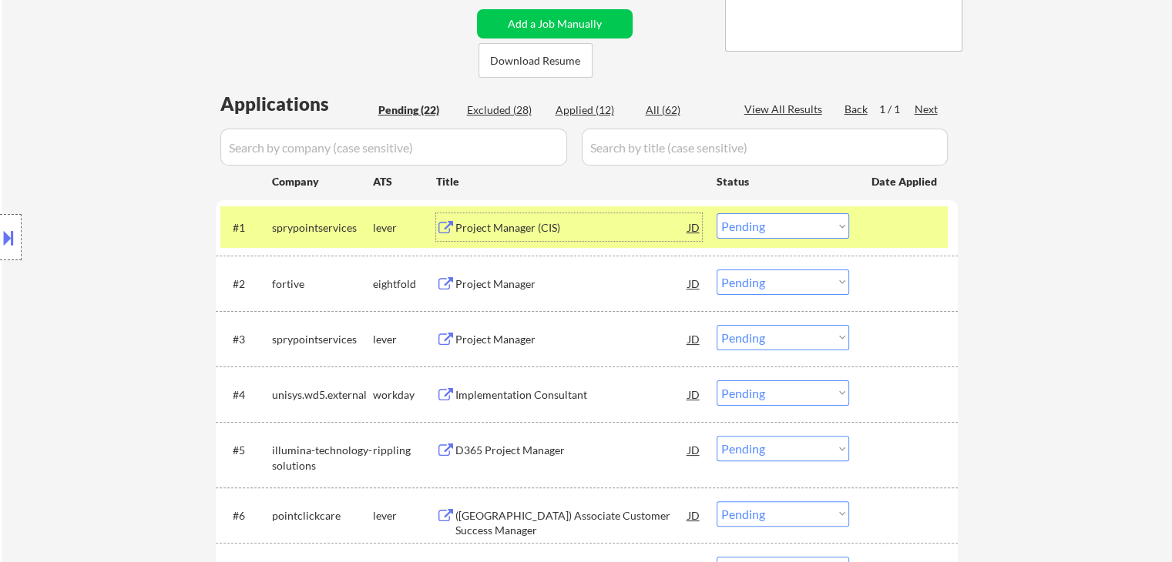
click at [475, 329] on div "Project Manager" at bounding box center [571, 339] width 233 height 28
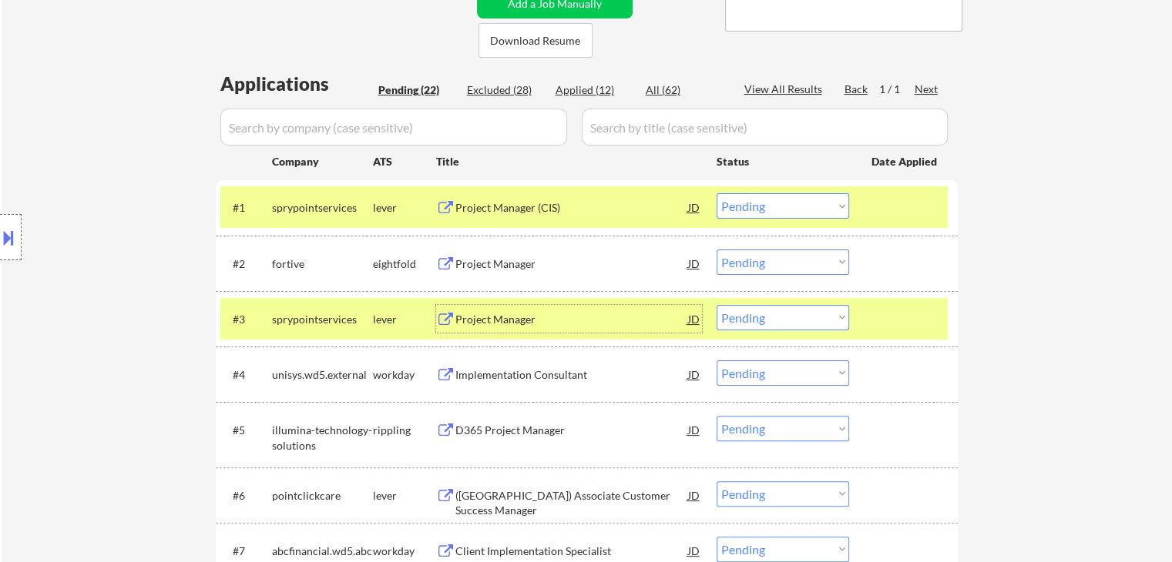
scroll to position [385, 0]
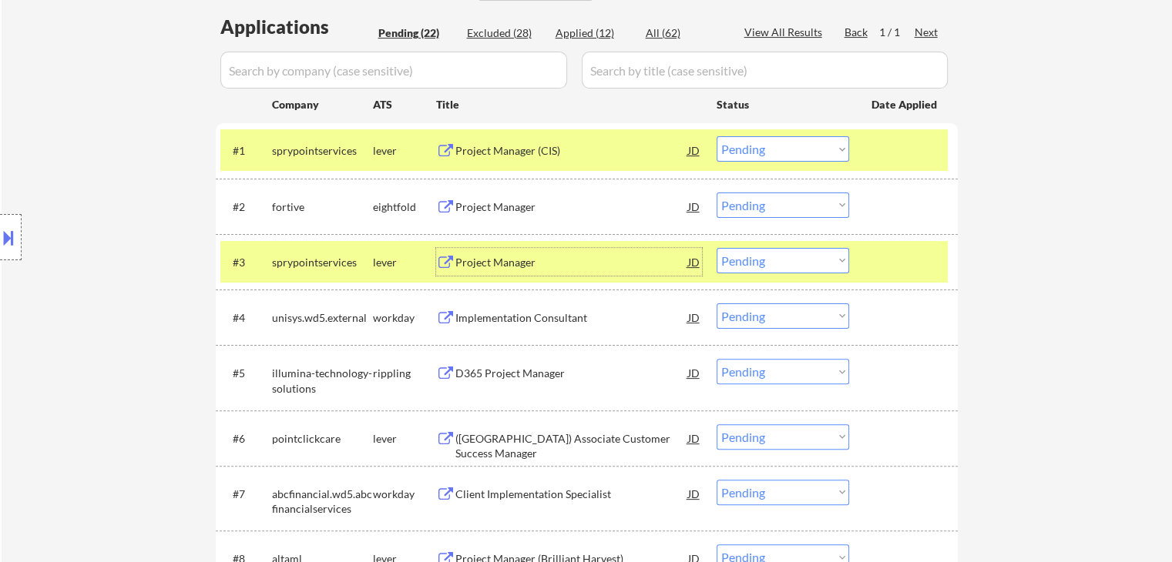
click at [758, 149] on select "Choose an option... Pending Applied Excluded (Questions) Excluded (Expired) Exc…" at bounding box center [783, 148] width 133 height 25
click at [717, 136] on select "Choose an option... Pending Applied Excluded (Questions) Excluded (Expired) Exc…" at bounding box center [783, 148] width 133 height 25
select select ""pending""
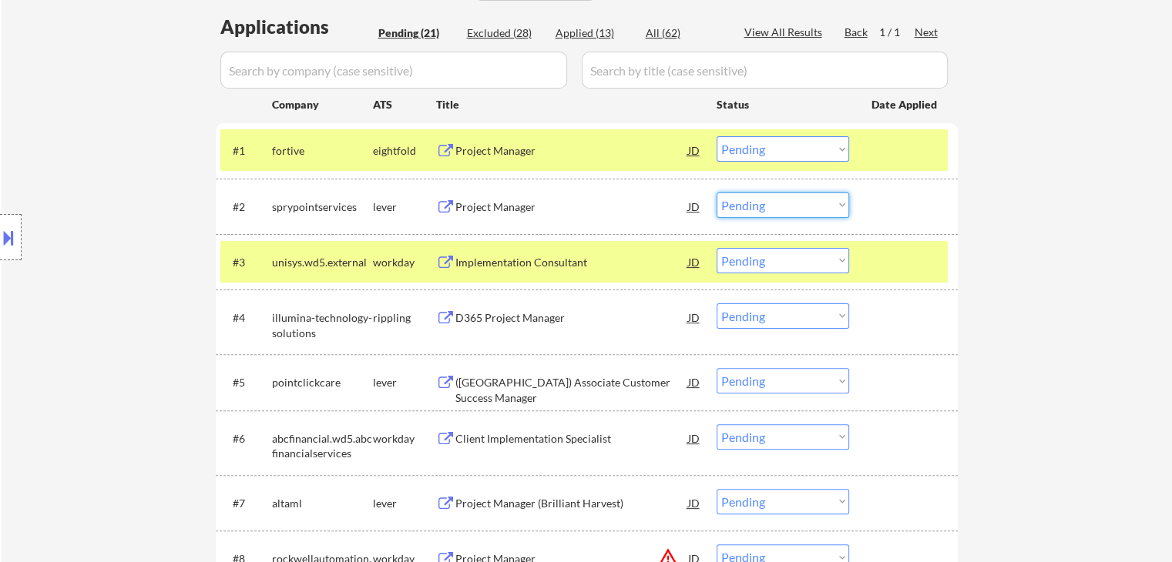
click at [789, 199] on select "Choose an option... Pending Applied Excluded (Questions) Excluded (Expired) Exc…" at bounding box center [783, 205] width 133 height 25
click at [717, 193] on select "Choose an option... Pending Applied Excluded (Questions) Excluded (Expired) Exc…" at bounding box center [783, 205] width 133 height 25
select select ""pending""
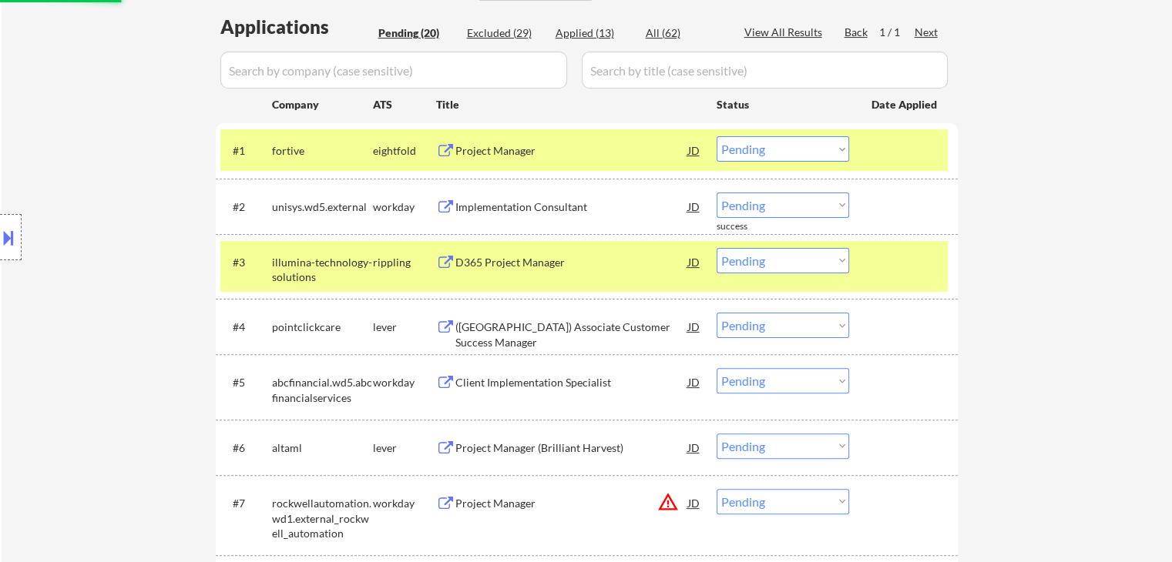
scroll to position [462, 0]
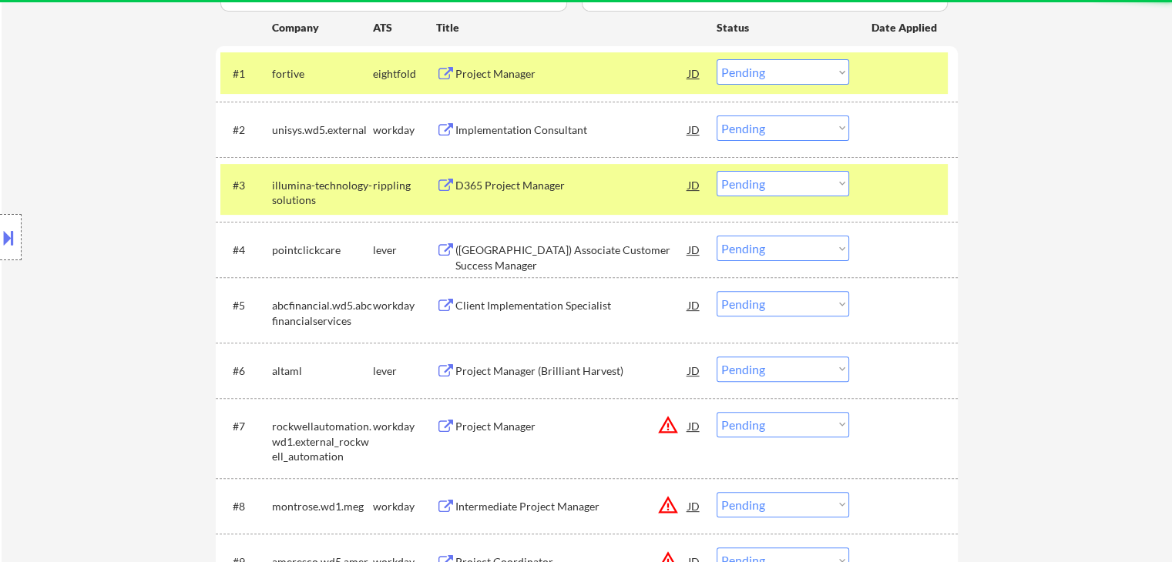
click at [478, 183] on div "D365 Project Manager" at bounding box center [571, 185] width 233 height 15
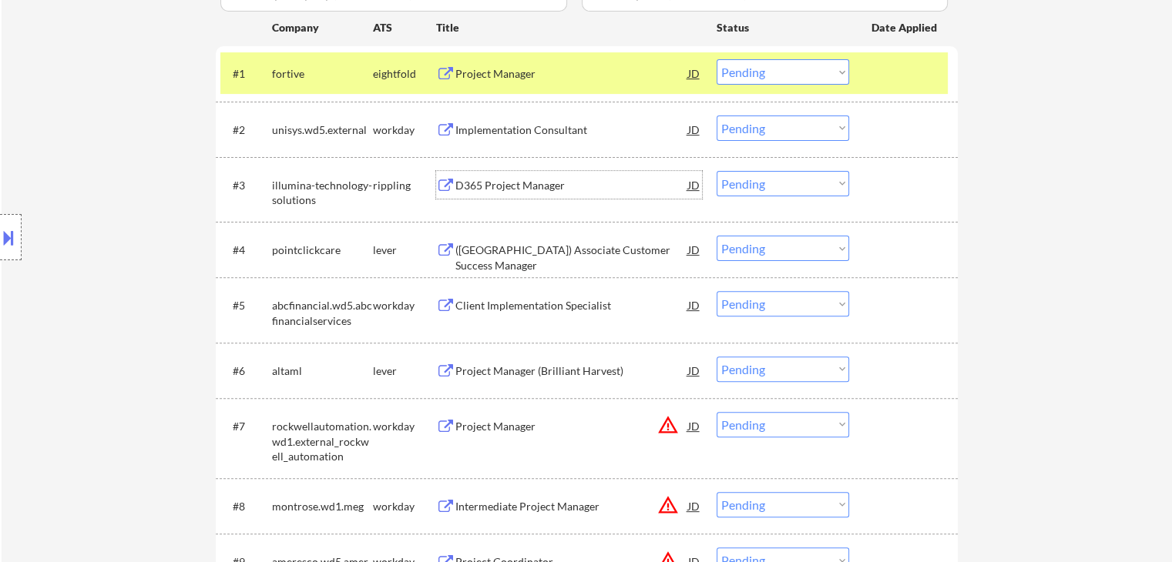
click at [773, 176] on select "Choose an option... Pending Applied Excluded (Questions) Excluded (Expired) Exc…" at bounding box center [783, 183] width 133 height 25
click at [717, 171] on select "Choose an option... Pending Applied Excluded (Questions) Excluded (Expired) Exc…" at bounding box center [783, 183] width 133 height 25
click at [478, 249] on div "([GEOGRAPHIC_DATA]) Associate Customer Success Manager" at bounding box center [571, 258] width 233 height 30
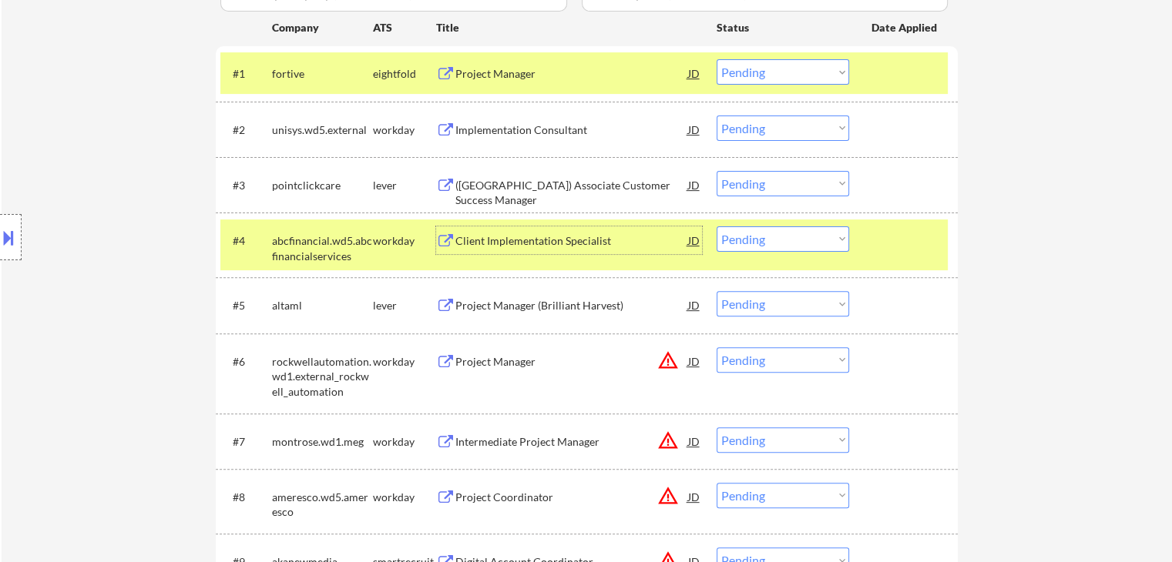
drag, startPoint x: 802, startPoint y: 177, endPoint x: 804, endPoint y: 192, distance: 14.8
click at [802, 177] on select "Choose an option... Pending Applied Excluded (Questions) Excluded (Expired) Exc…" at bounding box center [783, 183] width 133 height 25
click at [717, 171] on select "Choose an option... Pending Applied Excluded (Questions) Excluded (Expired) Exc…" at bounding box center [783, 183] width 133 height 25
select select ""pending""
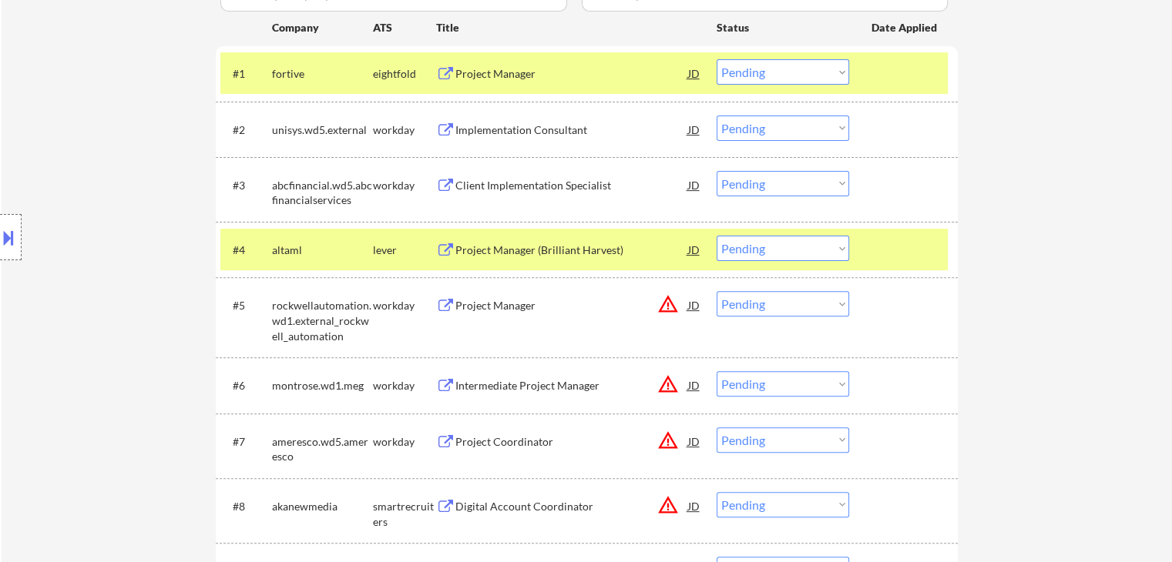
click at [504, 247] on div "Project Manager (Brilliant Harvest)" at bounding box center [571, 250] width 233 height 15
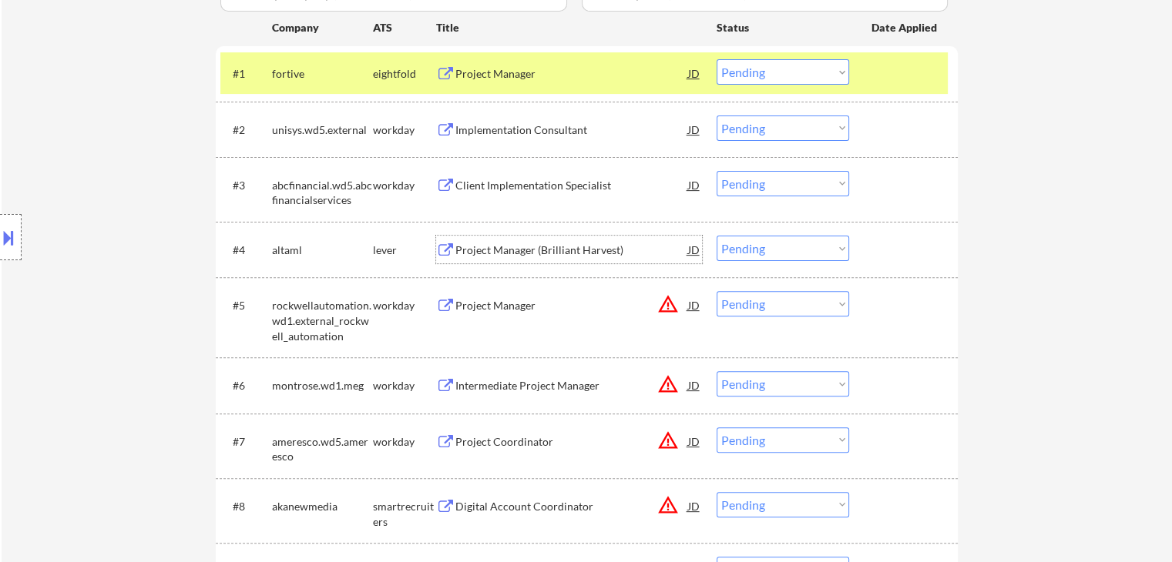
click at [782, 243] on select "Choose an option... Pending Applied Excluded (Questions) Excluded (Expired) Exc…" at bounding box center [783, 248] width 133 height 25
click at [717, 236] on select "Choose an option... Pending Applied Excluded (Questions) Excluded (Expired) Exc…" at bounding box center [783, 248] width 133 height 25
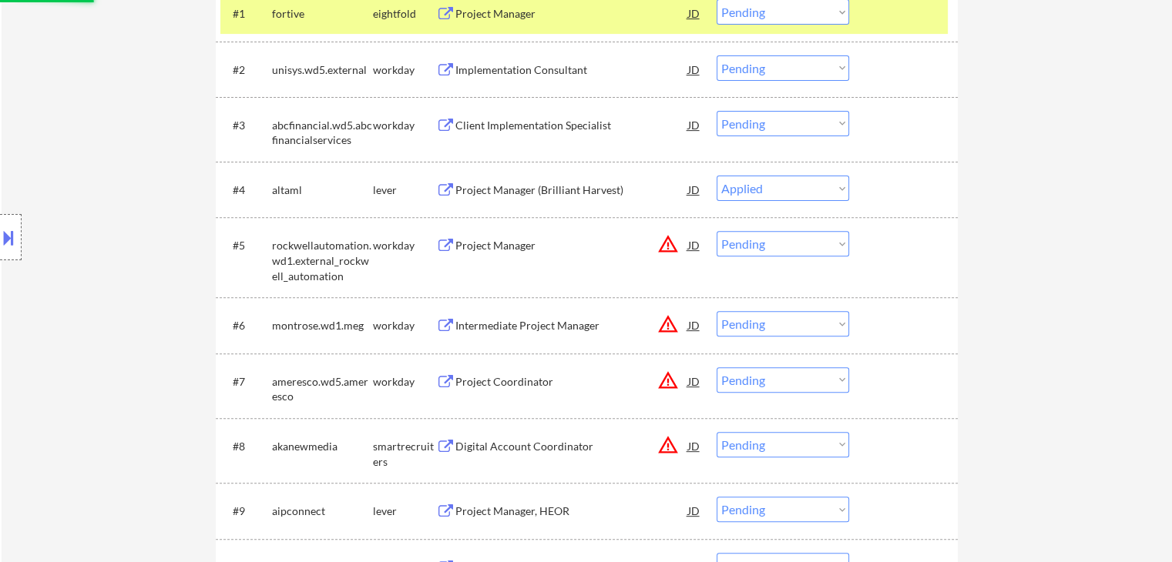
scroll to position [616, 0]
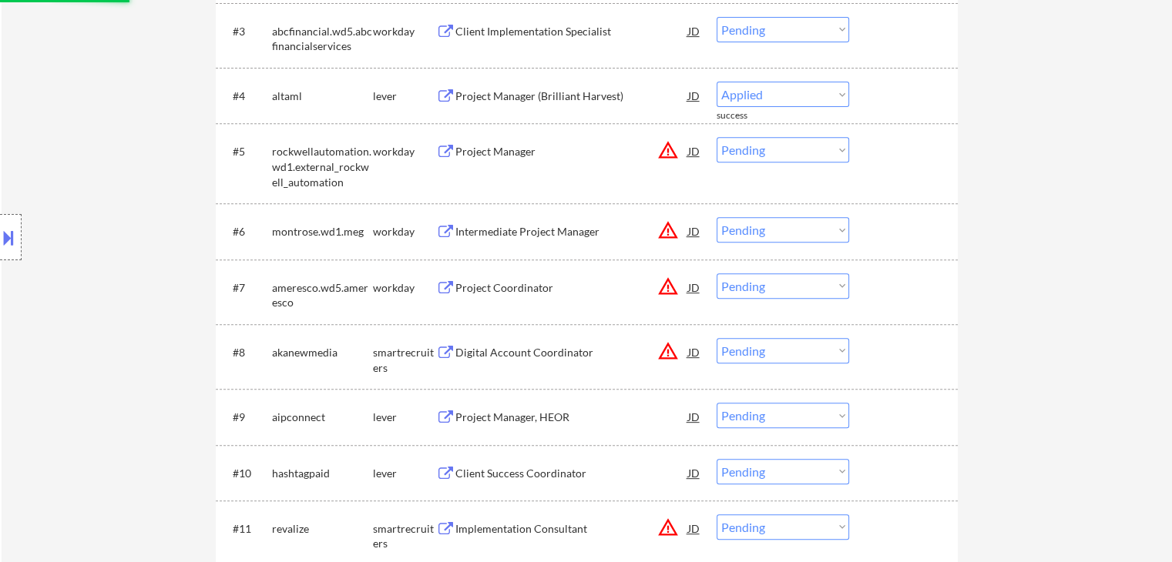
select select ""pending""
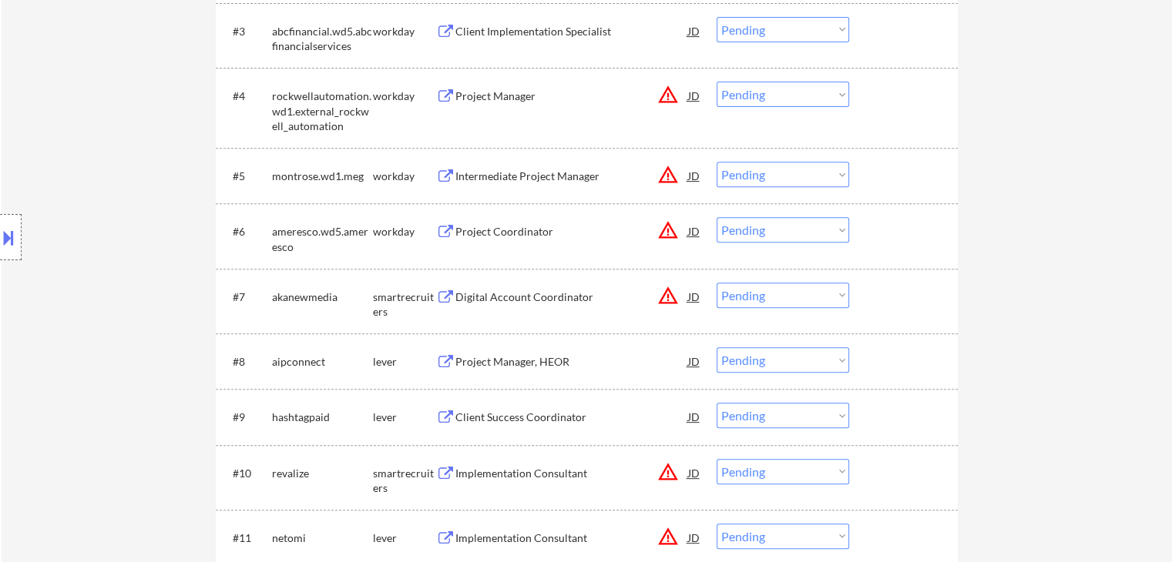
click at [519, 291] on div "Digital Account Coordinator" at bounding box center [571, 297] width 233 height 15
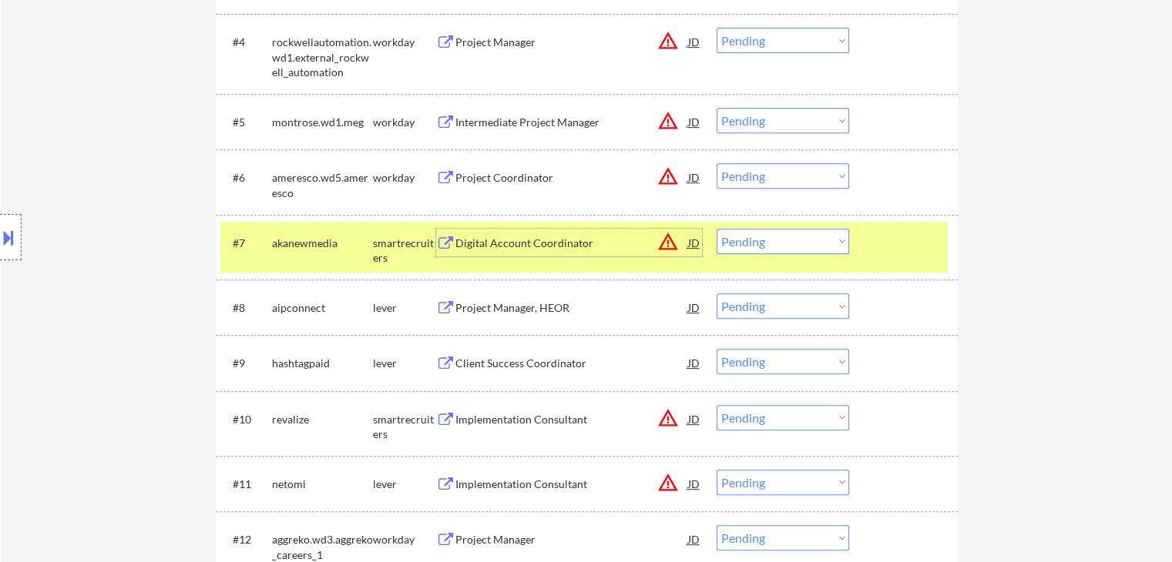
scroll to position [693, 0]
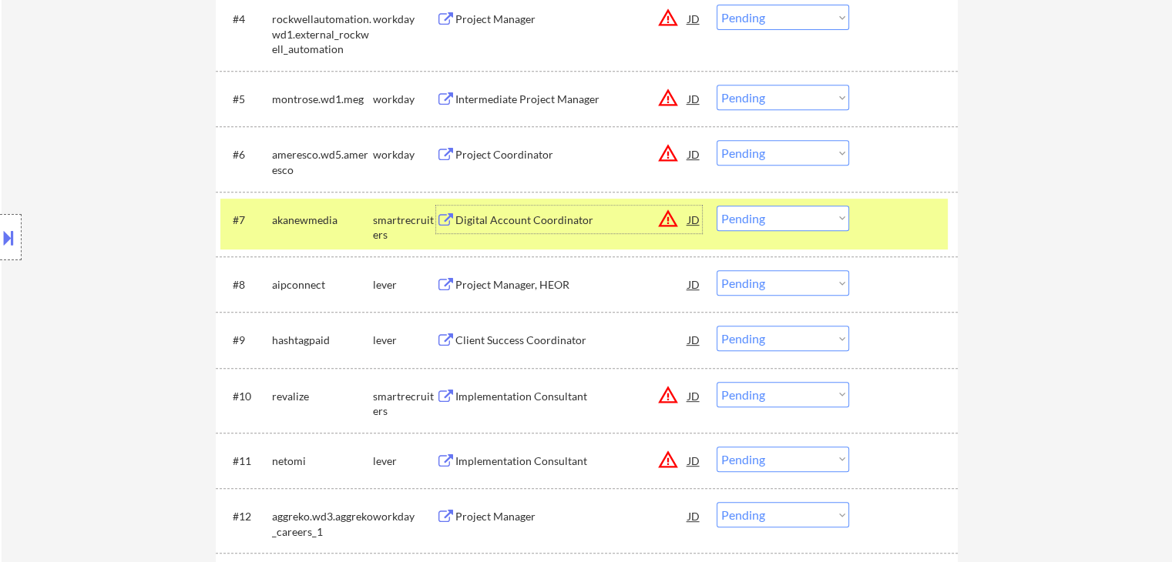
click at [502, 288] on div "Project Manager, HEOR" at bounding box center [571, 284] width 233 height 15
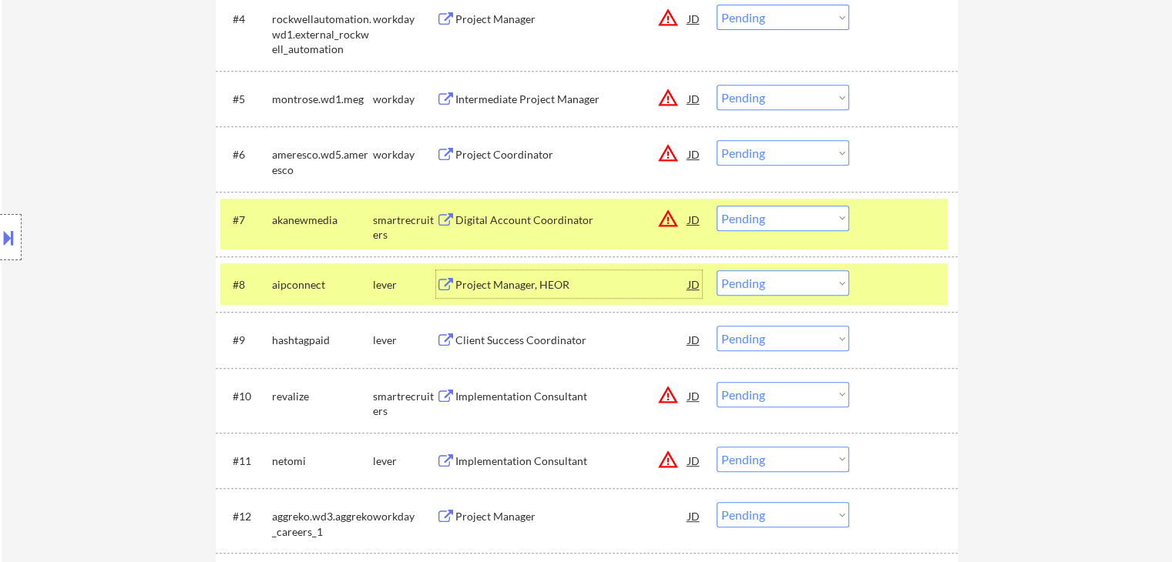
click at [757, 222] on select "Choose an option... Pending Applied Excluded (Questions) Excluded (Expired) Exc…" at bounding box center [783, 218] width 133 height 25
click at [717, 206] on select "Choose an option... Pending Applied Excluded (Questions) Excluded (Expired) Exc…" at bounding box center [783, 218] width 133 height 25
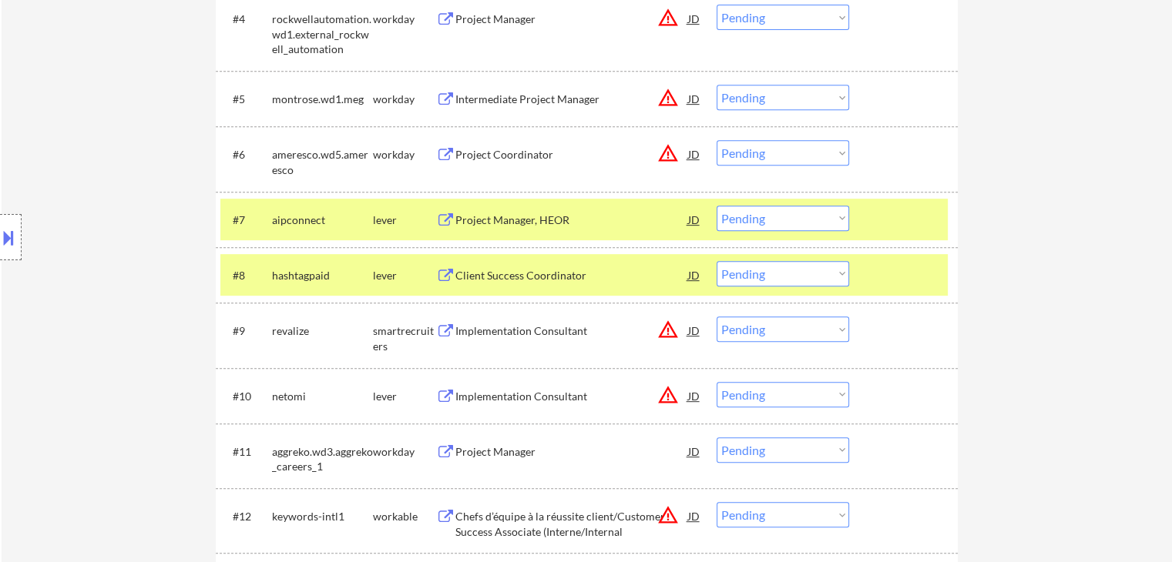
click at [747, 222] on select "Choose an option... Pending Applied Excluded (Questions) Excluded (Expired) Exc…" at bounding box center [783, 218] width 133 height 25
click at [717, 206] on select "Choose an option... Pending Applied Excluded (Questions) Excluded (Expired) Exc…" at bounding box center [783, 218] width 133 height 25
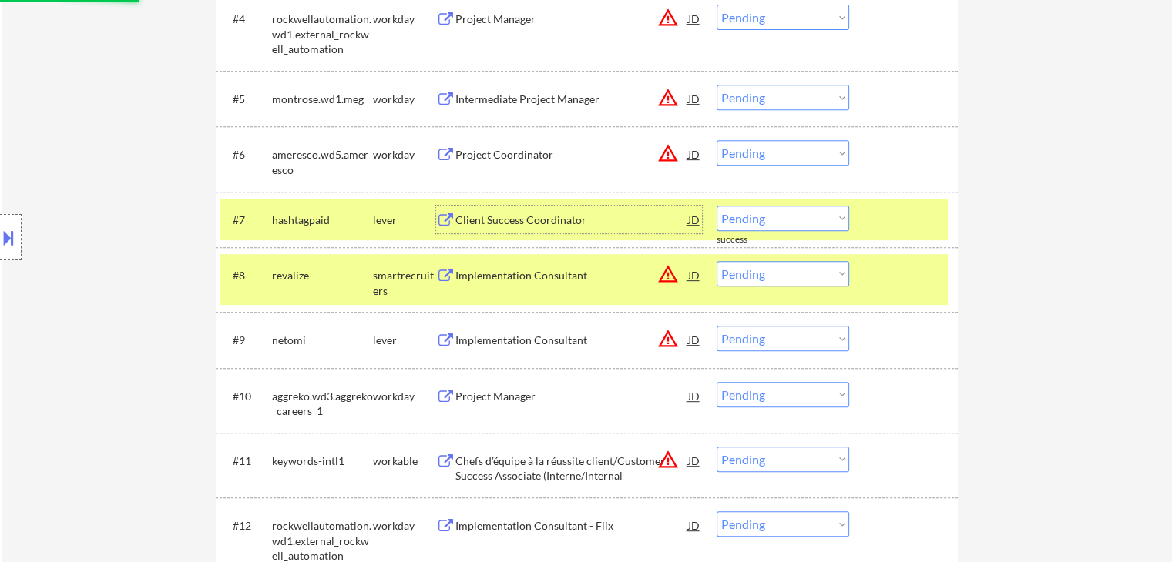
click at [507, 223] on div "Client Success Coordinator" at bounding box center [571, 220] width 233 height 15
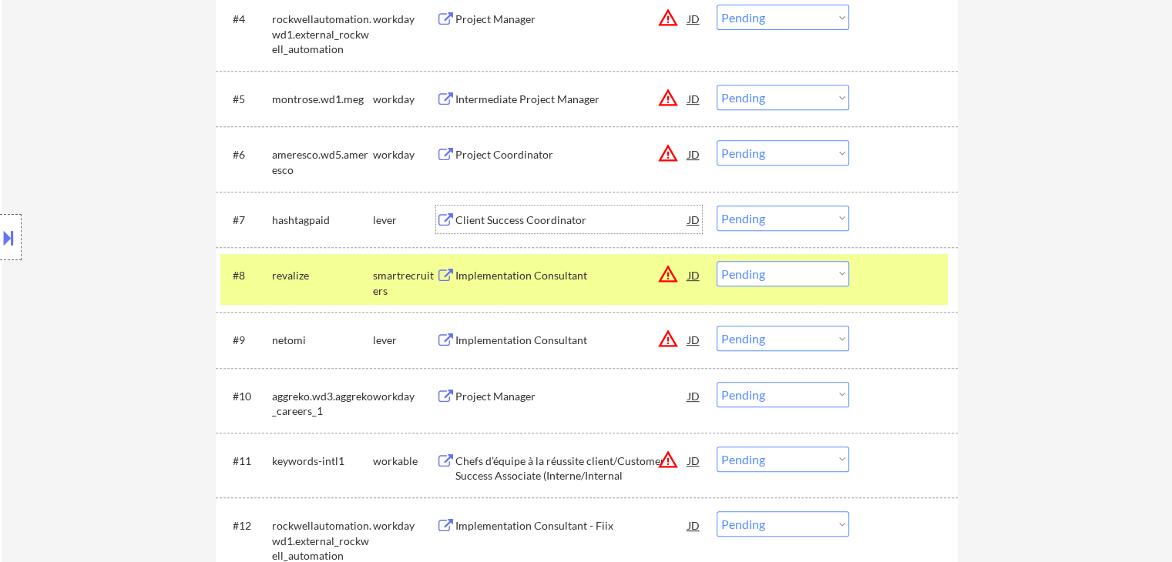
click at [755, 217] on select "Choose an option... Pending Applied Excluded (Questions) Excluded (Expired) Exc…" at bounding box center [783, 218] width 133 height 25
click at [717, 206] on select "Choose an option... Pending Applied Excluded (Questions) Excluded (Expired) Exc…" at bounding box center [783, 218] width 133 height 25
select select ""pending""
click at [484, 341] on div "Implementation Consultant" at bounding box center [571, 340] width 233 height 15
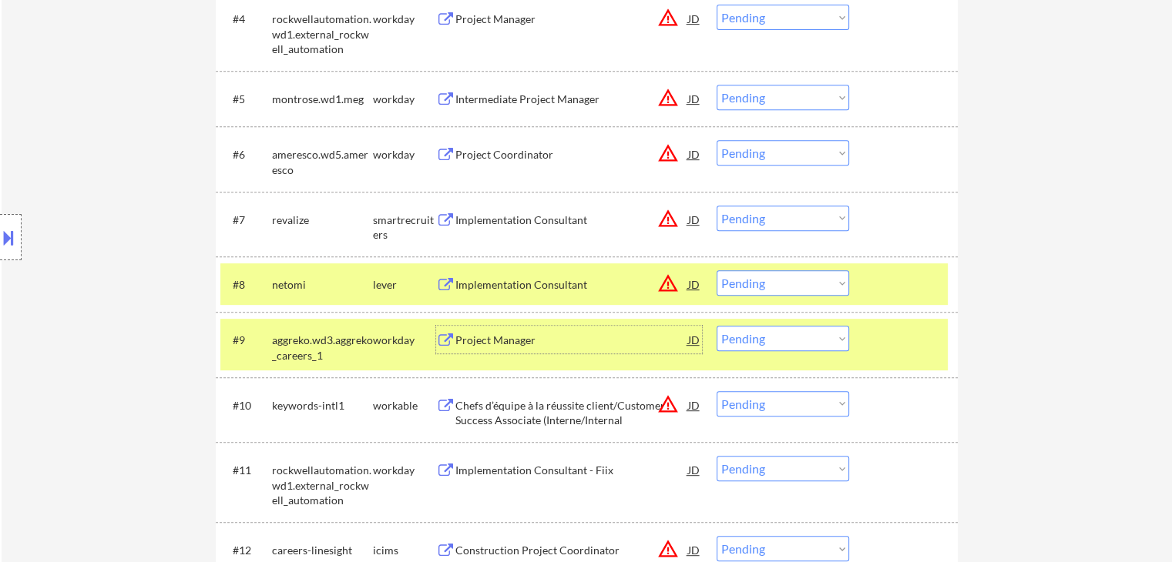
click at [891, 354] on div "#9 aggreko.wd3.aggreko_careers_1 workday Project Manager JD warning_amber Choos…" at bounding box center [583, 344] width 727 height 51
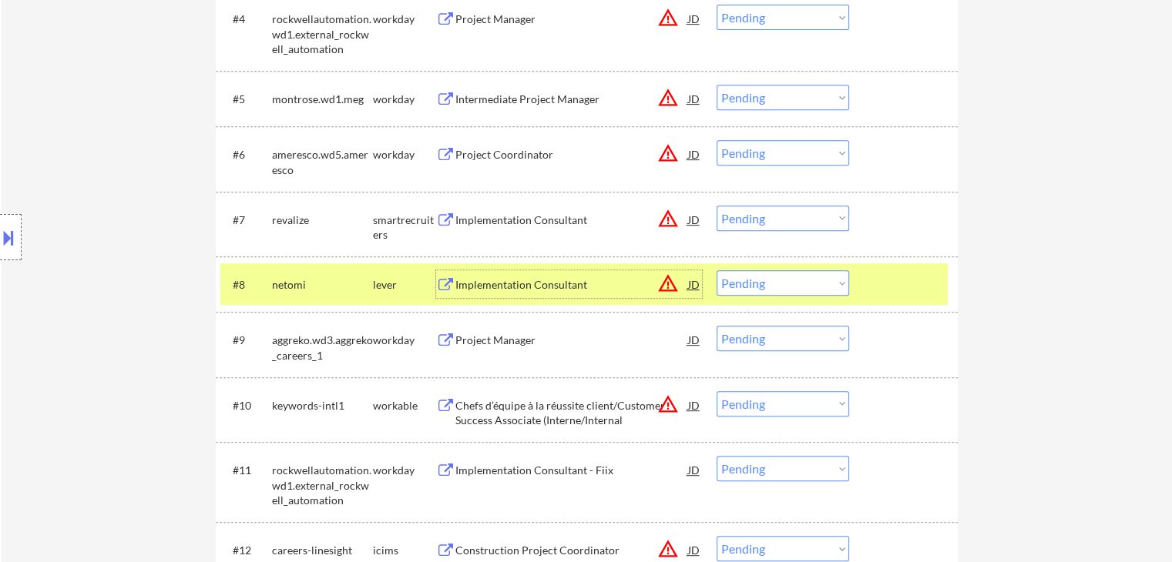
click at [468, 284] on div "Implementation Consultant" at bounding box center [571, 284] width 233 height 15
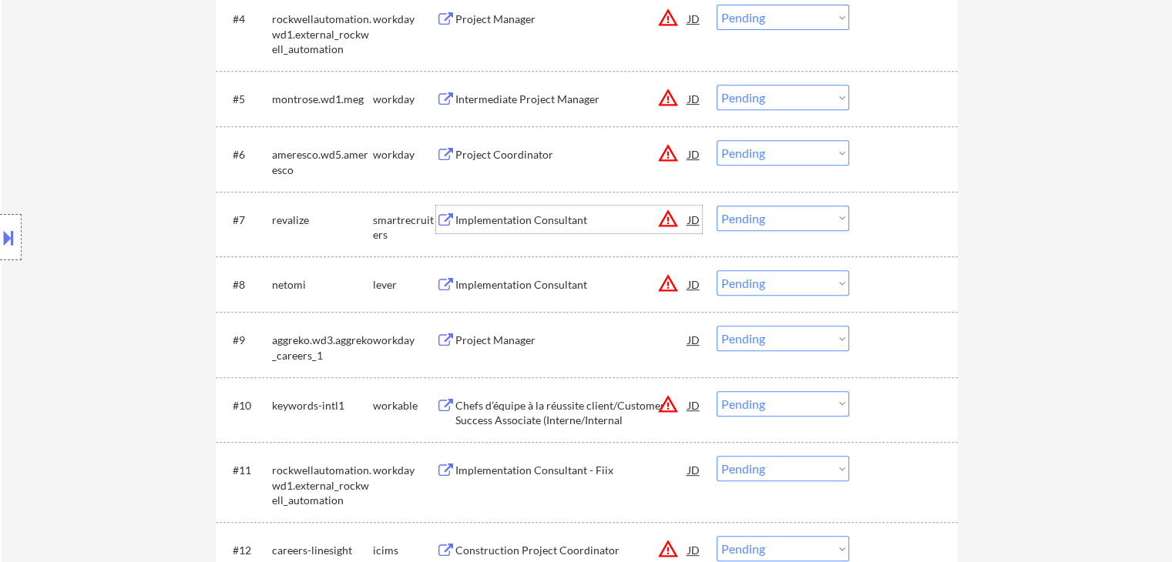
click at [468, 217] on div "Implementation Consultant" at bounding box center [571, 220] width 233 height 15
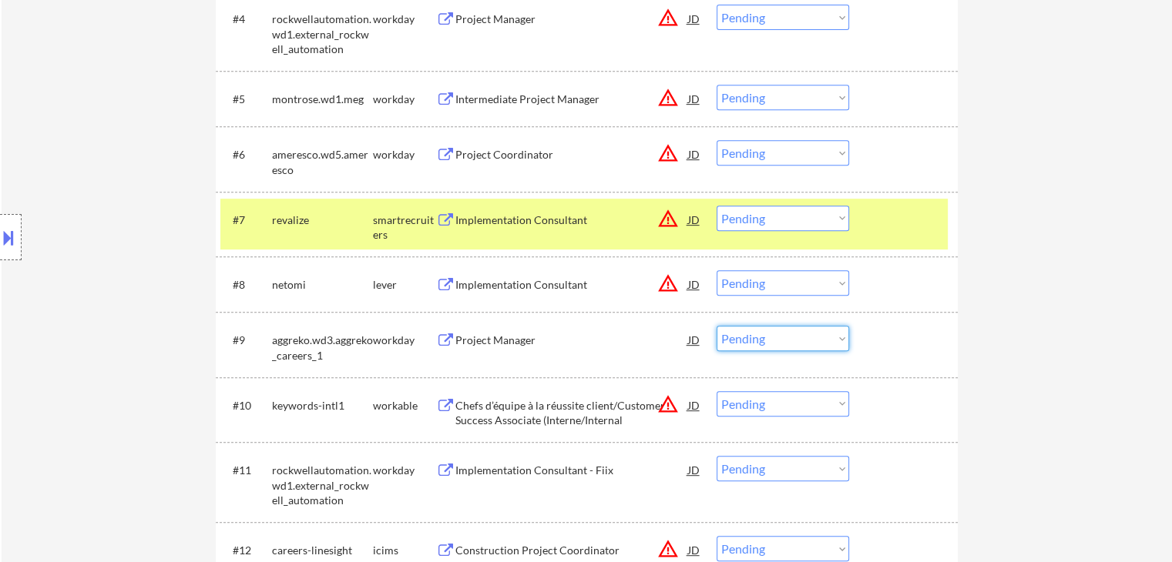
click at [750, 341] on select "Choose an option... Pending Applied Excluded (Questions) Excluded (Expired) Exc…" at bounding box center [783, 338] width 133 height 25
click at [717, 326] on select "Choose an option... Pending Applied Excluded (Questions) Excluded (Expired) Exc…" at bounding box center [783, 338] width 133 height 25
select select ""pending""
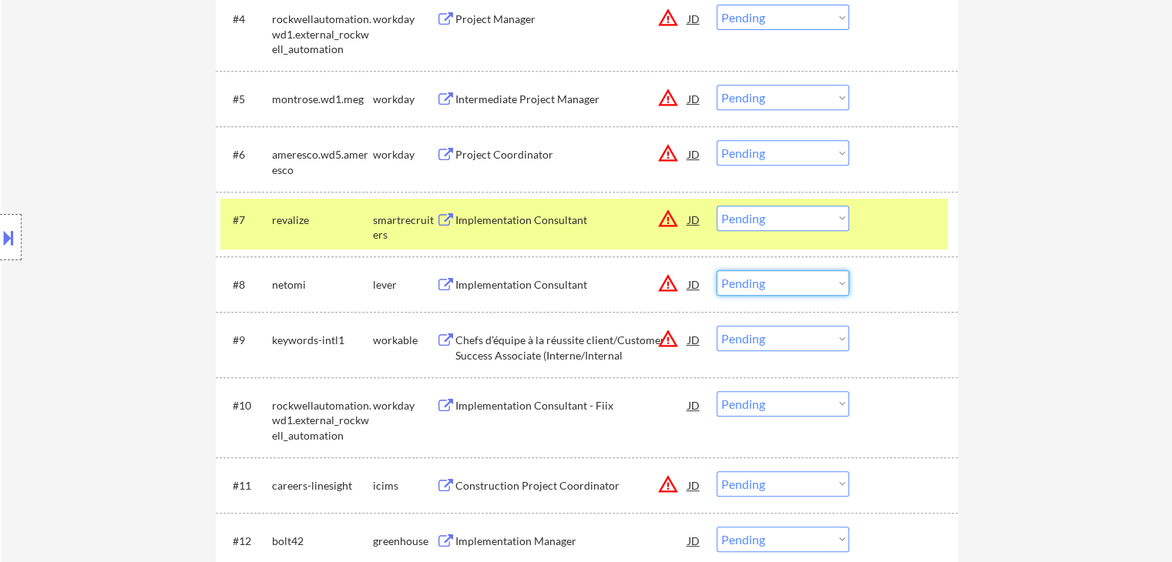
click at [767, 284] on select "Choose an option... Pending Applied Excluded (Questions) Excluded (Expired) Exc…" at bounding box center [783, 282] width 133 height 25
click at [717, 270] on select "Choose an option... Pending Applied Excluded (Questions) Excluded (Expired) Exc…" at bounding box center [783, 282] width 133 height 25
select select ""pending""
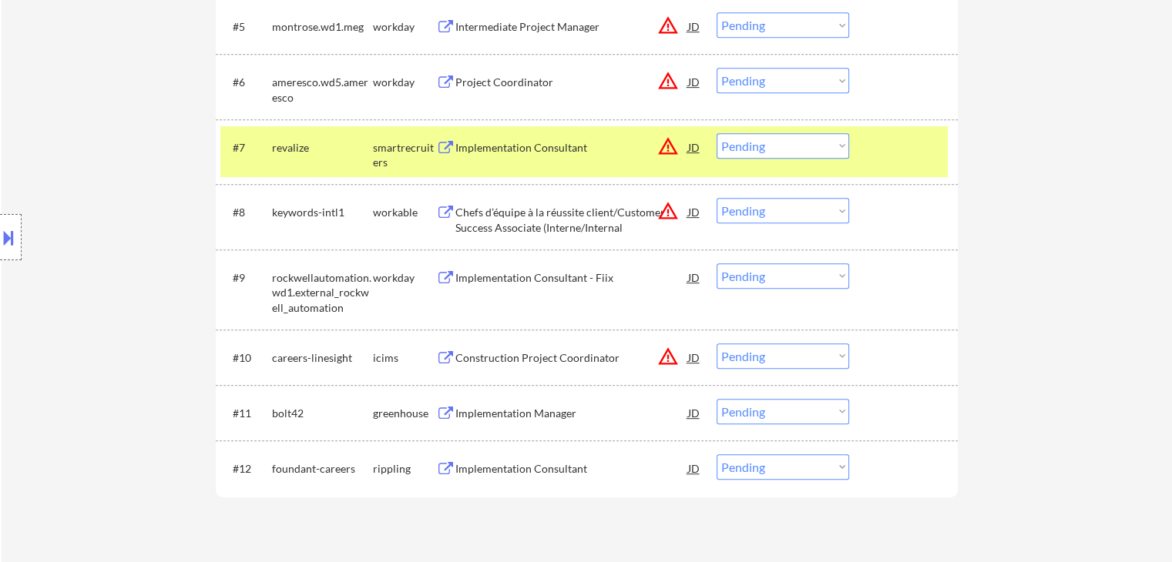
scroll to position [848, 0]
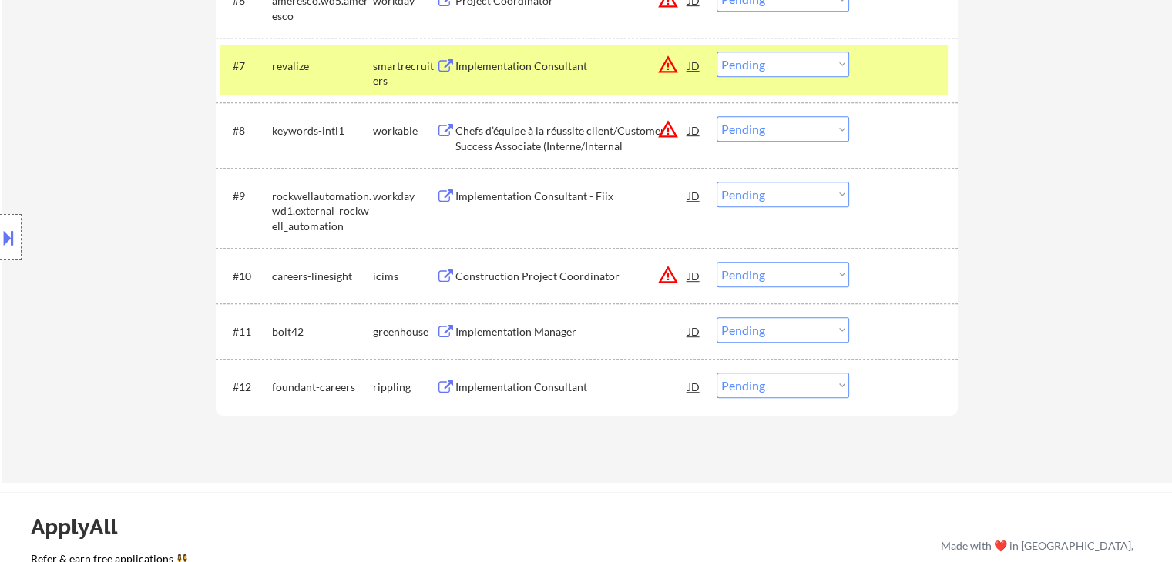
click at [494, 139] on div "Chefs d’équipe à la réussite client/Customer Success Associate (Interne/Internal" at bounding box center [571, 138] width 233 height 30
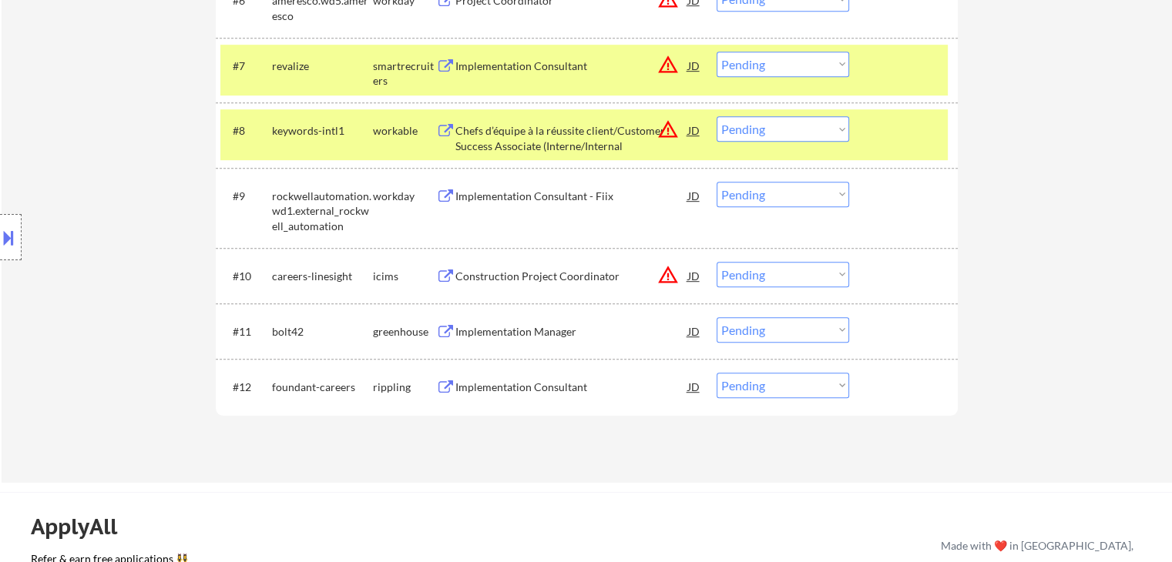
click at [474, 330] on div "Implementation Manager" at bounding box center [571, 331] width 233 height 15
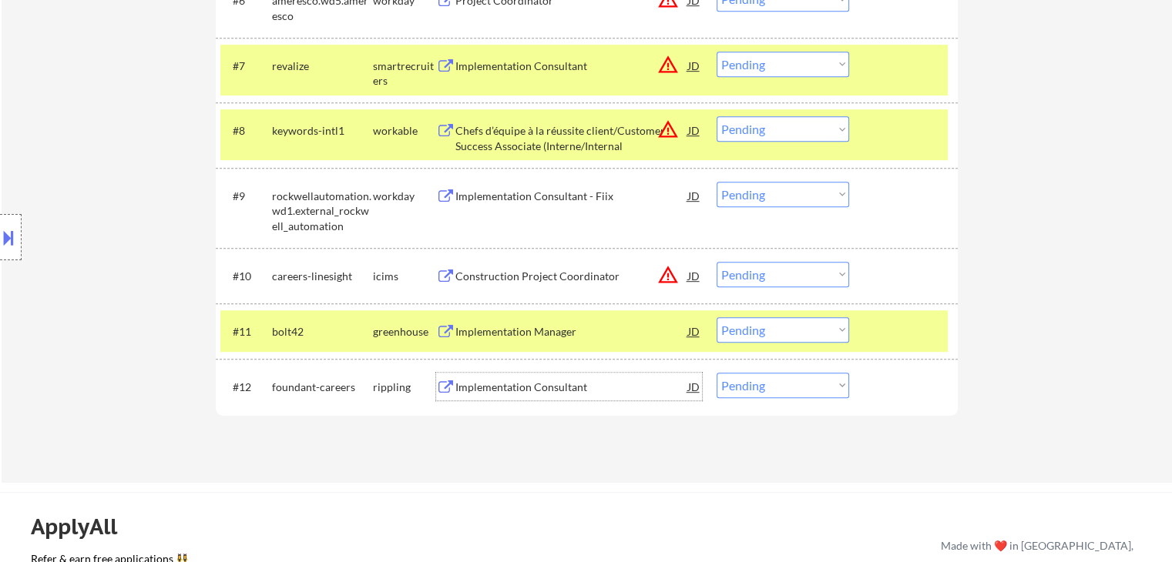
drag, startPoint x: 475, startPoint y: 389, endPoint x: 659, endPoint y: 270, distance: 219.1
click at [475, 389] on div "Implementation Consultant" at bounding box center [571, 387] width 233 height 15
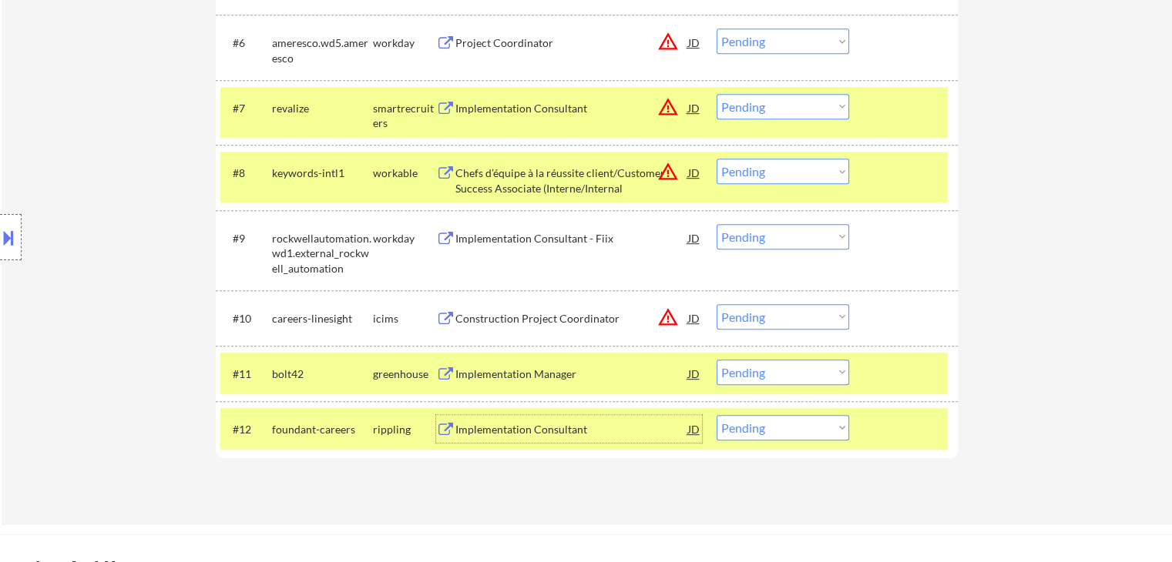
scroll to position [770, 0]
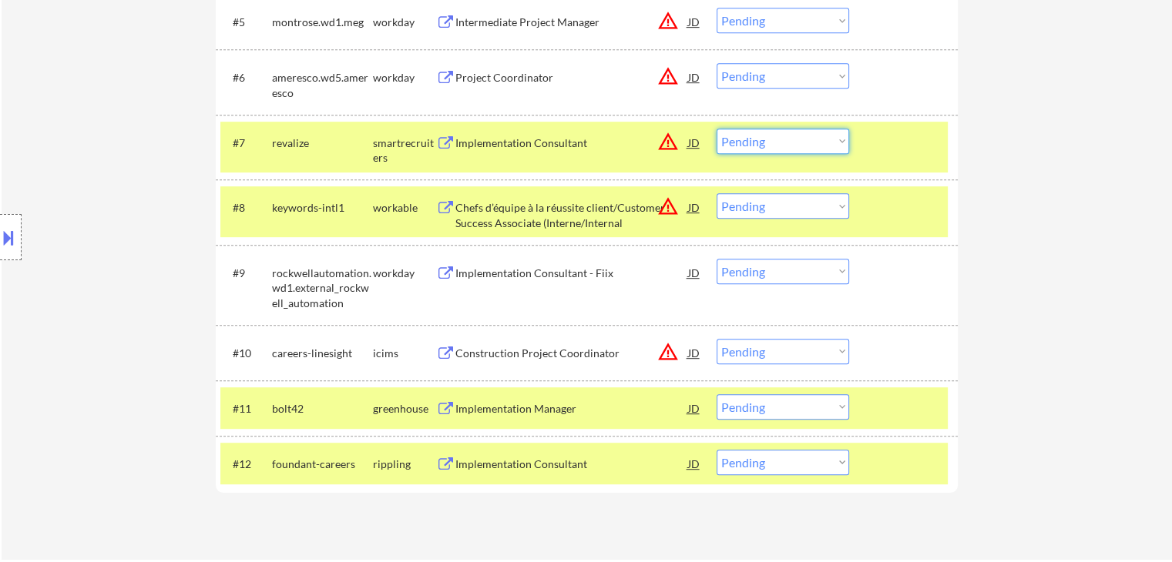
click at [774, 146] on select "Choose an option... Pending Applied Excluded (Questions) Excluded (Expired) Exc…" at bounding box center [783, 141] width 133 height 25
click at [717, 129] on select "Choose an option... Pending Applied Excluded (Questions) Excluded (Expired) Exc…" at bounding box center [783, 141] width 133 height 25
select select ""pending""
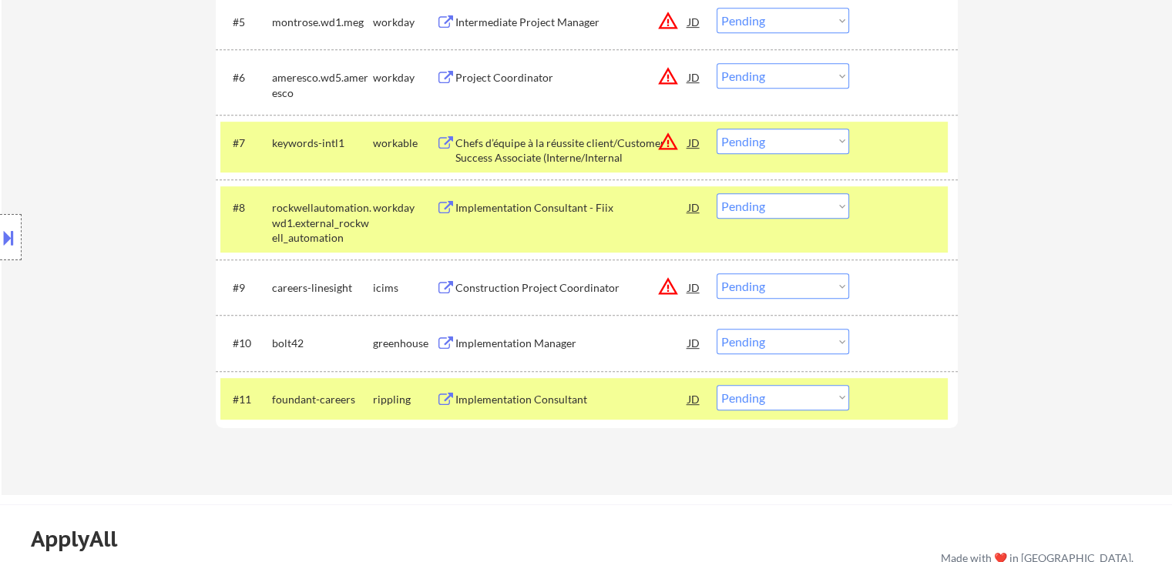
click at [501, 389] on div "Implementation Consultant" at bounding box center [571, 399] width 233 height 28
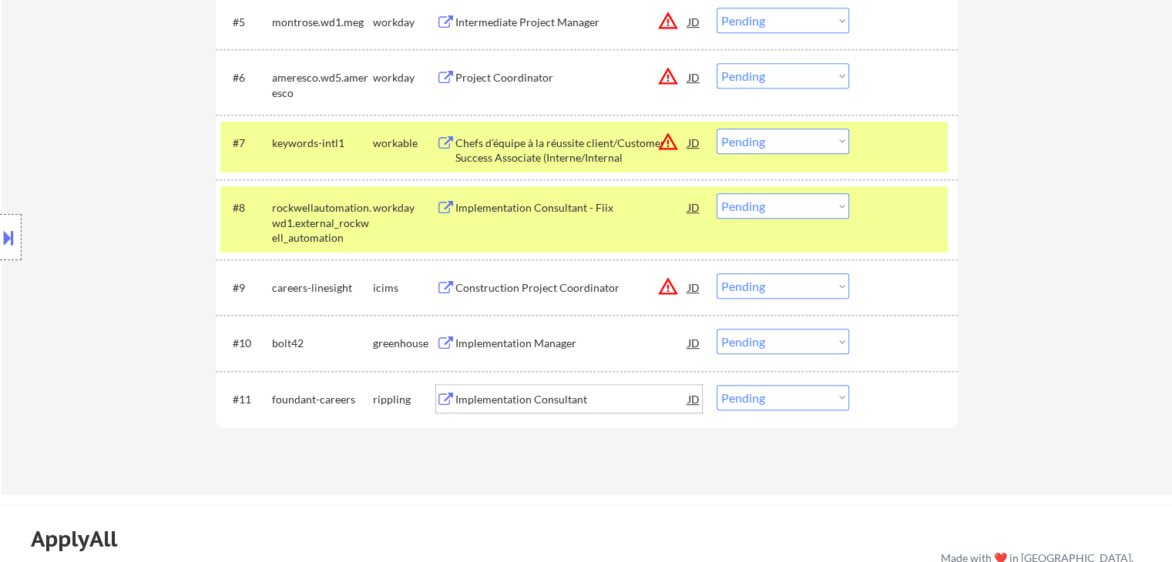
click at [777, 398] on select "Choose an option... Pending Applied Excluded (Questions) Excluded (Expired) Exc…" at bounding box center [783, 397] width 133 height 25
select select ""applied""
click at [717, 385] on select "Choose an option... Pending Applied Excluded (Questions) Excluded (Expired) Exc…" at bounding box center [783, 397] width 133 height 25
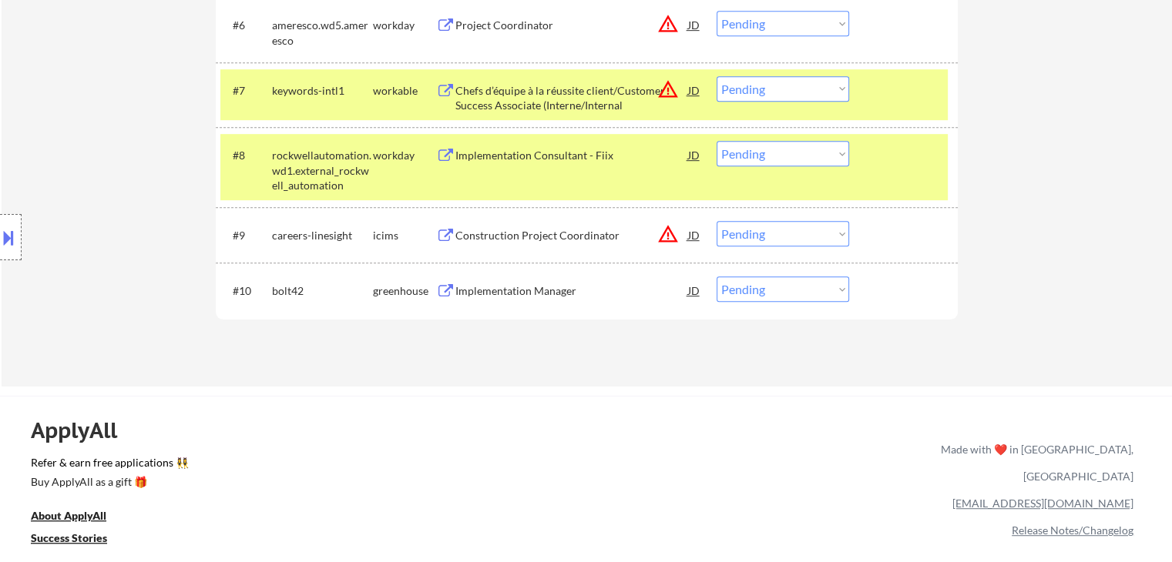
scroll to position [848, 0]
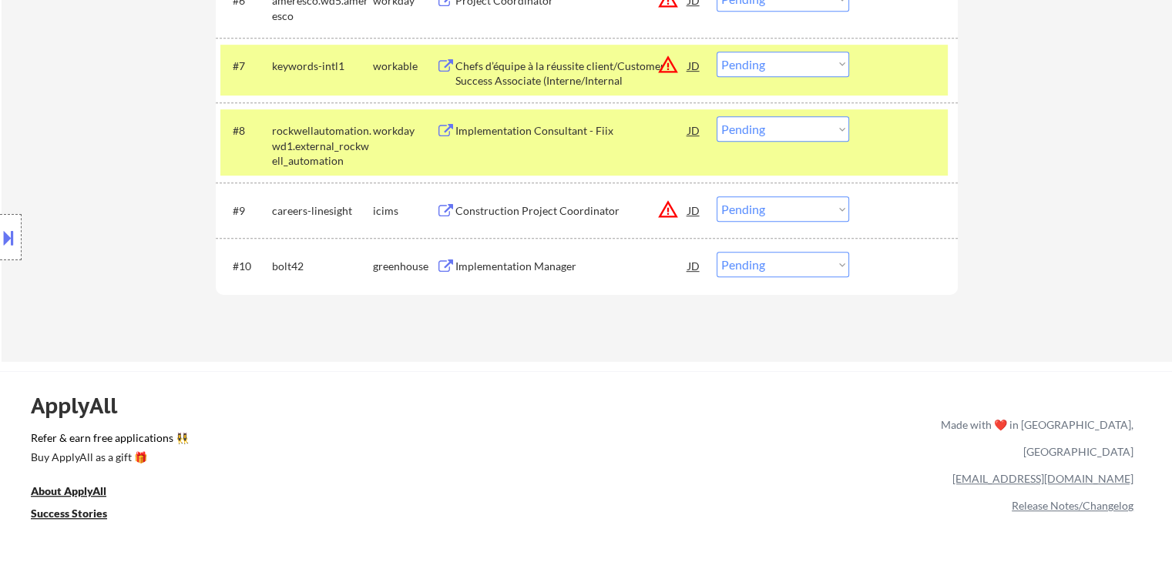
click at [772, 275] on select "Choose an option... Pending Applied Excluded (Questions) Excluded (Expired) Exc…" at bounding box center [783, 264] width 133 height 25
select select ""applied""
click at [717, 252] on select "Choose an option... Pending Applied Excluded (Questions) Excluded (Expired) Exc…" at bounding box center [783, 264] width 133 height 25
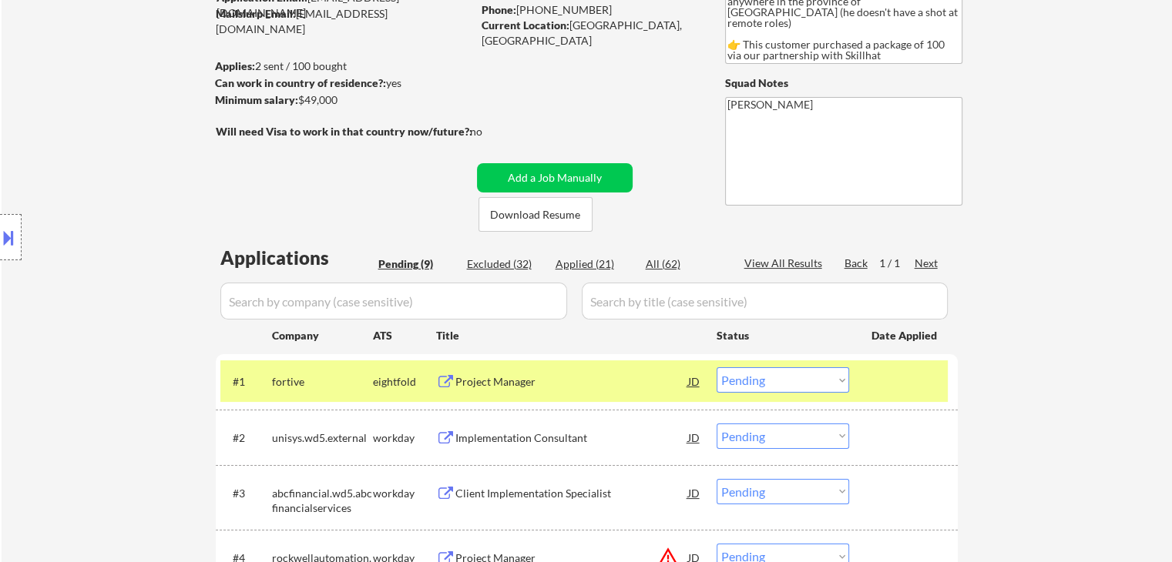
scroll to position [385, 0]
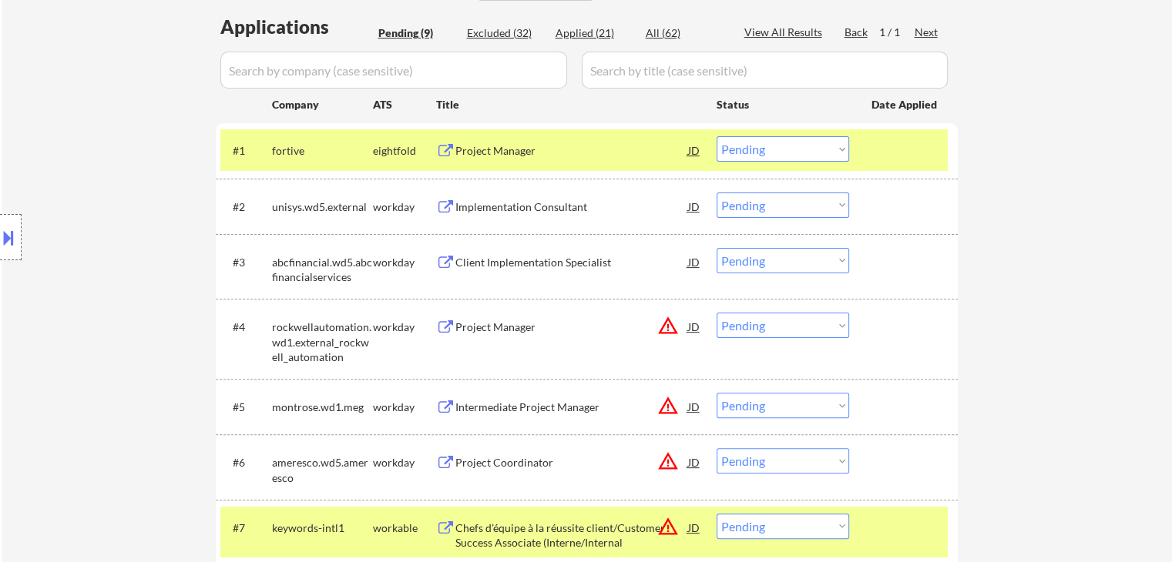
click at [477, 205] on div "Implementation Consultant" at bounding box center [571, 207] width 233 height 15
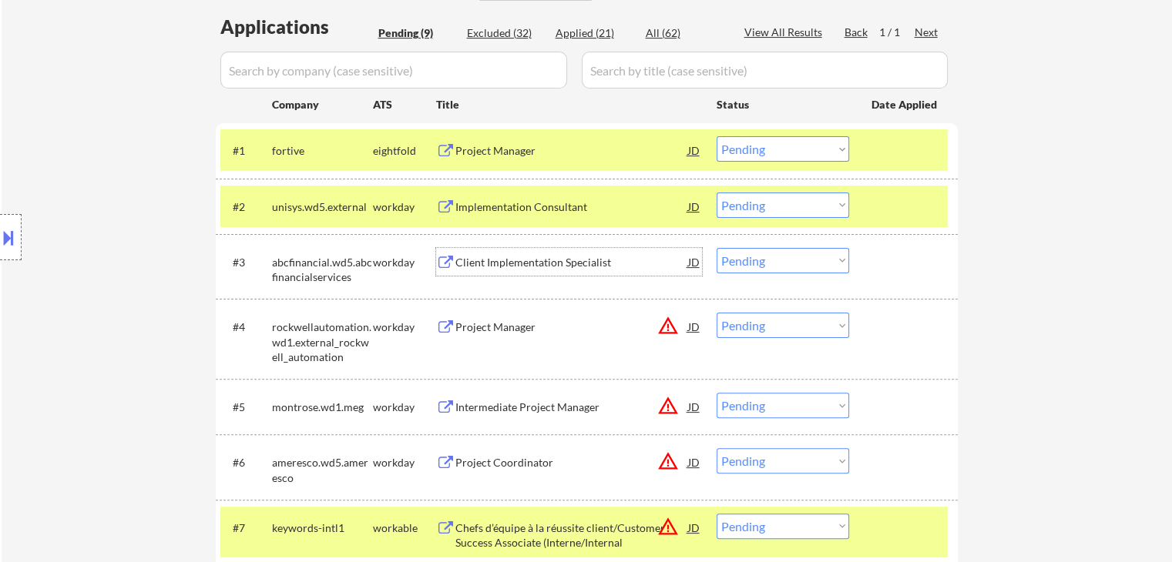
click at [523, 260] on div "Client Implementation Specialist" at bounding box center [571, 262] width 233 height 15
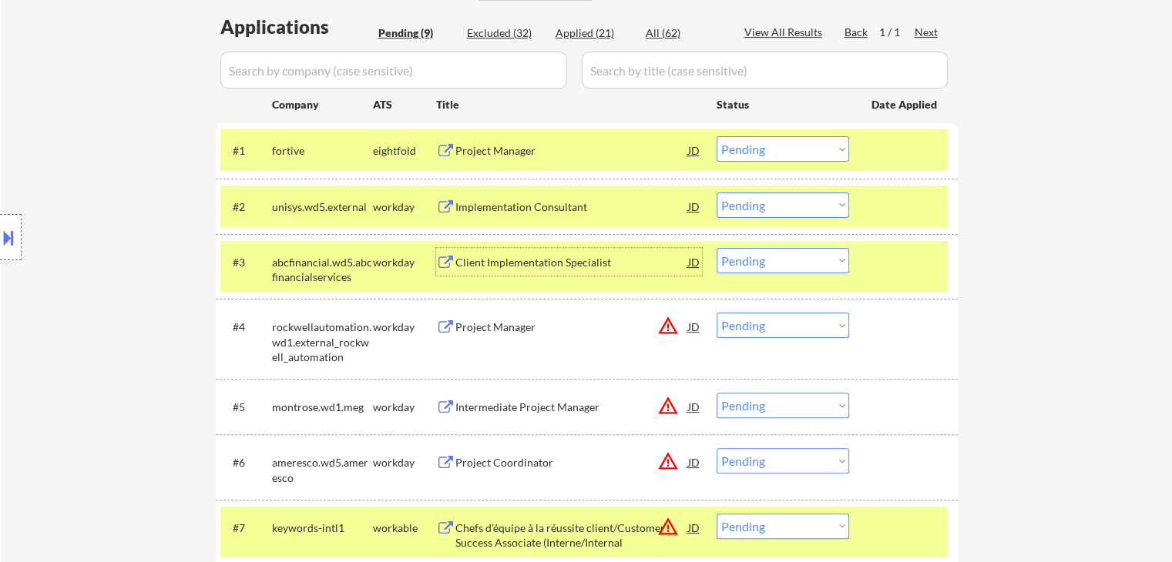
click at [509, 326] on div "Project Manager" at bounding box center [571, 327] width 233 height 15
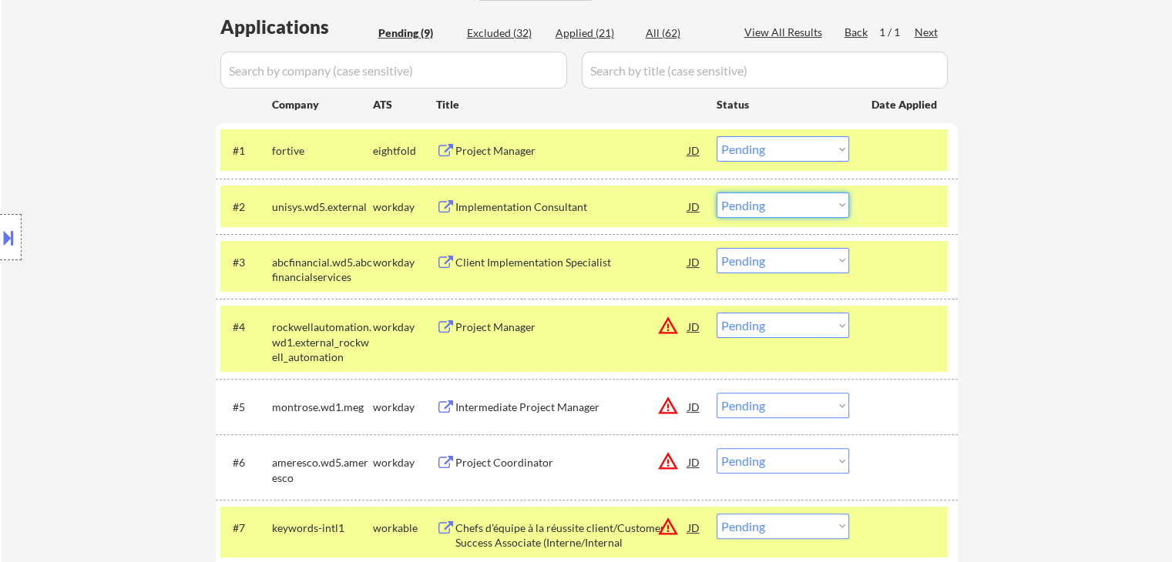
click at [768, 209] on select "Choose an option... Pending Applied Excluded (Questions) Excluded (Expired) Exc…" at bounding box center [783, 205] width 133 height 25
click at [717, 193] on select "Choose an option... Pending Applied Excluded (Questions) Excluded (Expired) Exc…" at bounding box center [783, 205] width 133 height 25
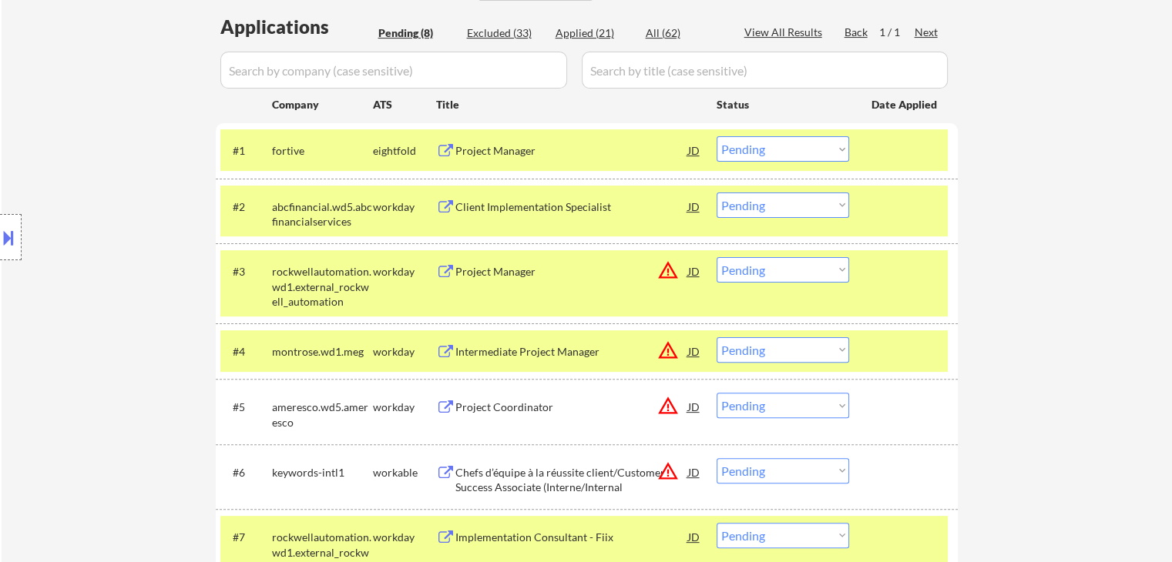
click at [757, 204] on select "Choose an option... Pending Applied Excluded (Questions) Excluded (Expired) Exc…" at bounding box center [783, 205] width 133 height 25
click at [717, 193] on select "Choose an option... Pending Applied Excluded (Questions) Excluded (Expired) Exc…" at bounding box center [783, 205] width 133 height 25
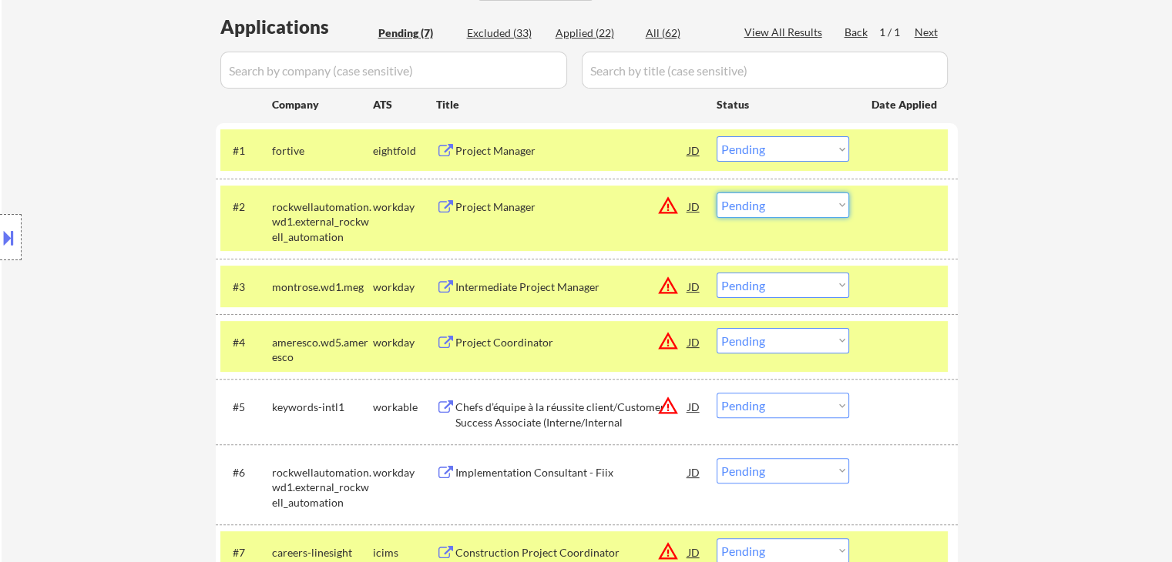
drag, startPoint x: 764, startPoint y: 204, endPoint x: 765, endPoint y: 213, distance: 8.5
click at [765, 205] on select "Choose an option... Pending Applied Excluded (Questions) Excluded (Expired) Exc…" at bounding box center [783, 205] width 133 height 25
click at [717, 193] on select "Choose an option... Pending Applied Excluded (Questions) Excluded (Expired) Exc…" at bounding box center [783, 205] width 133 height 25
select select ""pending""
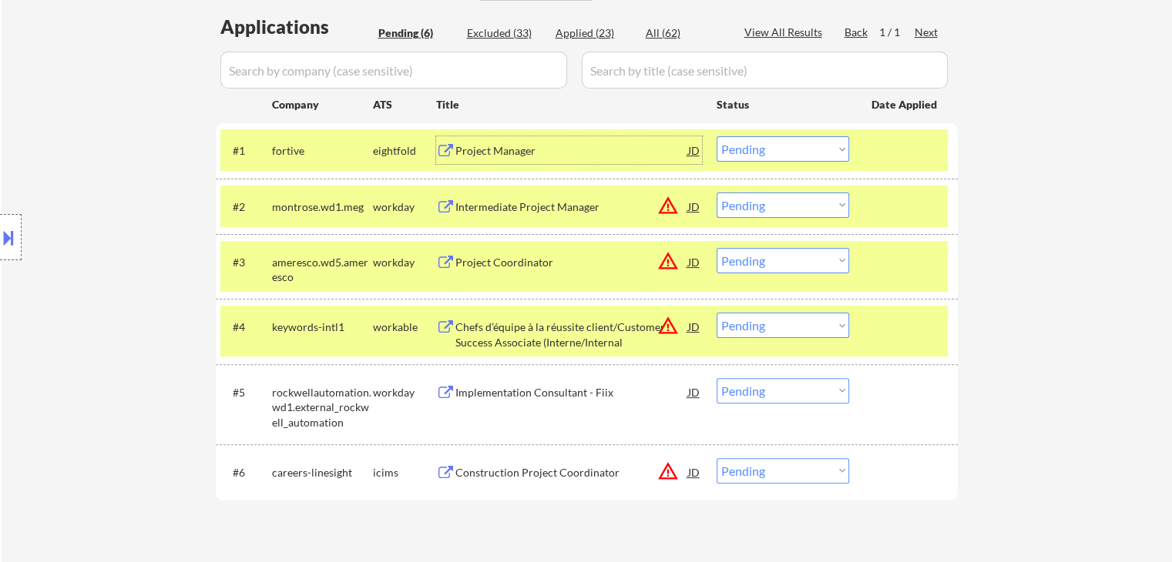
click at [477, 148] on div "Project Manager" at bounding box center [571, 150] width 233 height 15
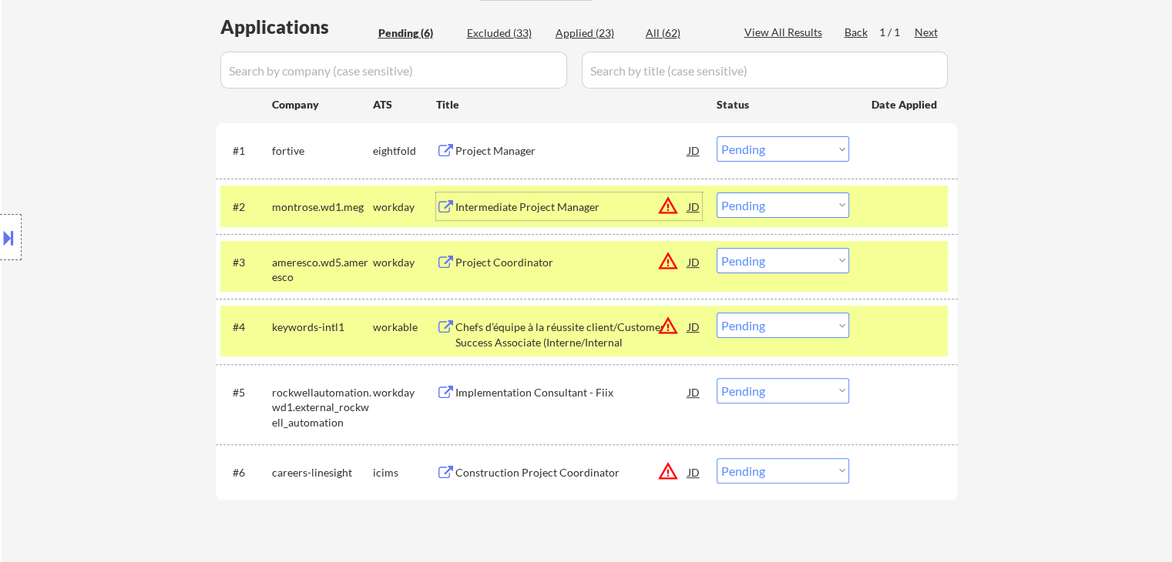
click at [476, 203] on div "Intermediate Project Manager" at bounding box center [571, 207] width 233 height 15
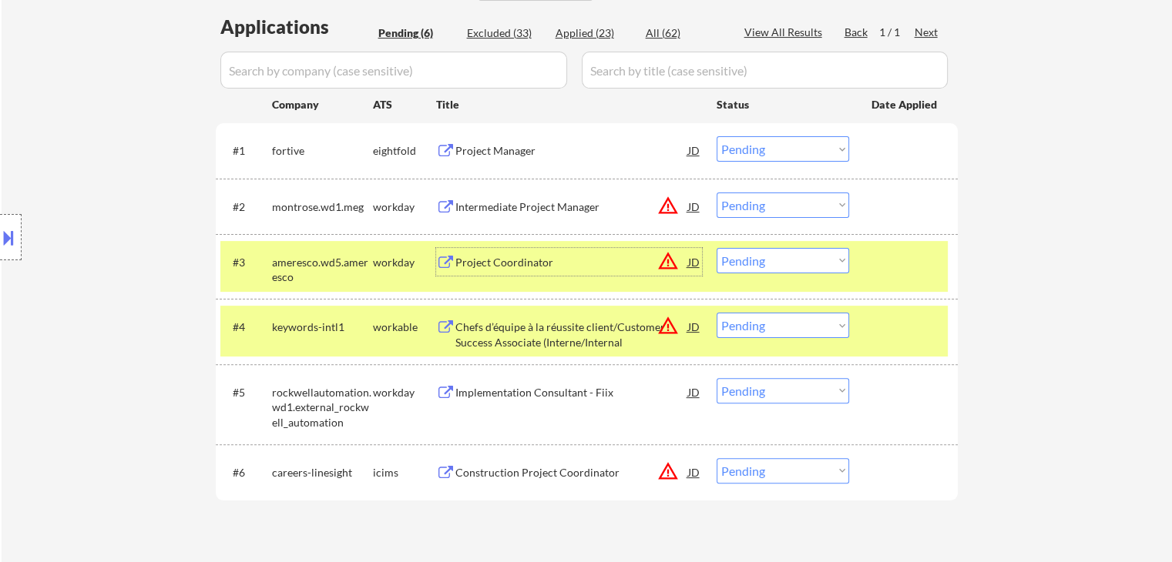
click at [468, 250] on div "Project Coordinator" at bounding box center [571, 262] width 233 height 28
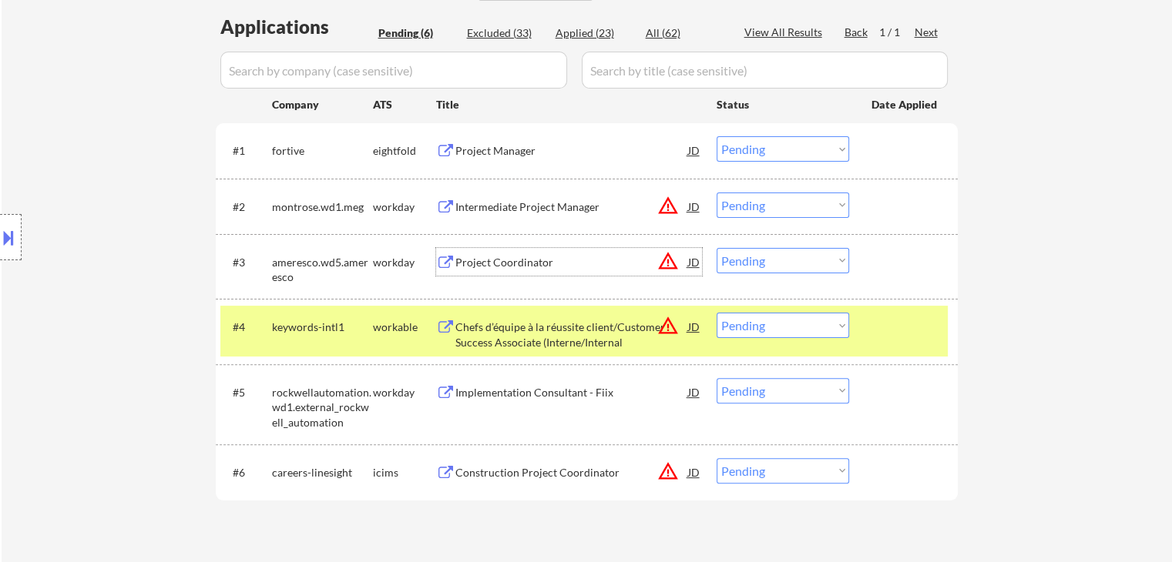
click at [474, 392] on div "Implementation Consultant - Fiix" at bounding box center [571, 392] width 233 height 15
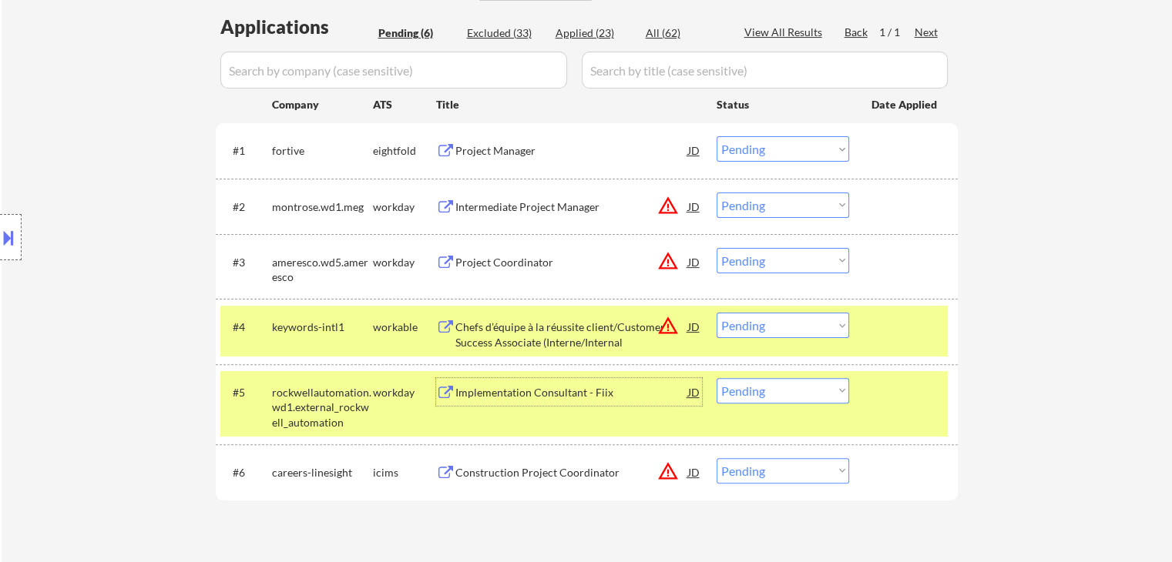
click at [788, 149] on select "Choose an option... Pending Applied Excluded (Questions) Excluded (Expired) Exc…" at bounding box center [783, 148] width 133 height 25
click at [717, 136] on select "Choose an option... Pending Applied Excluded (Questions) Excluded (Expired) Exc…" at bounding box center [783, 148] width 133 height 25
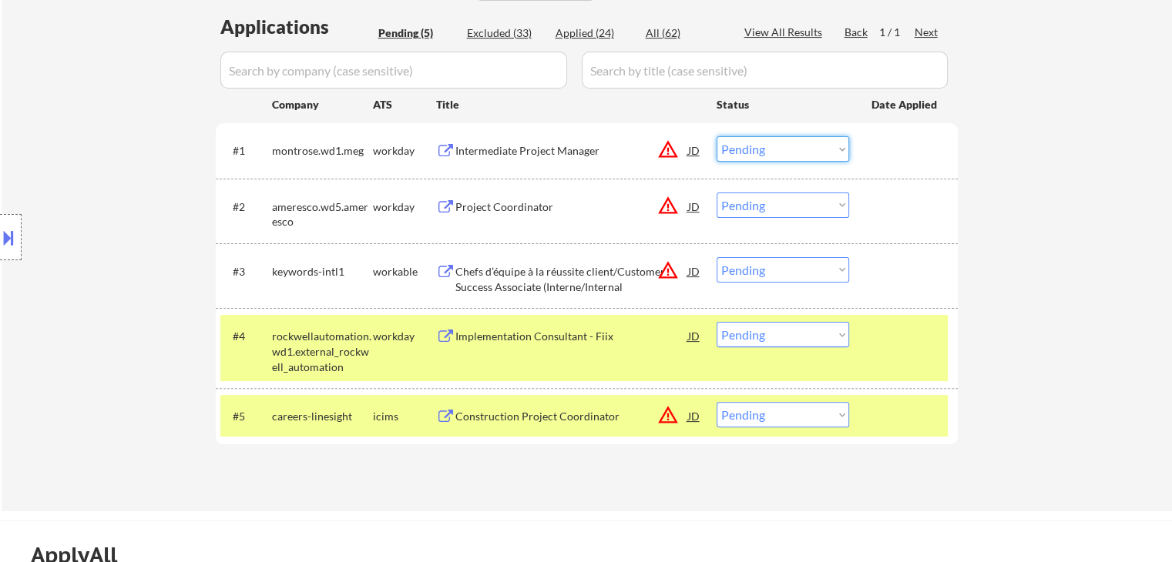
click at [784, 153] on select "Choose an option... Pending Applied Excluded (Questions) Excluded (Expired) Exc…" at bounding box center [783, 148] width 133 height 25
click at [717, 136] on select "Choose an option... Pending Applied Excluded (Questions) Excluded (Expired) Exc…" at bounding box center [783, 148] width 133 height 25
select select ""pending""
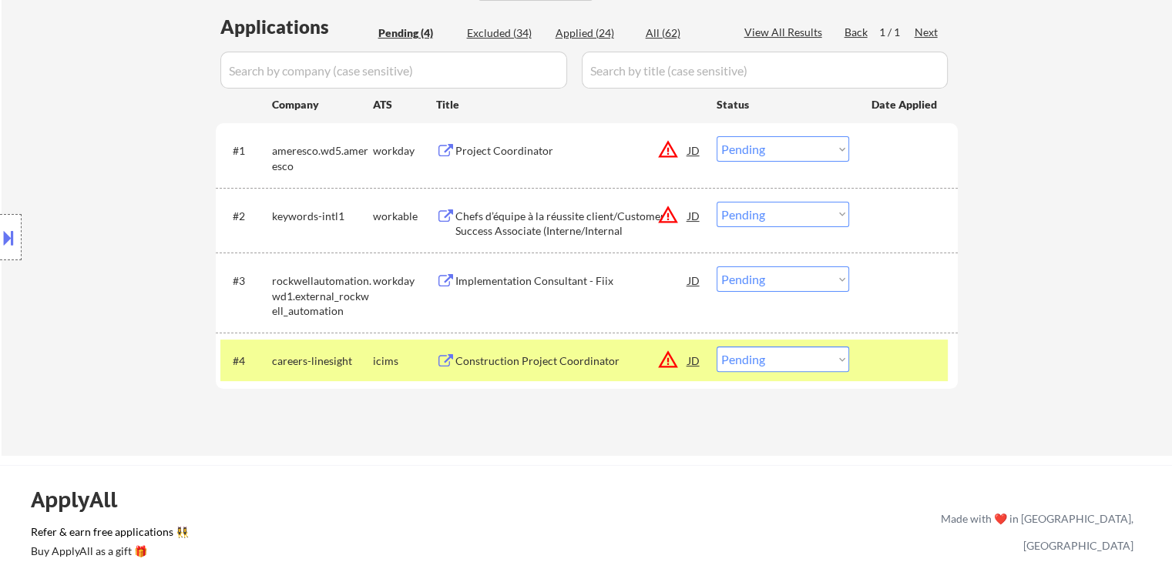
click at [761, 280] on select "Choose an option... Pending Applied Excluded (Questions) Excluded (Expired) Exc…" at bounding box center [783, 279] width 133 height 25
click at [717, 267] on select "Choose an option... Pending Applied Excluded (Questions) Excluded (Expired) Exc…" at bounding box center [783, 279] width 133 height 25
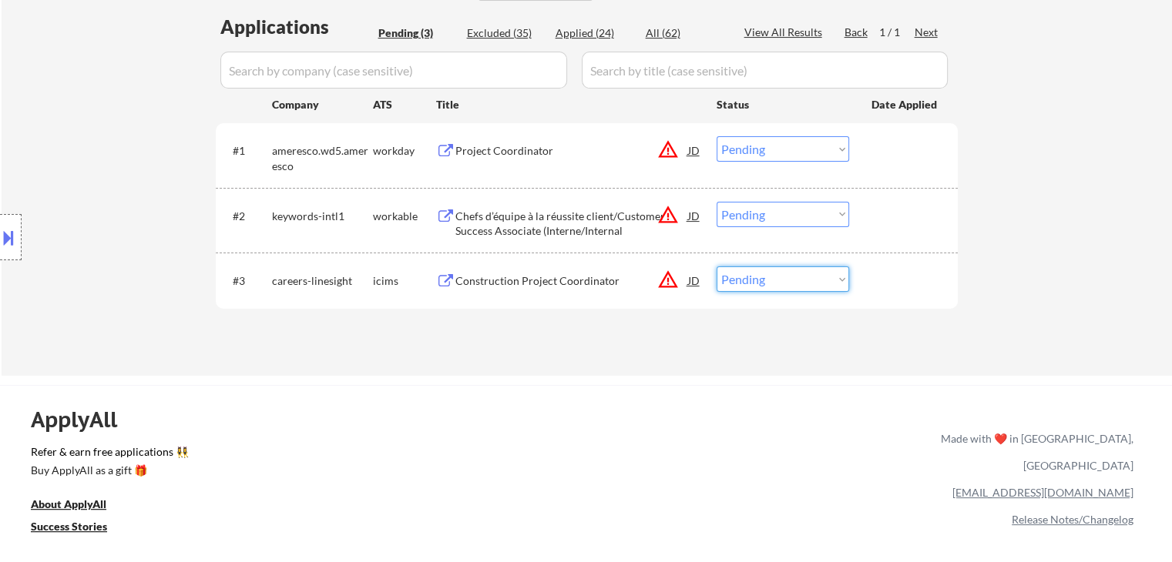
drag, startPoint x: 760, startPoint y: 273, endPoint x: 760, endPoint y: 281, distance: 8.5
click at [760, 273] on select "Choose an option... Pending Applied Excluded (Questions) Excluded (Expired) Exc…" at bounding box center [783, 279] width 133 height 25
select select ""excluded__location_""
click at [717, 267] on select "Choose an option... Pending Applied Excluded (Questions) Excluded (Expired) Exc…" at bounding box center [783, 279] width 133 height 25
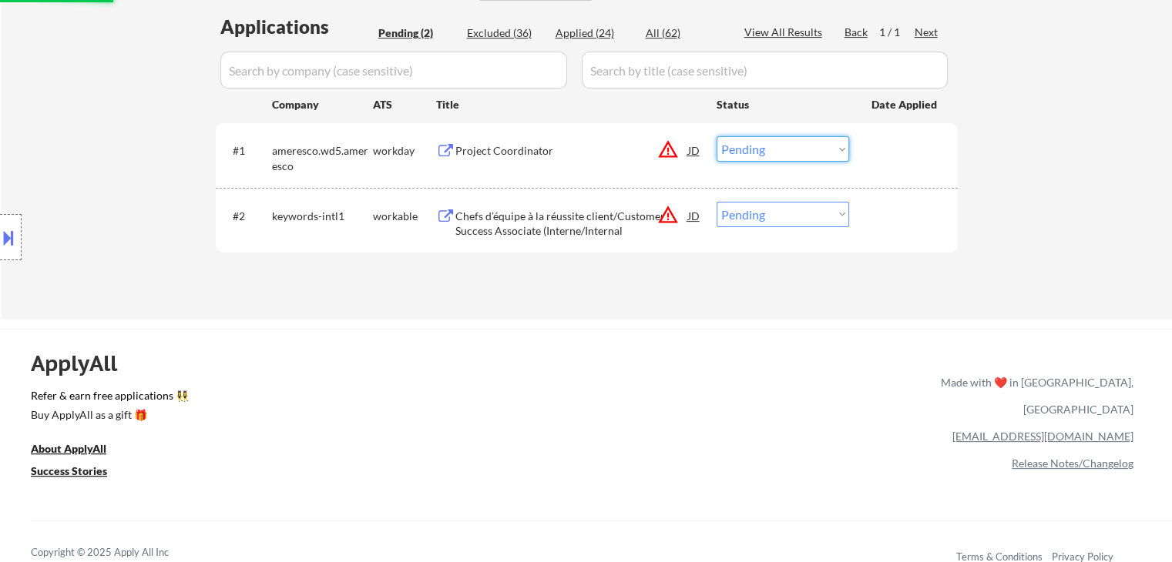
click at [782, 151] on select "Choose an option... Pending Applied Excluded (Questions) Excluded (Expired) Exc…" at bounding box center [783, 148] width 133 height 25
click at [717, 136] on select "Choose an option... Pending Applied Excluded (Questions) Excluded (Expired) Exc…" at bounding box center [783, 148] width 133 height 25
select select ""pending""
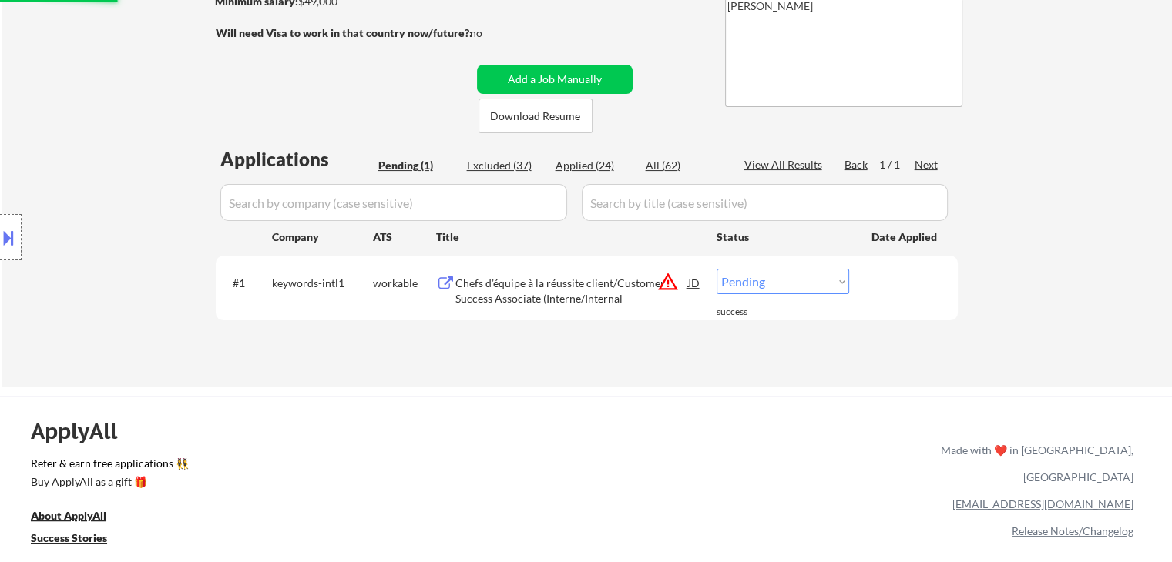
scroll to position [77, 0]
